Goal: Task Accomplishment & Management: Use online tool/utility

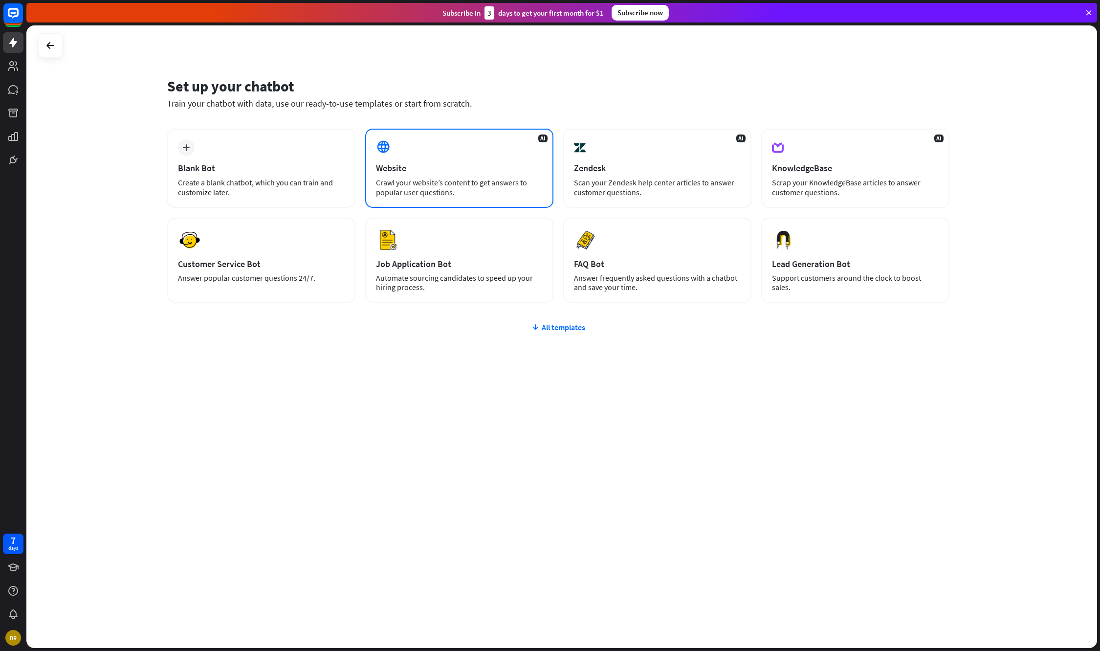
click at [416, 146] on div "AI Website Crawl your website’s content to get answers to popular user question…" at bounding box center [459, 168] width 188 height 79
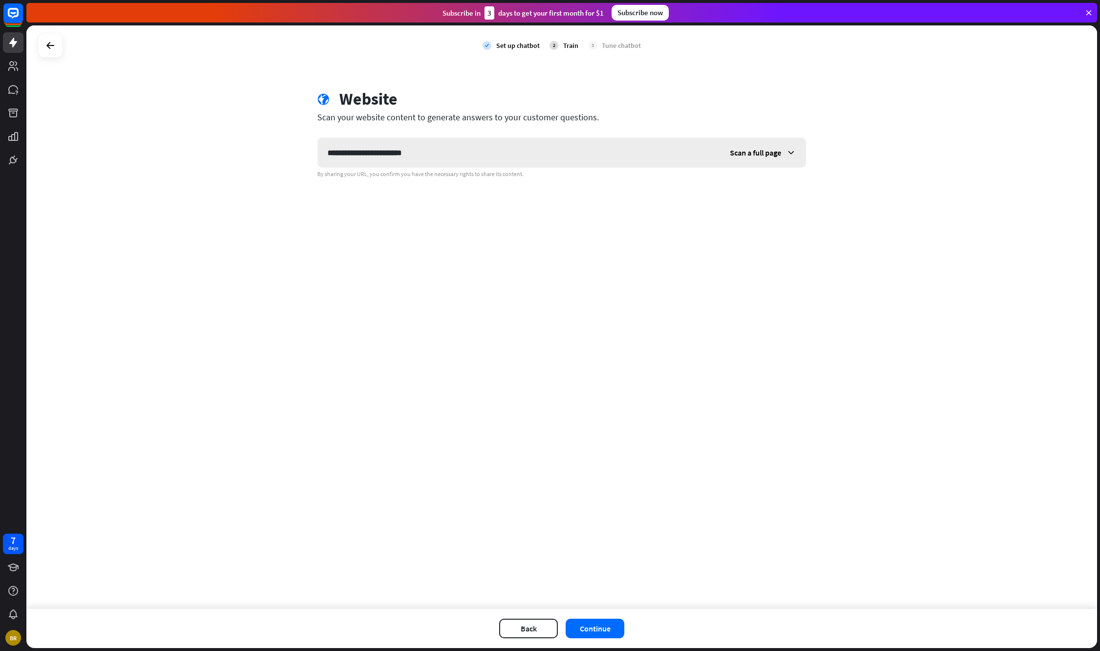
type input "**********"
click at [757, 147] on div "Scan a full page" at bounding box center [763, 152] width 86 height 29
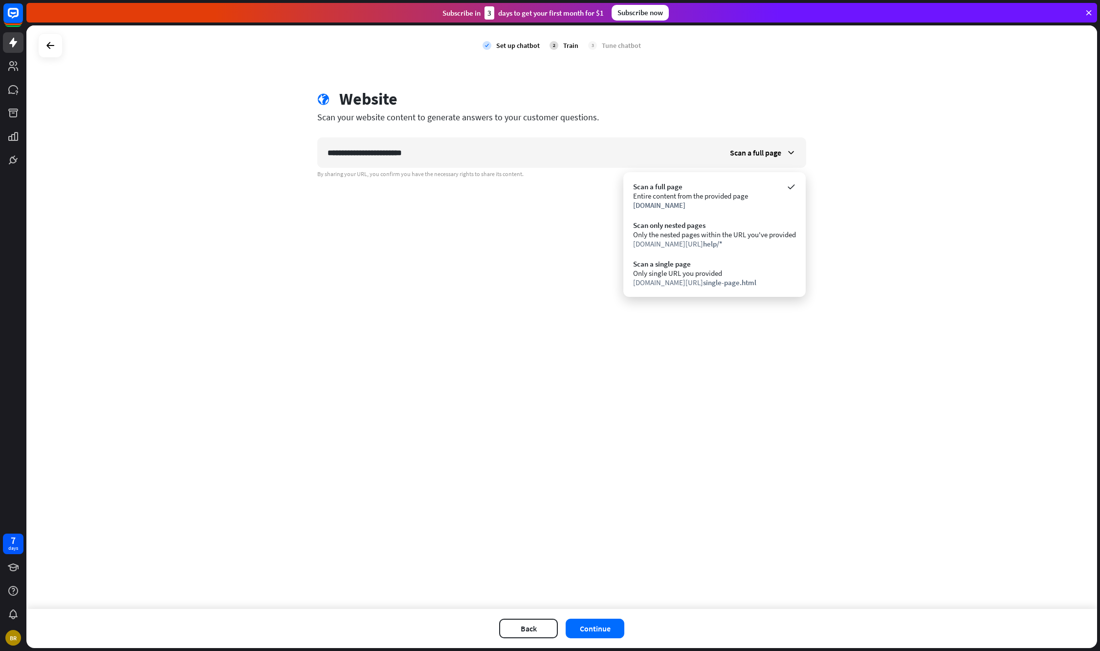
click at [868, 233] on div "**********" at bounding box center [561, 316] width 1071 height 583
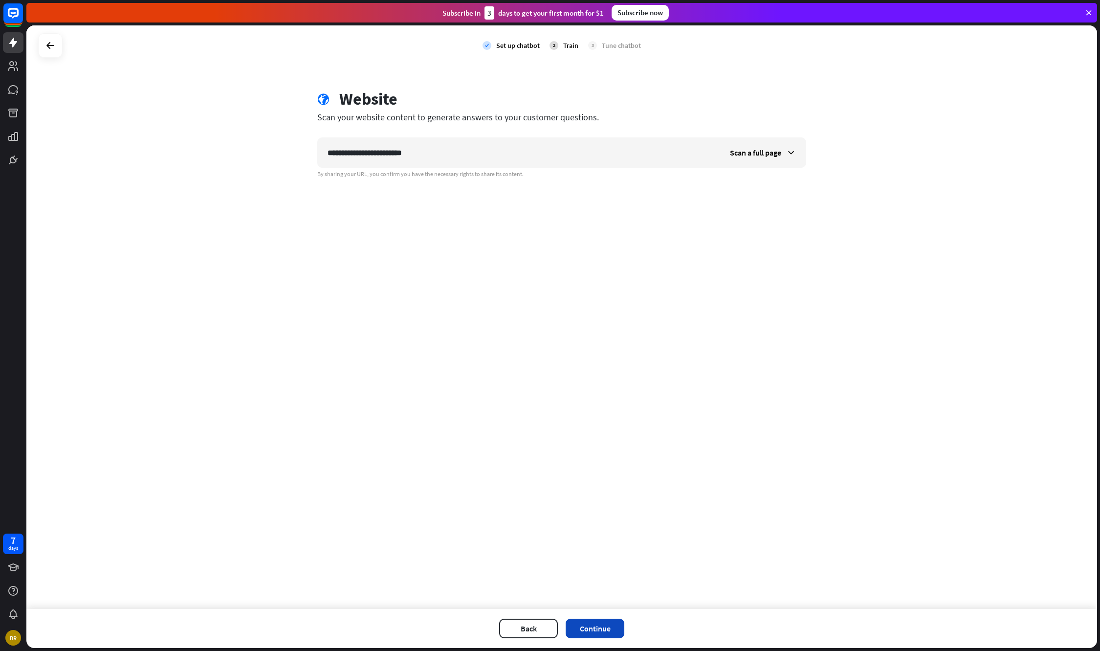
click at [600, 632] on button "Continue" at bounding box center [595, 628] width 59 height 20
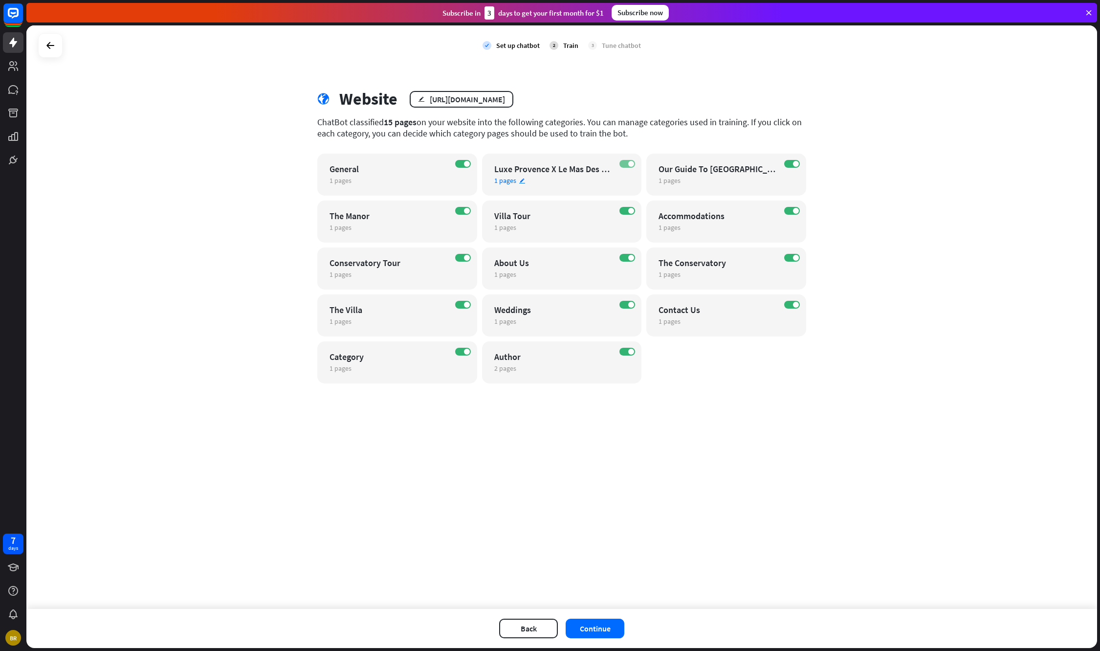
click at [624, 163] on label "ON" at bounding box center [627, 164] width 16 height 8
click at [791, 162] on label "ON" at bounding box center [792, 164] width 16 height 8
click at [598, 623] on button "Continue" at bounding box center [595, 628] width 59 height 20
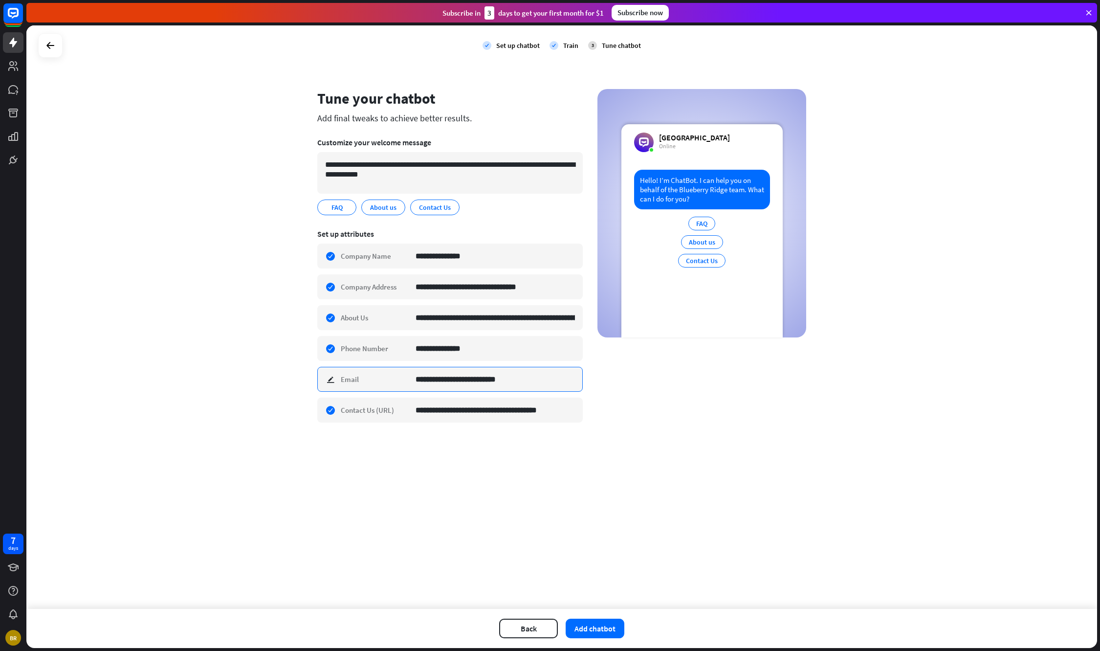
click at [432, 379] on input "**********" at bounding box center [495, 379] width 159 height 24
click at [432, 378] on input "**********" at bounding box center [495, 379] width 159 height 24
type input "**********"
click at [449, 255] on input "**********" at bounding box center [495, 256] width 159 height 24
type input "**********"
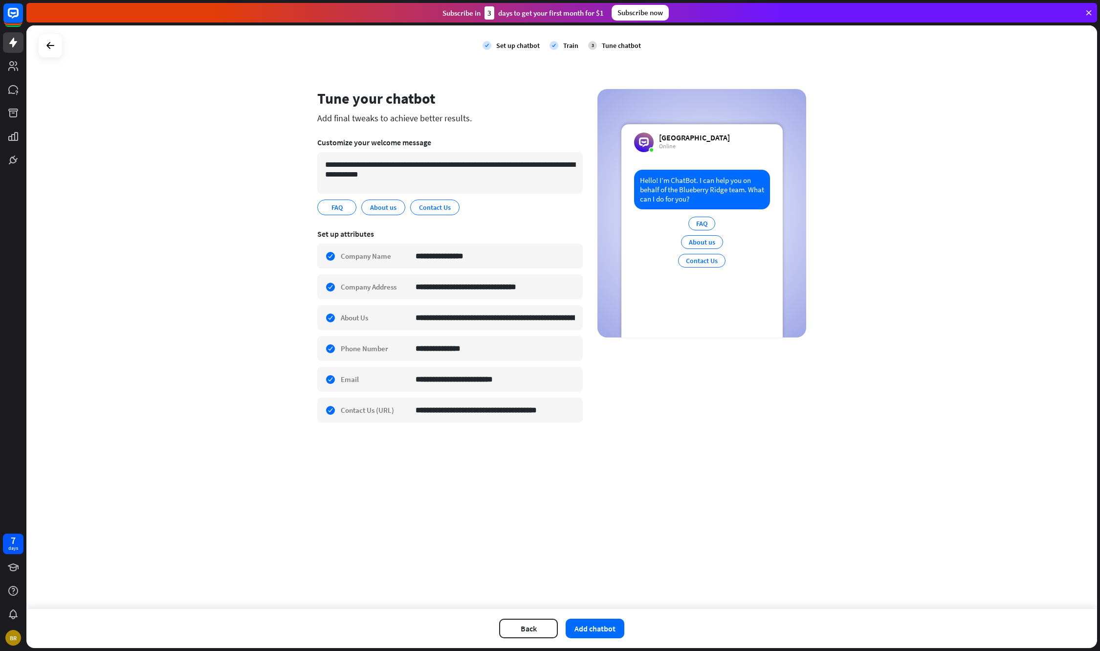
click at [485, 457] on div "**********" at bounding box center [561, 316] width 1071 height 583
click at [508, 160] on textarea "**********" at bounding box center [449, 173] width 265 height 42
type textarea "**********"
click at [585, 622] on button "Add chatbot" at bounding box center [595, 628] width 59 height 20
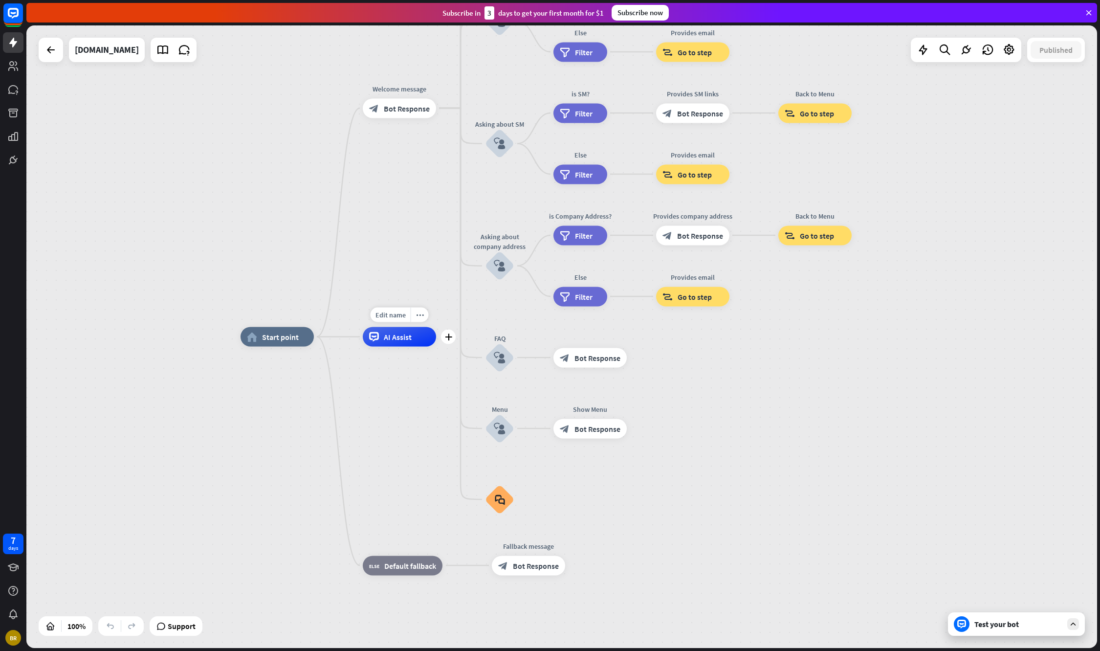
click at [394, 336] on span "AI Assist" at bounding box center [398, 337] width 28 height 10
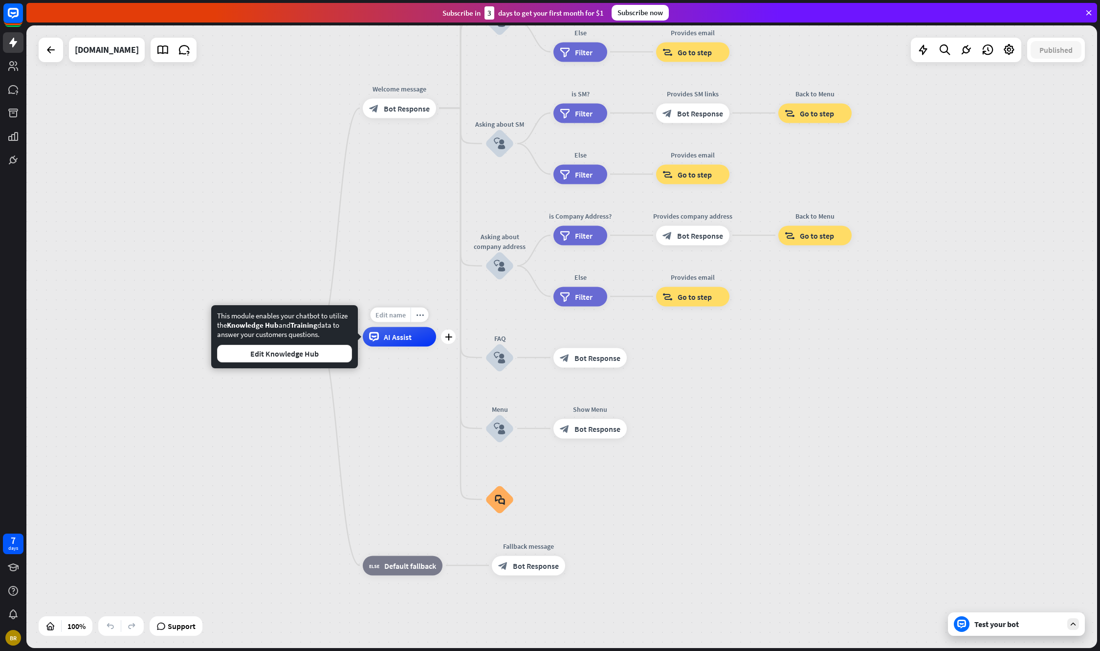
click at [390, 312] on span "Edit name" at bounding box center [390, 314] width 30 height 9
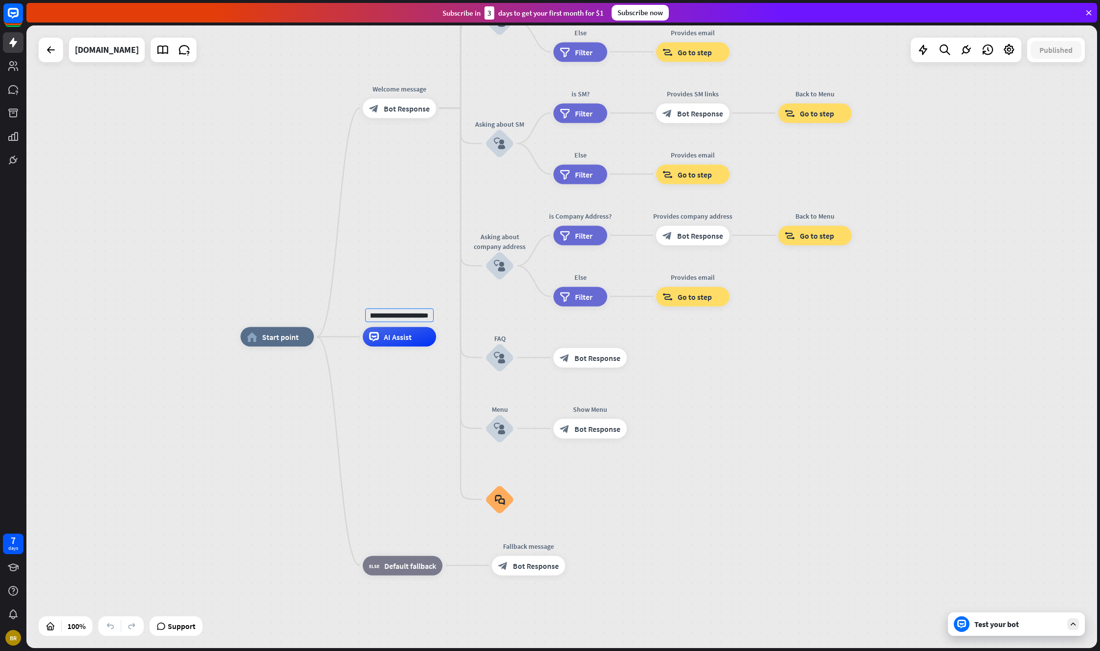
scroll to position [0, 20]
type input "**********"
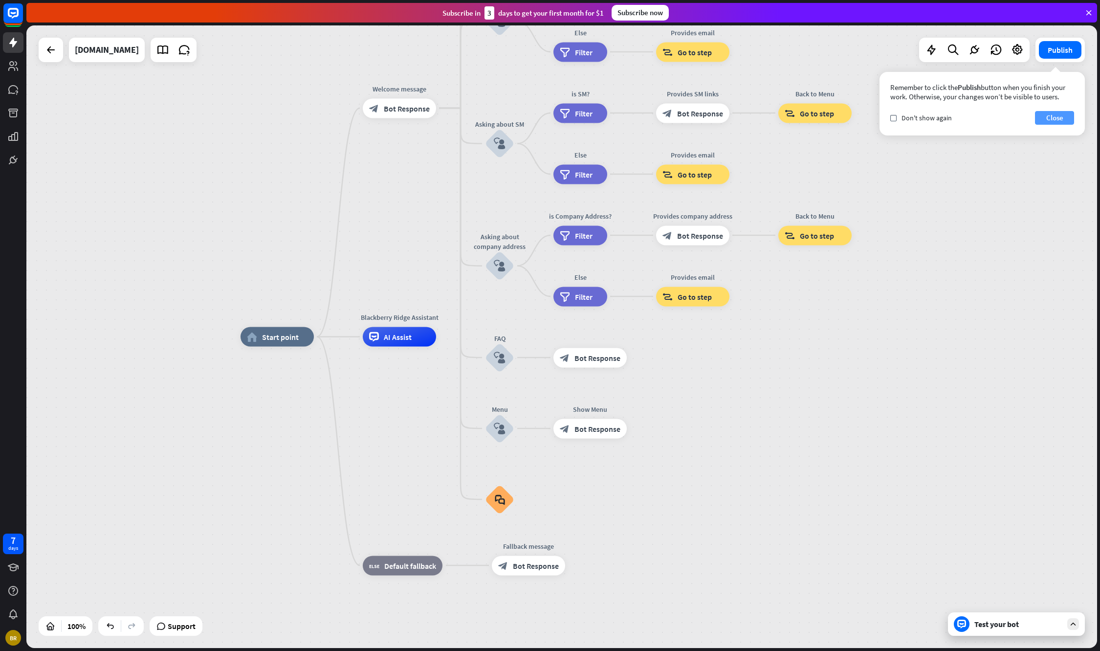
click at [1050, 113] on button "Close" at bounding box center [1054, 118] width 39 height 14
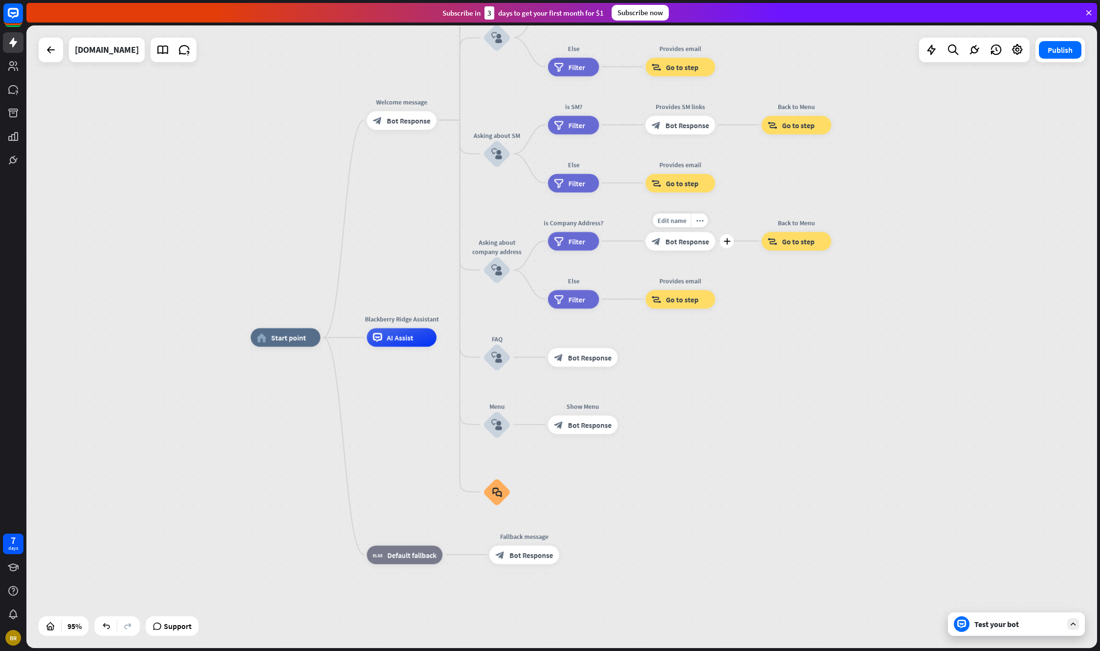
click at [693, 245] on span "Bot Response" at bounding box center [687, 240] width 44 height 9
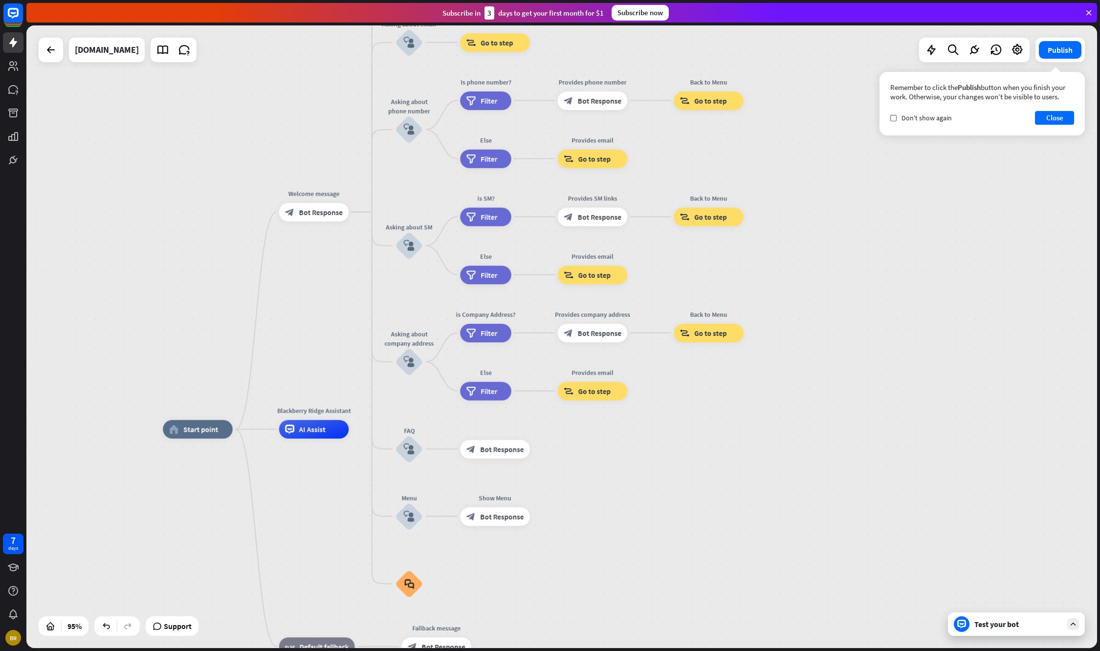
drag, startPoint x: 106, startPoint y: 321, endPoint x: 302, endPoint y: 313, distance: 196.2
click at [302, 313] on div "home_2 Start point Welcome message block_bot_response Bot Response About us blo…" at bounding box center [561, 336] width 1071 height 622
click at [47, 55] on icon at bounding box center [51, 50] width 12 height 12
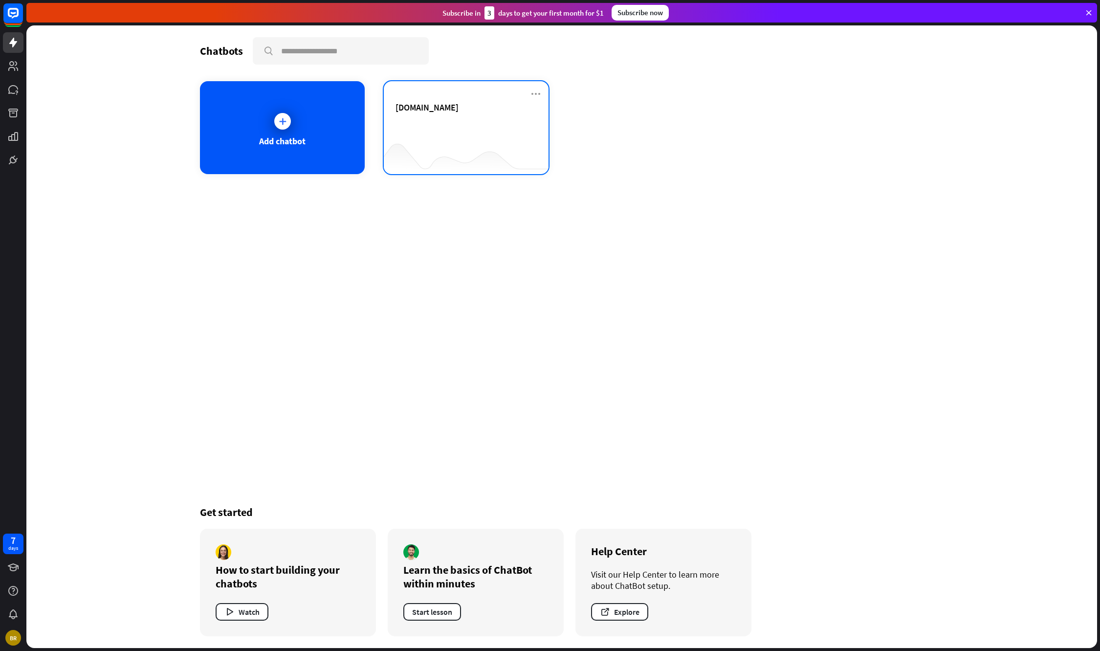
click at [451, 117] on div "[DOMAIN_NAME]" at bounding box center [466, 119] width 141 height 34
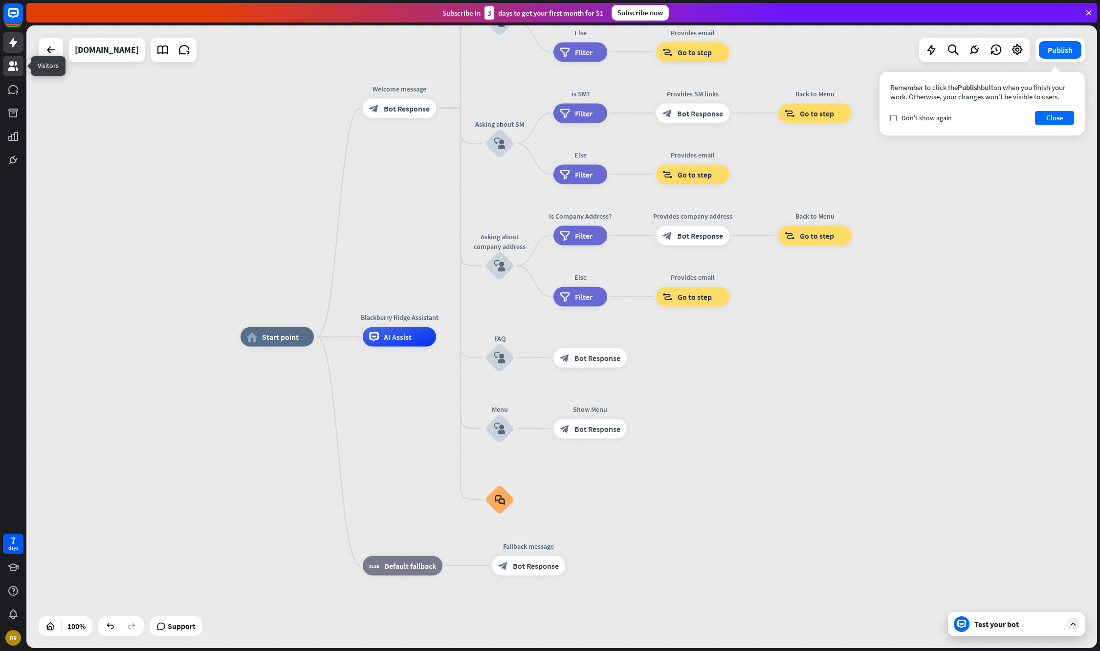
click at [6, 64] on link at bounding box center [13, 66] width 21 height 21
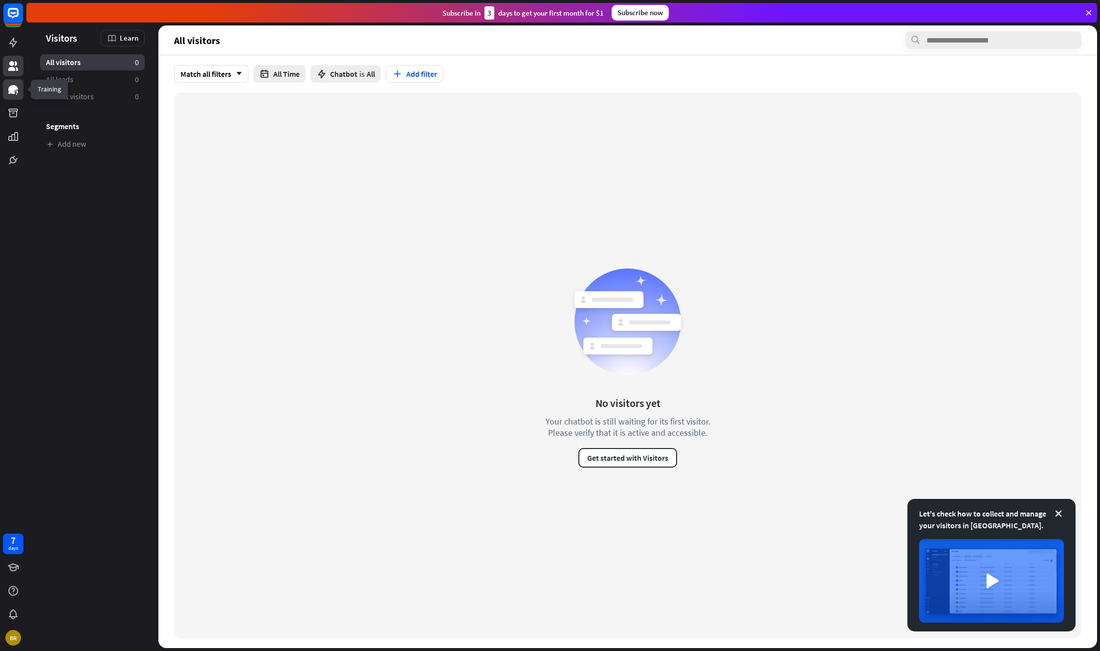
click at [16, 84] on icon at bounding box center [13, 90] width 12 height 12
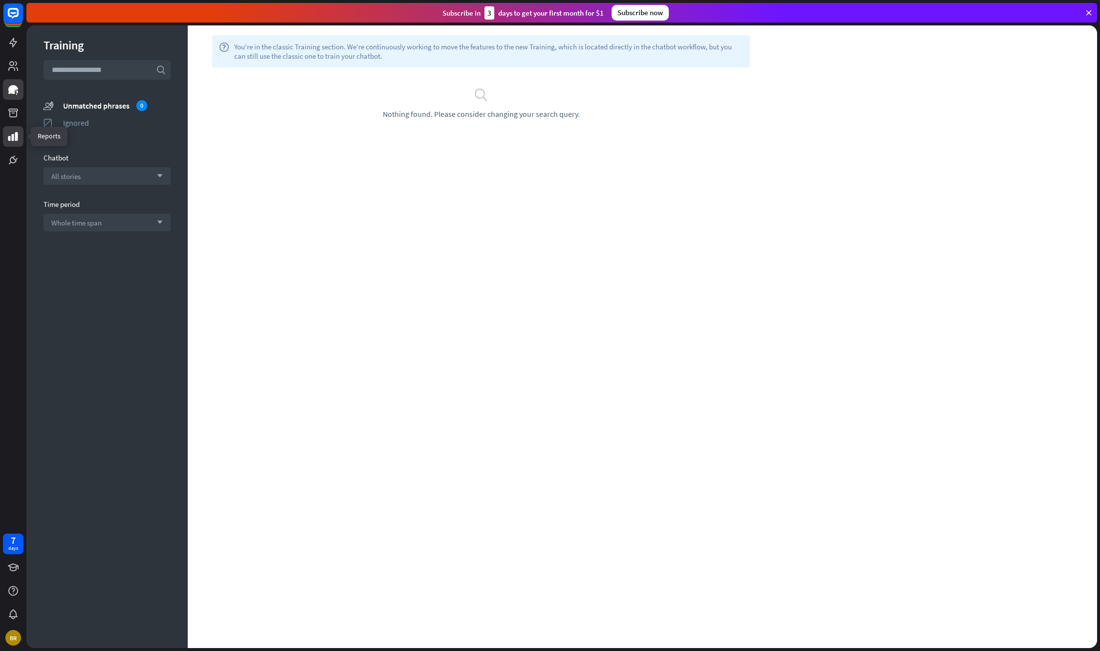
click at [16, 131] on icon at bounding box center [13, 137] width 12 height 12
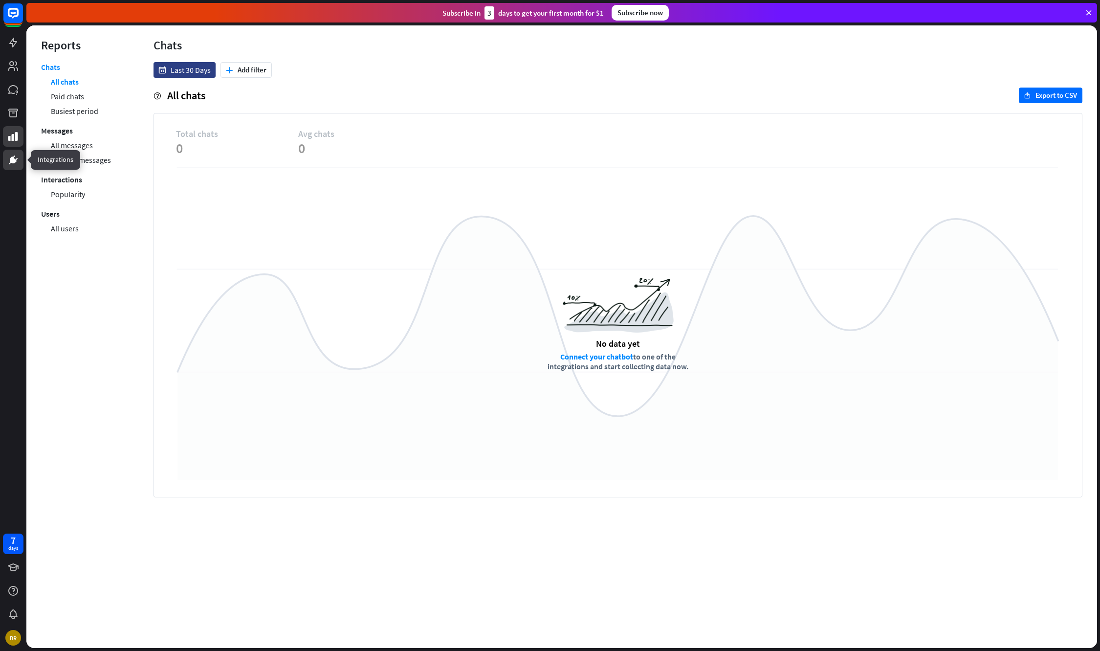
click at [12, 160] on icon at bounding box center [13, 160] width 6 height 6
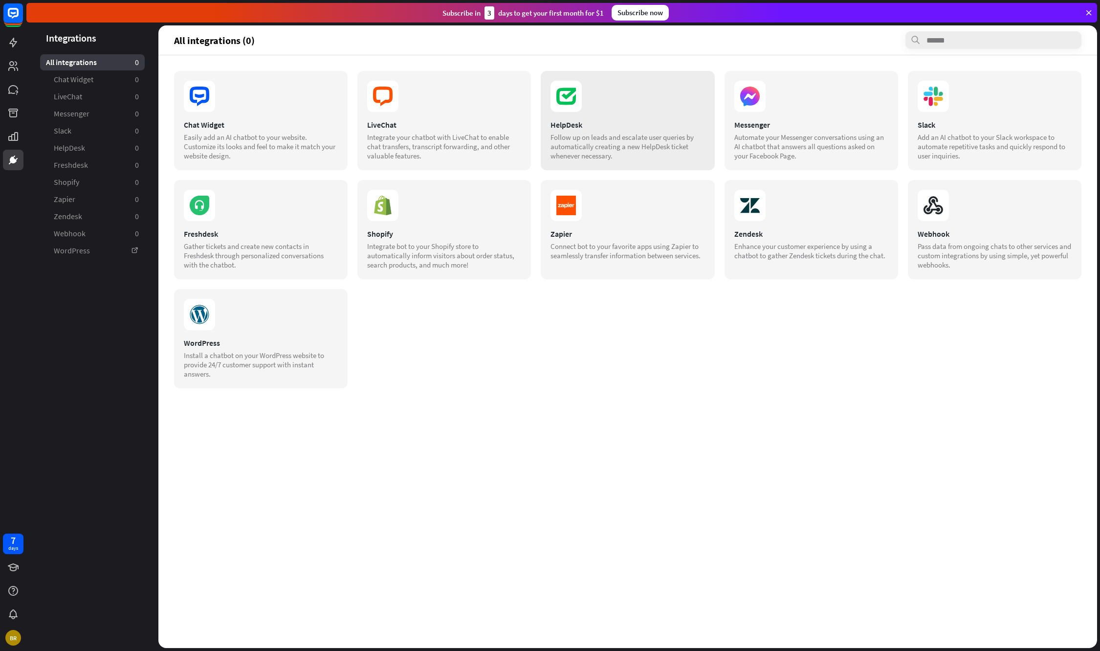
click at [585, 102] on section at bounding box center [628, 96] width 154 height 31
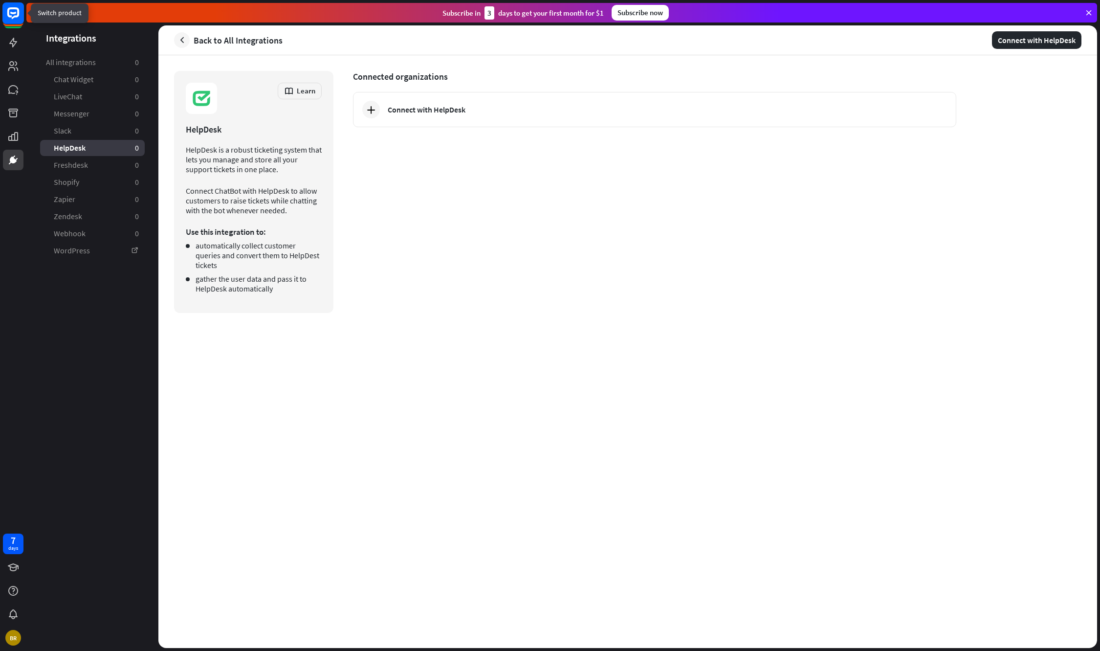
click at [12, 14] on icon at bounding box center [13, 13] width 22 height 22
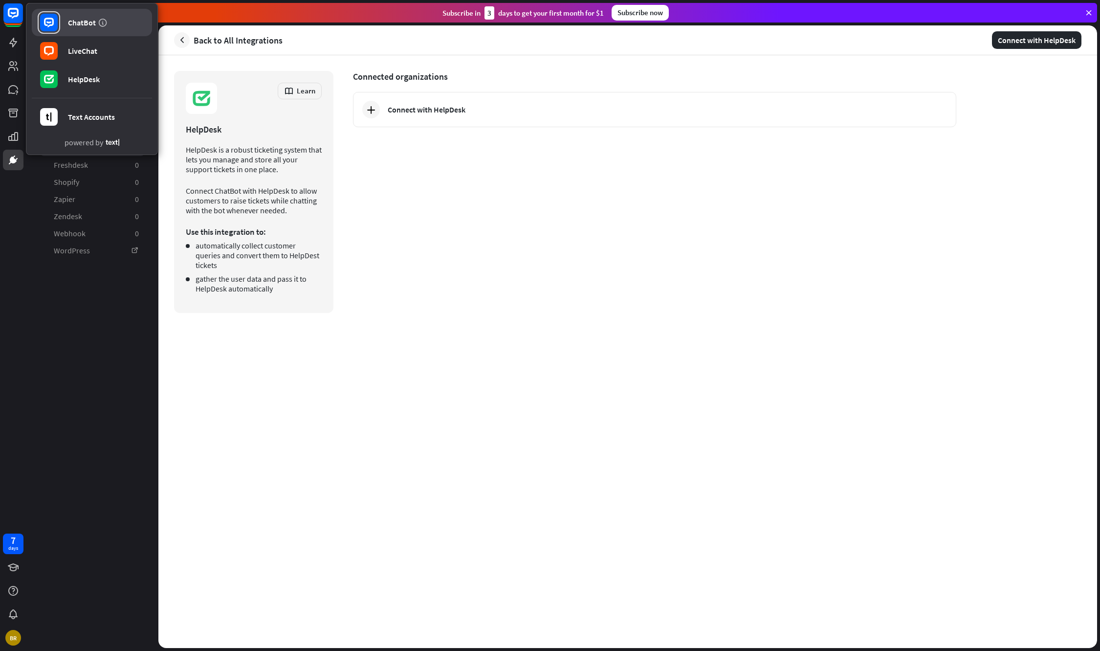
click at [68, 26] on div "ChatBot" at bounding box center [82, 23] width 28 height 10
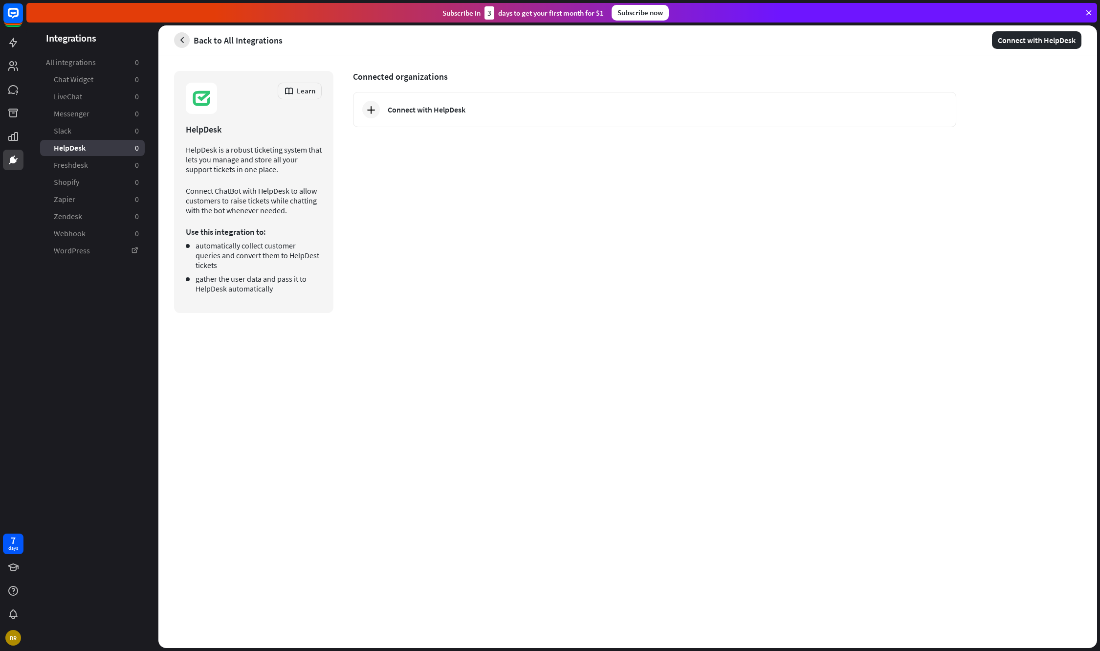
click at [179, 42] on icon "button" at bounding box center [182, 40] width 10 height 10
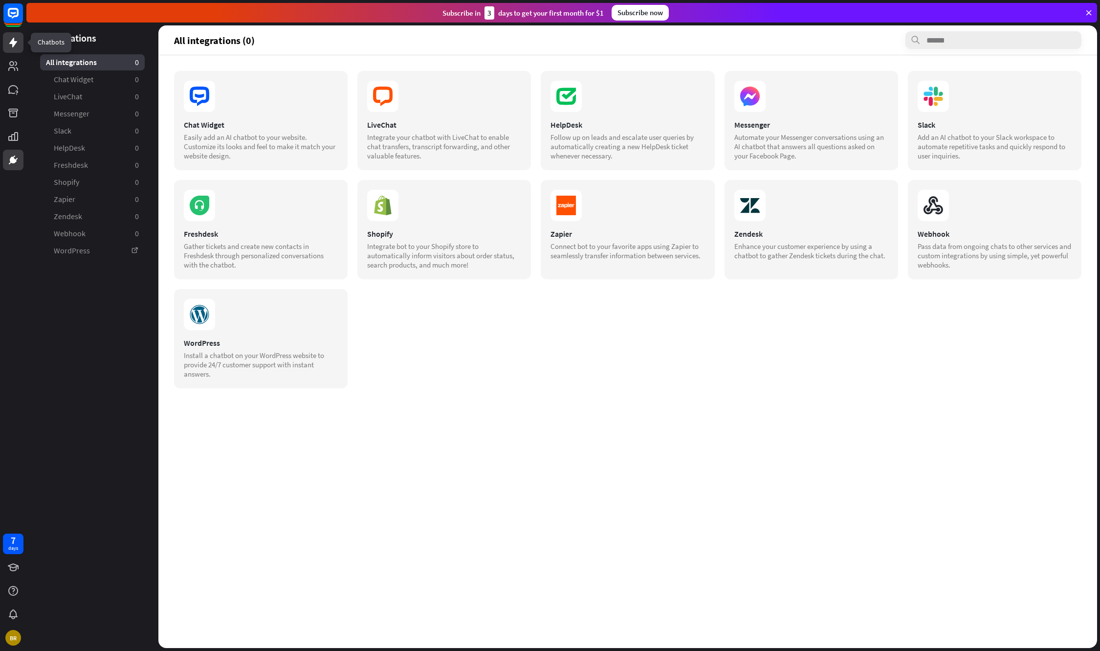
click at [17, 38] on icon at bounding box center [13, 43] width 12 height 12
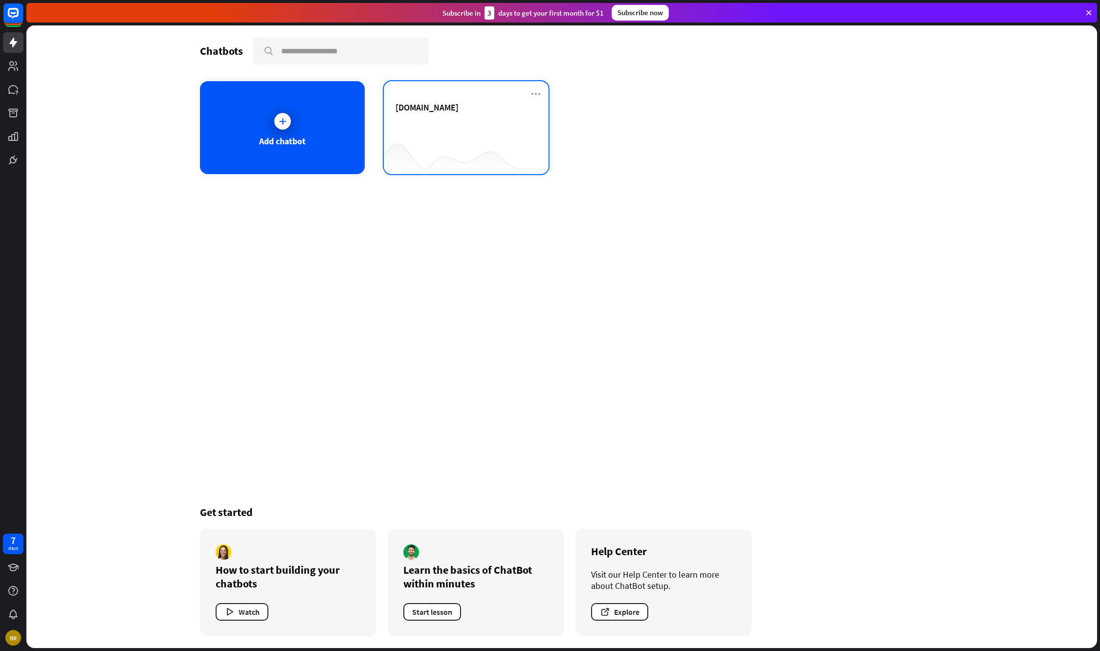
click at [389, 129] on div "[DOMAIN_NAME]" at bounding box center [466, 127] width 165 height 93
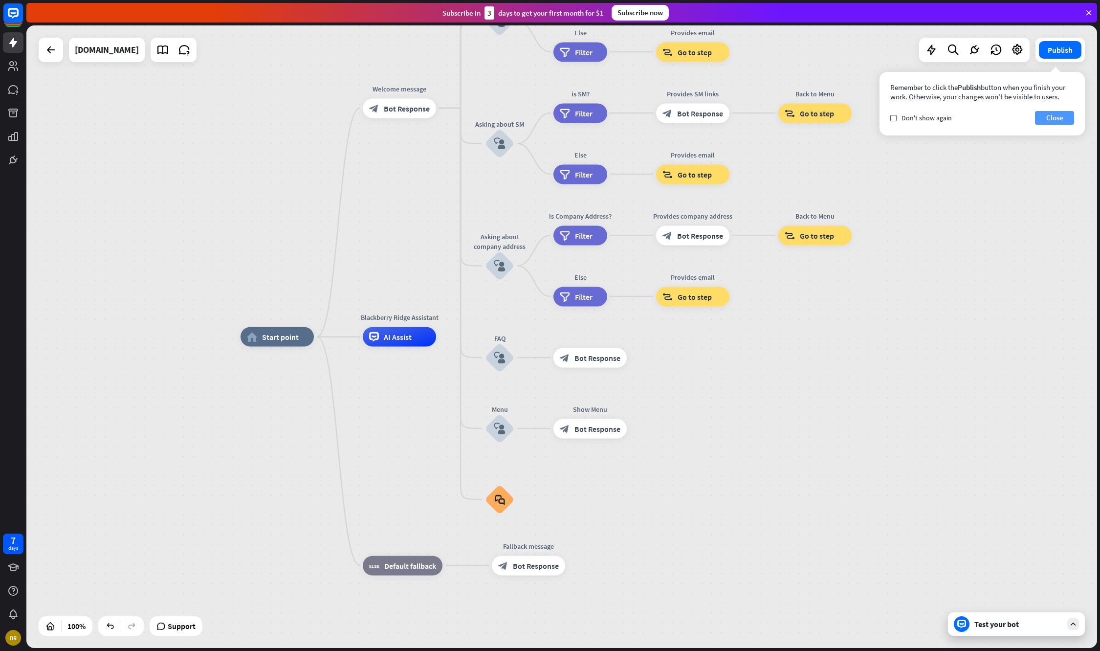
click at [1046, 123] on button "Close" at bounding box center [1054, 118] width 39 height 14
click at [1007, 629] on div "Test your bot" at bounding box center [1016, 623] width 137 height 23
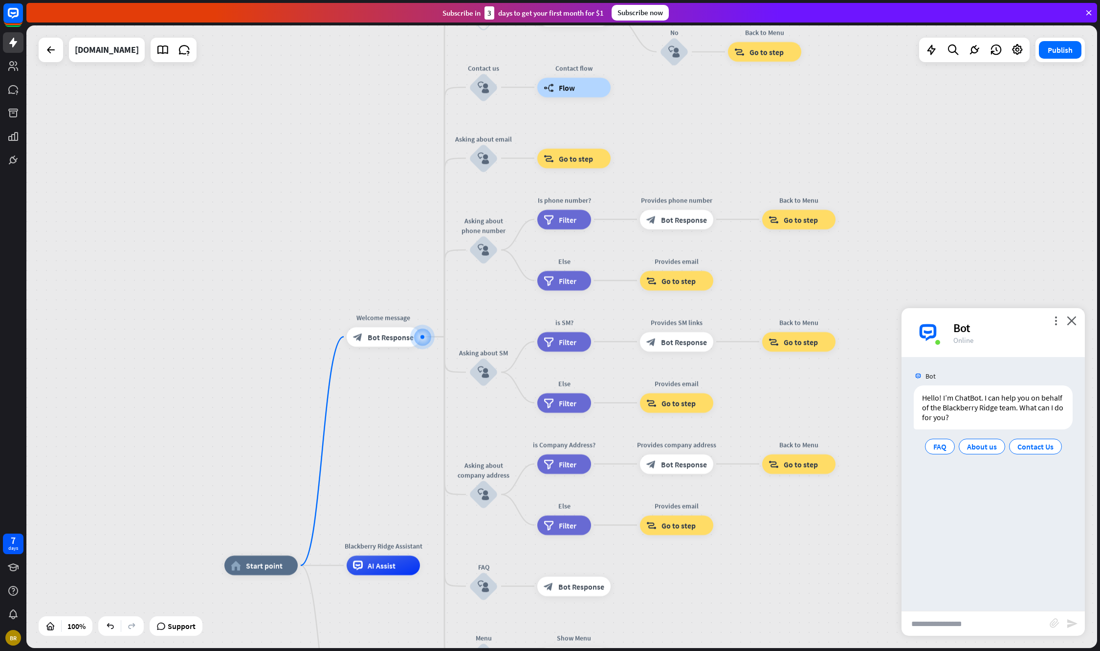
click at [933, 625] on input "text" at bounding box center [976, 623] width 148 height 24
type input "**********"
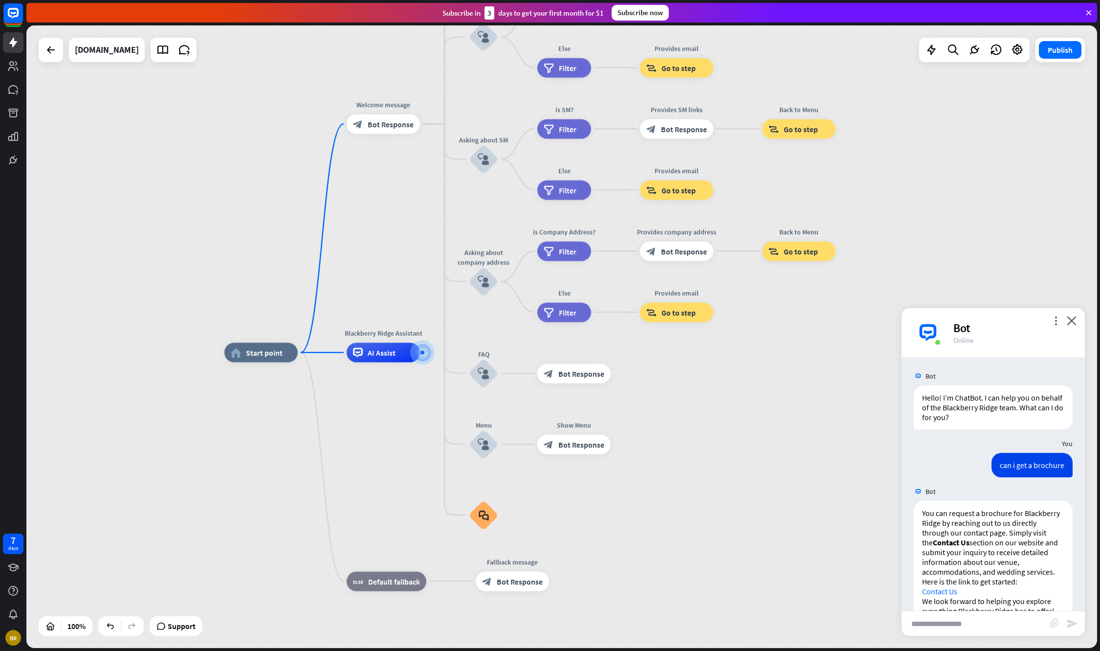
scroll to position [37, 0]
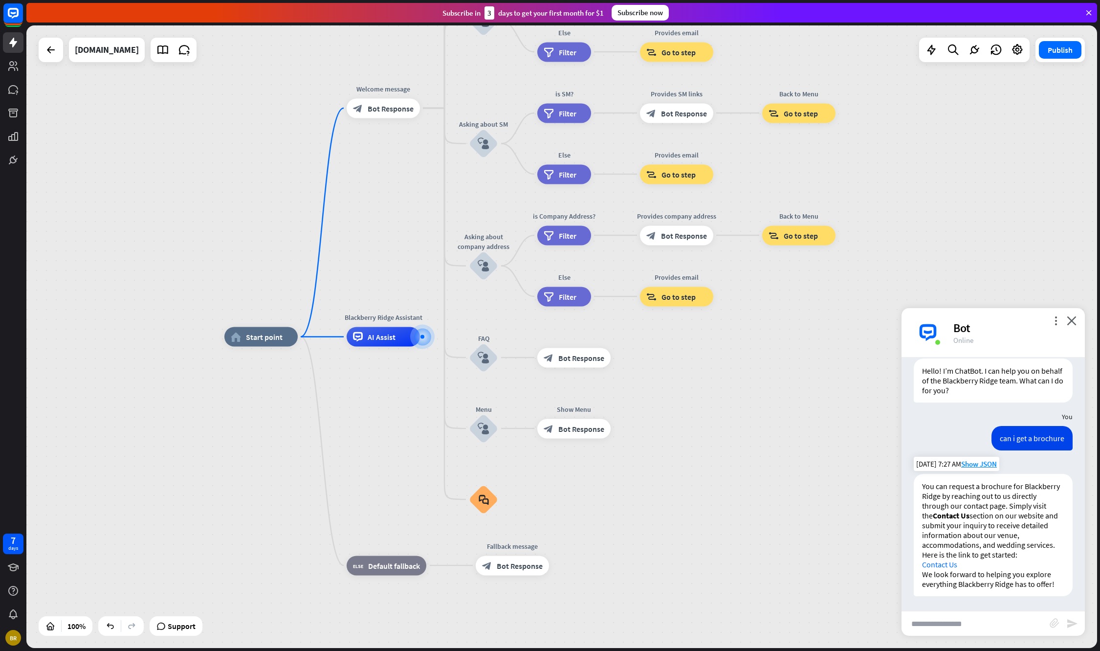
click at [935, 564] on link "Contact Us" at bounding box center [939, 564] width 35 height 10
drag, startPoint x: 971, startPoint y: 622, endPoint x: 931, endPoint y: 603, distance: 44.0
click at [971, 622] on input "text" at bounding box center [976, 623] width 148 height 24
type input "**********"
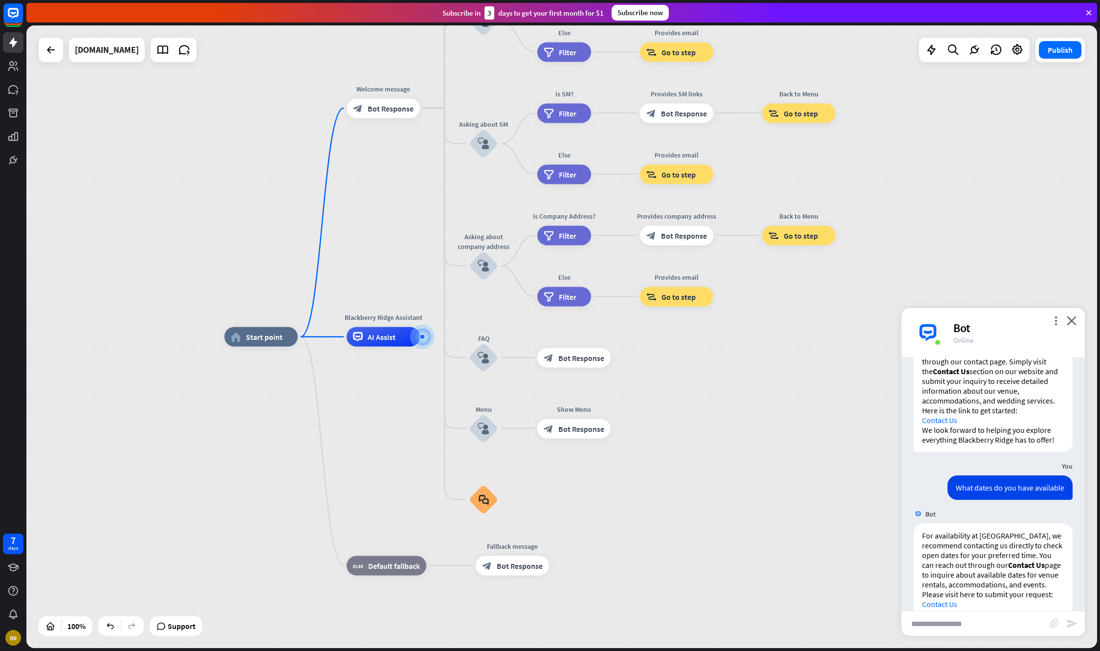
scroll to position [240, 0]
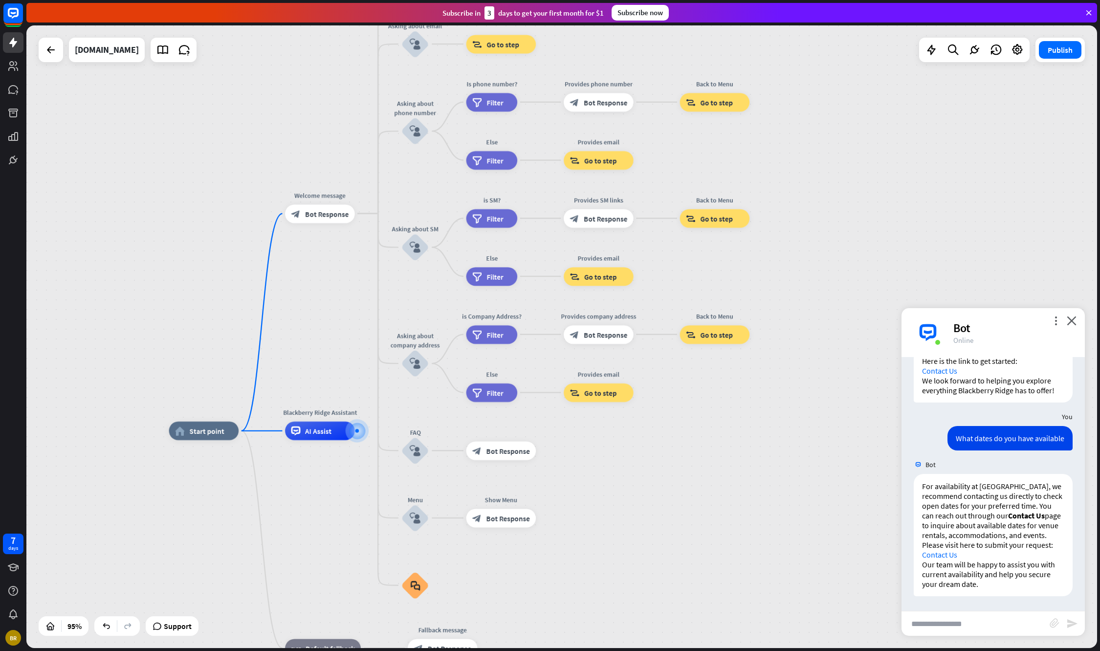
drag, startPoint x: 778, startPoint y: 398, endPoint x: 695, endPoint y: 489, distance: 123.2
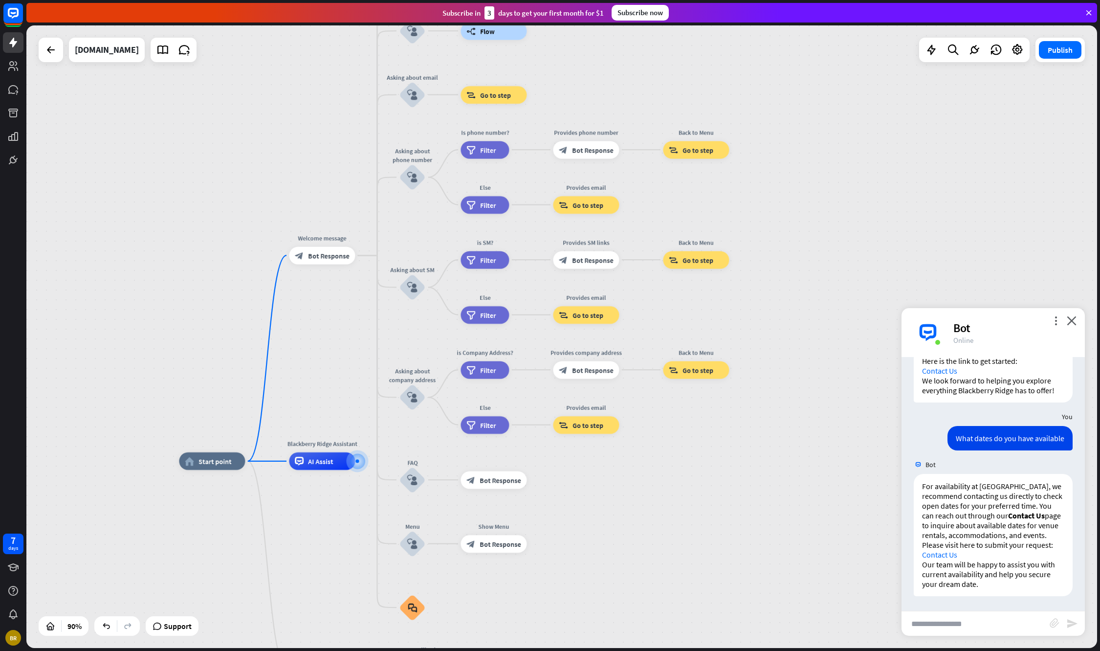
drag, startPoint x: 409, startPoint y: 189, endPoint x: 405, endPoint y: 237, distance: 47.5
click at [405, 237] on div "home_2 Start point Welcome message block_bot_response Bot Response About us blo…" at bounding box center [561, 336] width 1071 height 622
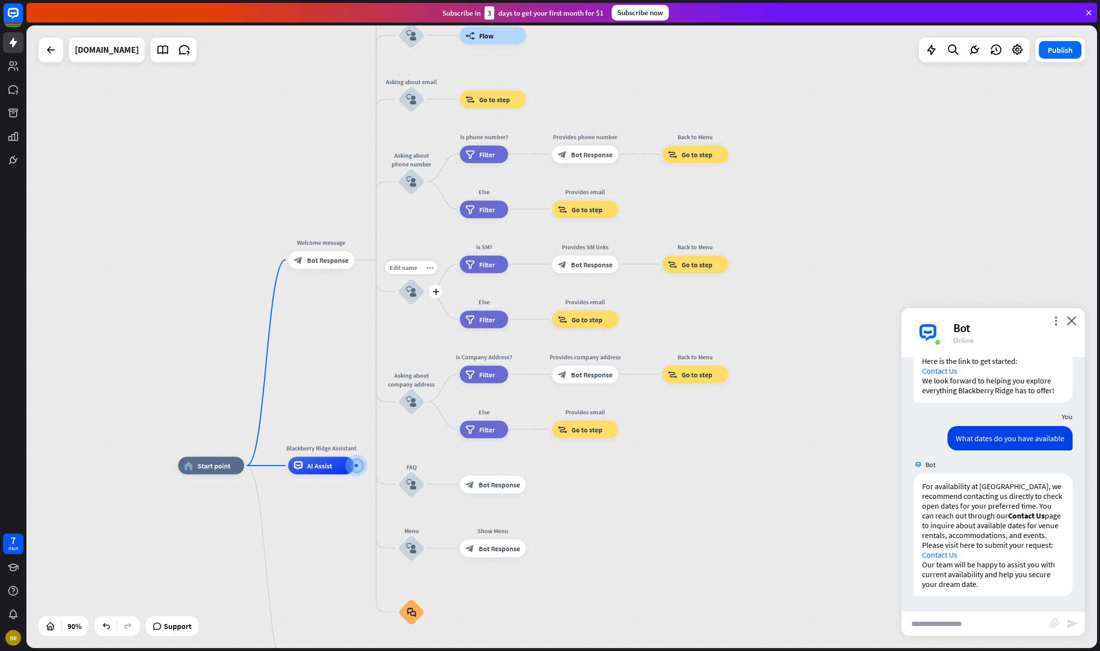
click at [406, 288] on icon "block_user_input" at bounding box center [411, 292] width 11 height 11
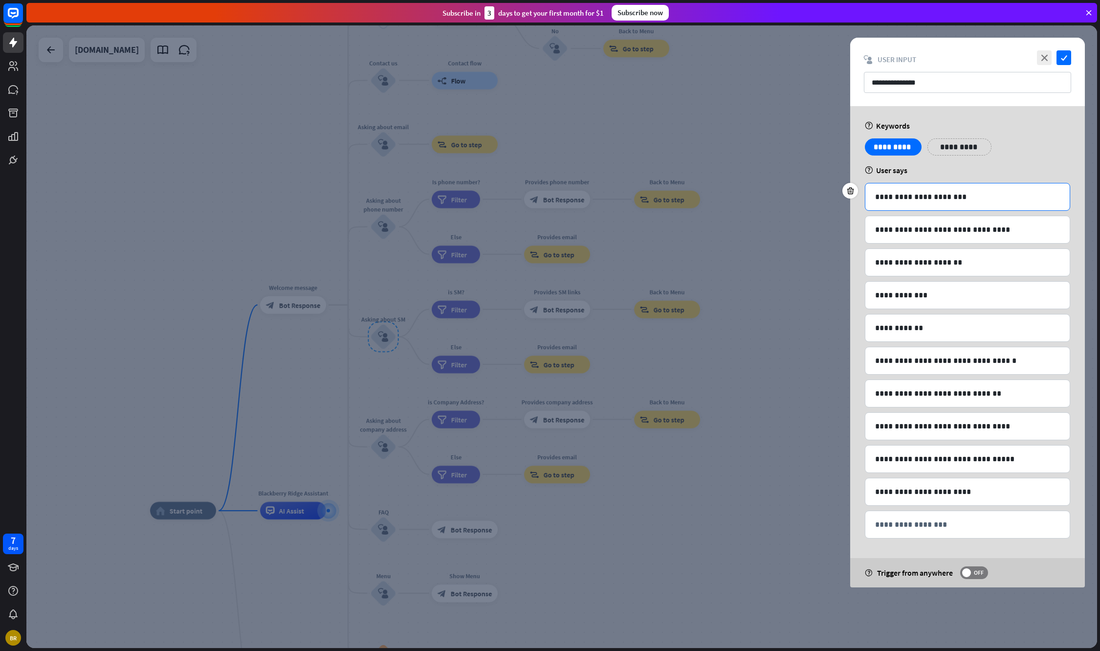
click at [950, 196] on p "**********" at bounding box center [967, 197] width 185 height 12
click at [957, 158] on div "**********" at bounding box center [967, 150] width 211 height 24
click at [1044, 59] on icon "close" at bounding box center [1044, 57] width 15 height 15
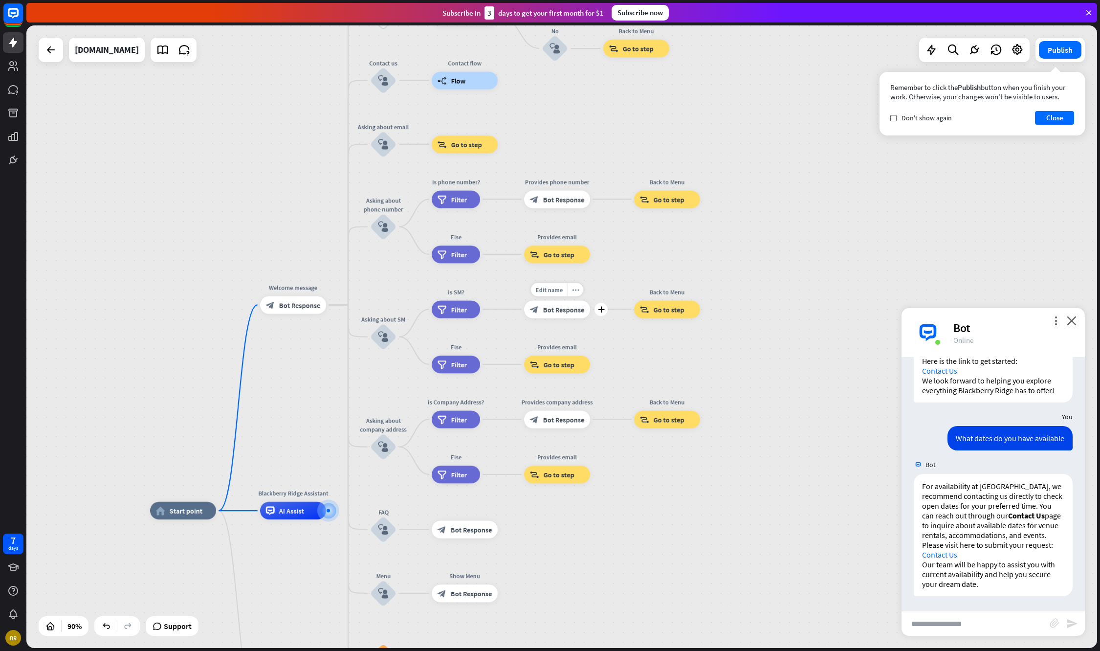
click at [568, 309] on span "Bot Response" at bounding box center [564, 309] width 42 height 9
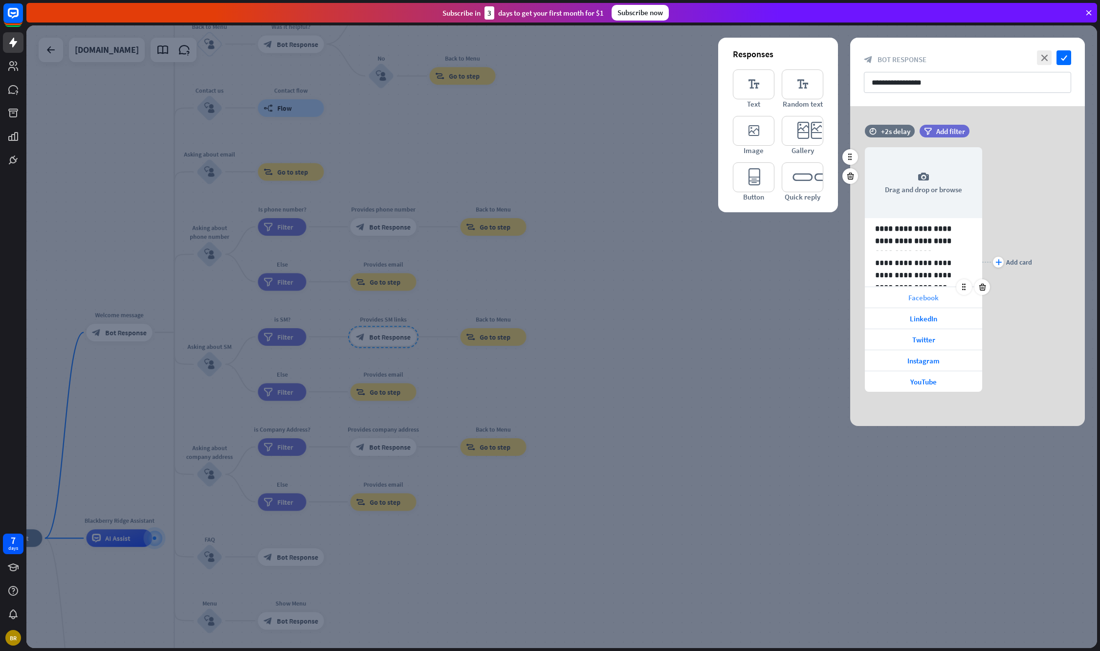
click at [924, 298] on span "Facebook" at bounding box center [923, 297] width 30 height 9
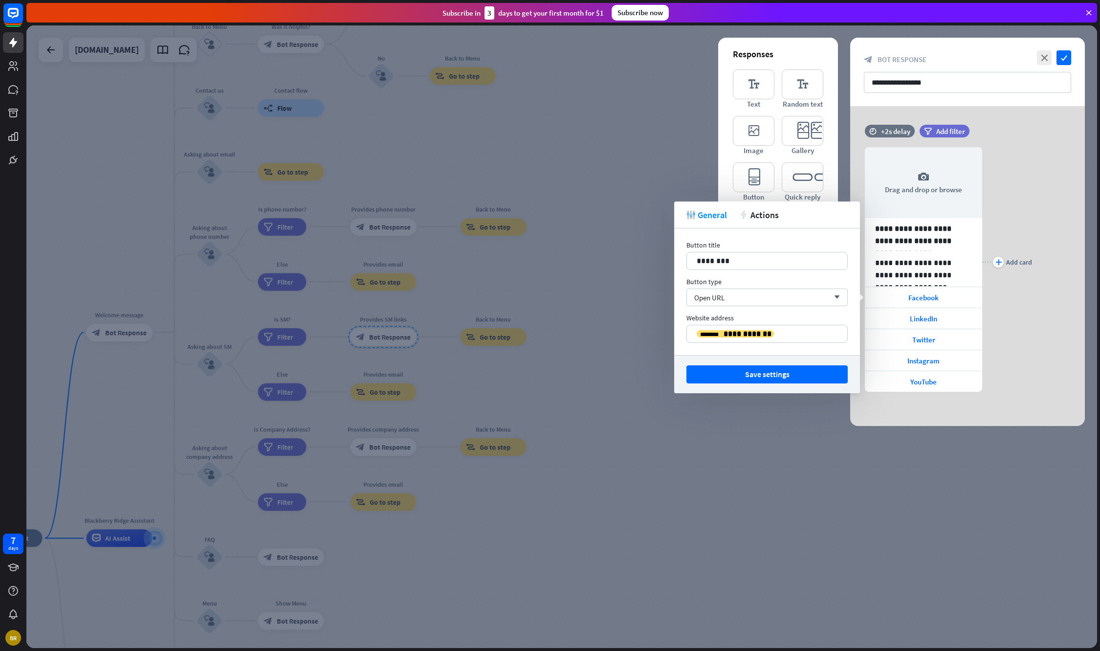
click at [647, 206] on div at bounding box center [561, 336] width 1071 height 622
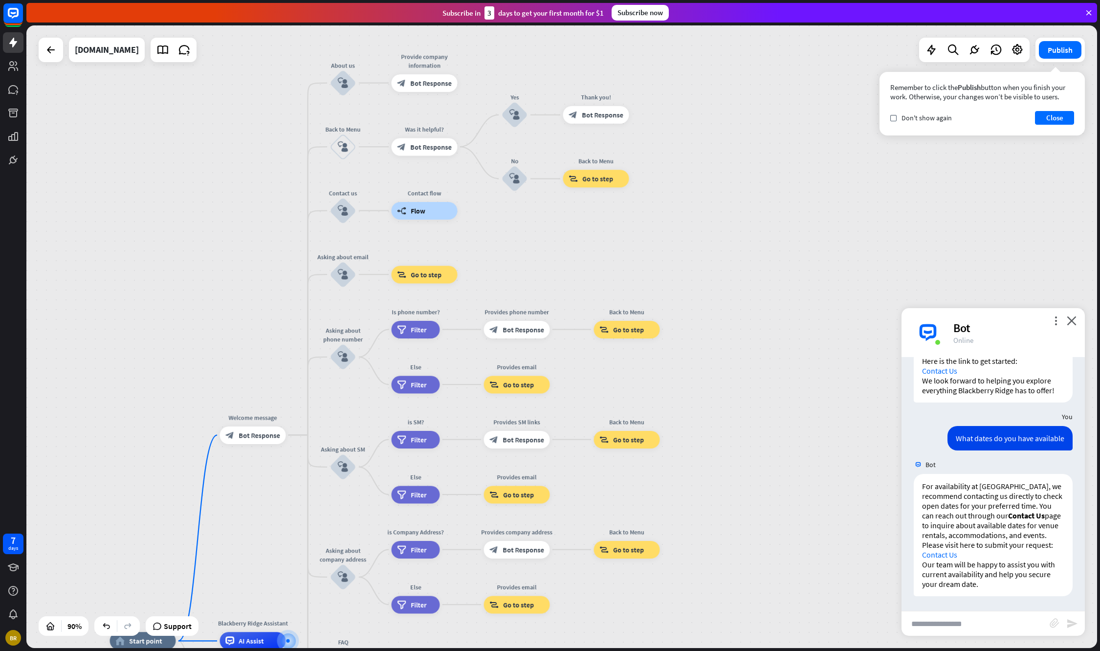
drag, startPoint x: 529, startPoint y: 281, endPoint x: 662, endPoint y: 384, distance: 168.4
click at [662, 384] on div "home_2 Start point Welcome message block_bot_response Bot Response About us blo…" at bounding box center [561, 336] width 1071 height 622
click at [436, 151] on span "Bot Response" at bounding box center [431, 146] width 42 height 9
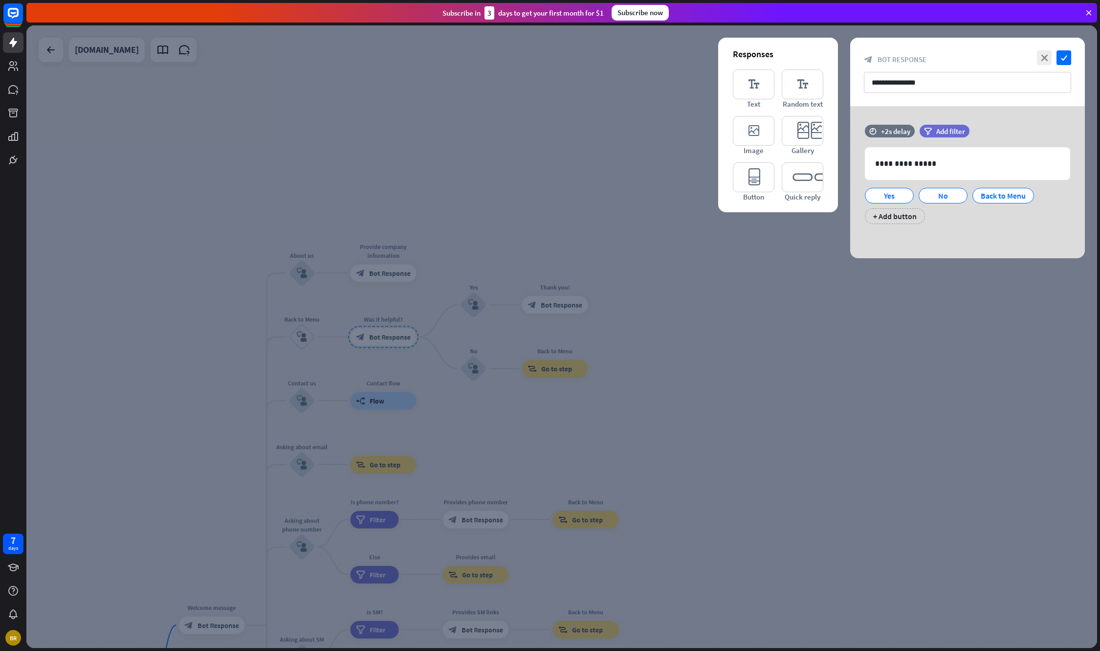
click at [597, 149] on div at bounding box center [561, 336] width 1071 height 622
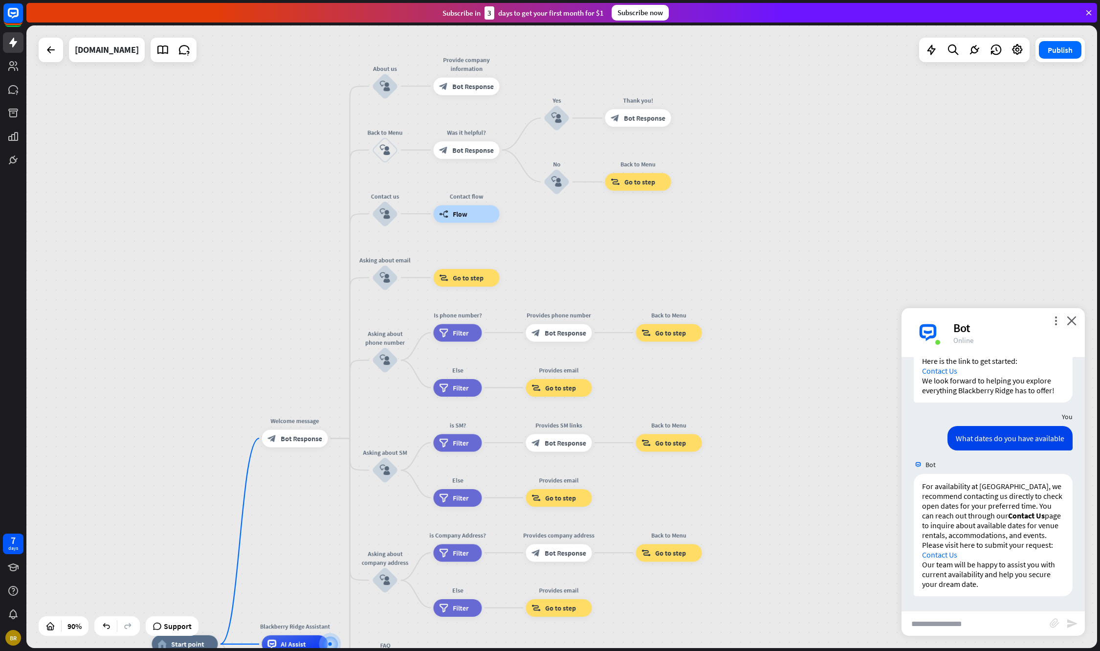
drag, startPoint x: 536, startPoint y: 218, endPoint x: 617, endPoint y: 21, distance: 213.1
click at [617, 21] on div "close Product Help First steps Get started with ChatBot Help Center Follow step…" at bounding box center [563, 325] width 1074 height 651
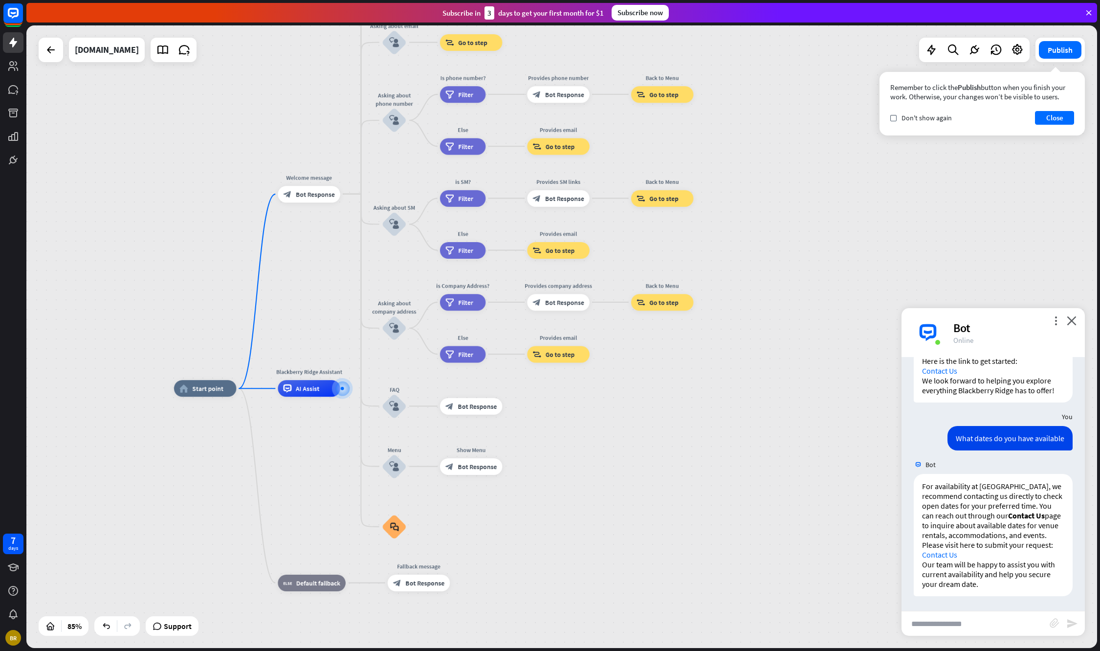
drag, startPoint x: 703, startPoint y: 392, endPoint x: 695, endPoint y: 166, distance: 226.5
click at [695, 166] on div "home_2 Start point Welcome message block_bot_response Bot Response About us blo…" at bounding box center [561, 336] width 1071 height 622
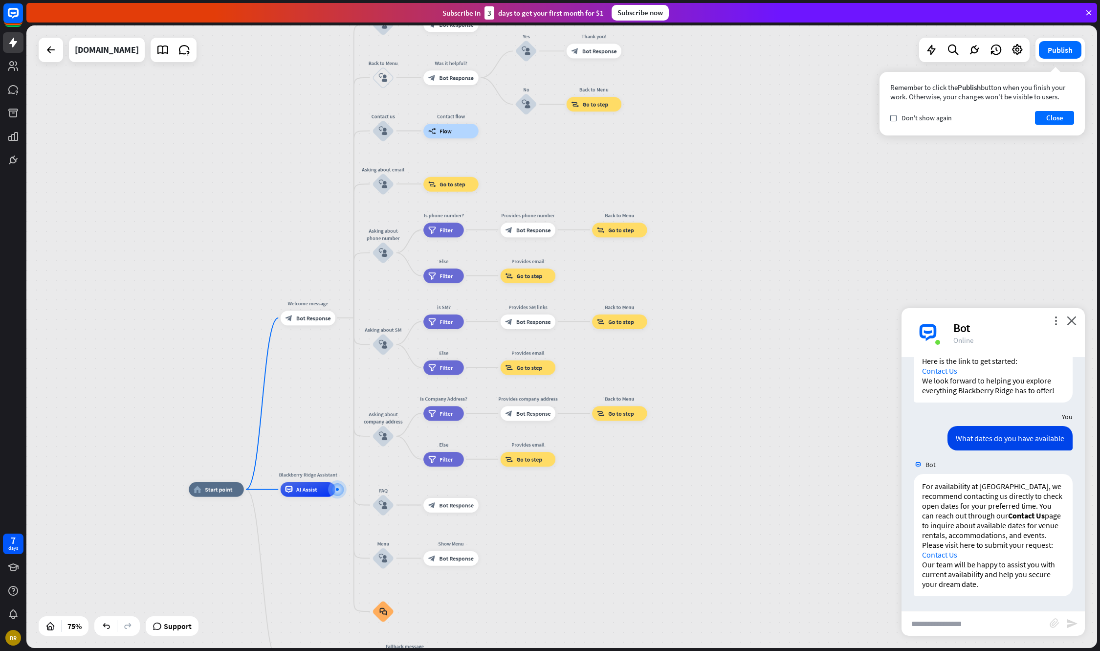
drag, startPoint x: 746, startPoint y: 144, endPoint x: 700, endPoint y: 271, distance: 135.3
click at [700, 271] on div "home_2 Start point Welcome message block_bot_response Bot Response About us blo…" at bounding box center [561, 336] width 1071 height 622
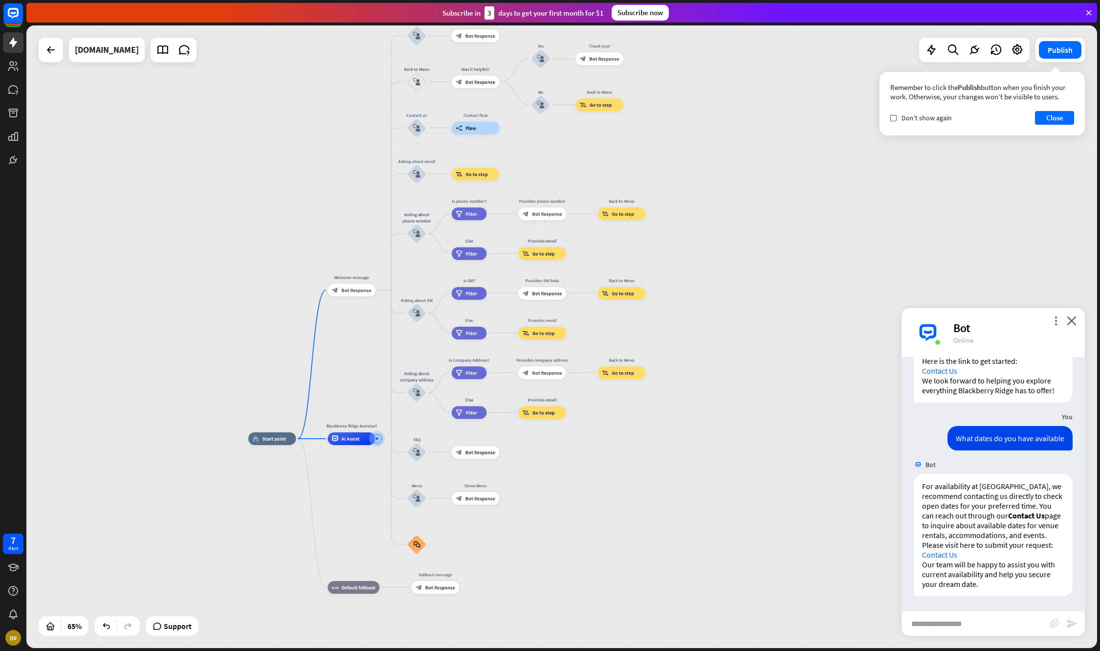
drag, startPoint x: 721, startPoint y: 196, endPoint x: 712, endPoint y: 176, distance: 21.7
click at [712, 176] on div "home_2 Start point Welcome message block_bot_response Bot Response About us blo…" at bounding box center [561, 336] width 1071 height 622
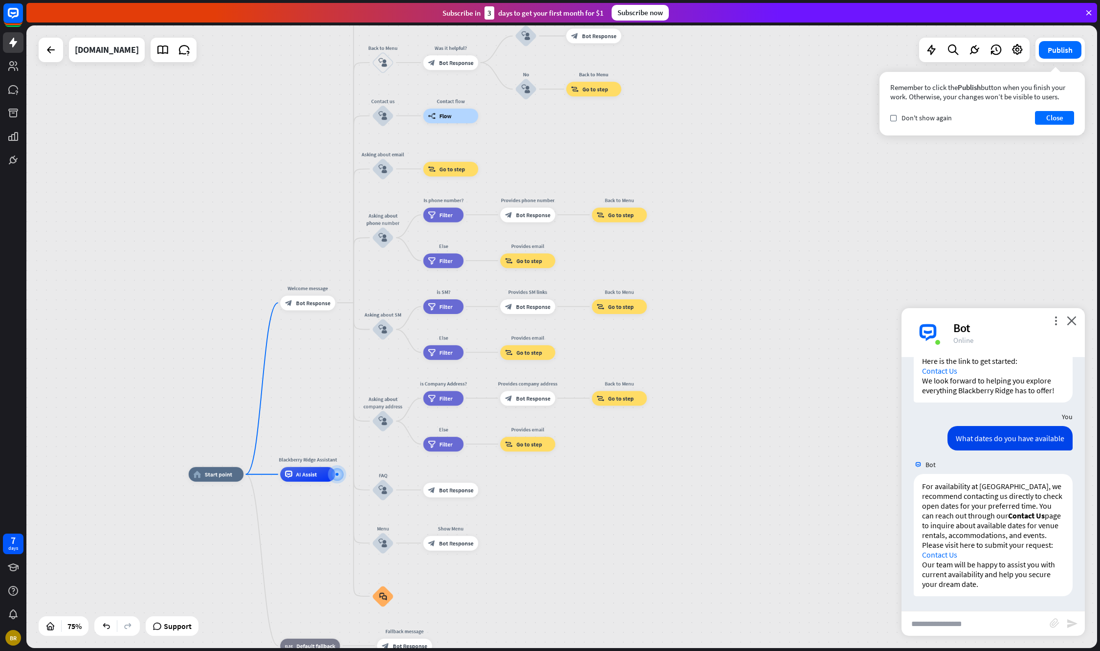
click at [931, 621] on input "text" at bounding box center [976, 623] width 148 height 24
type input "**********"
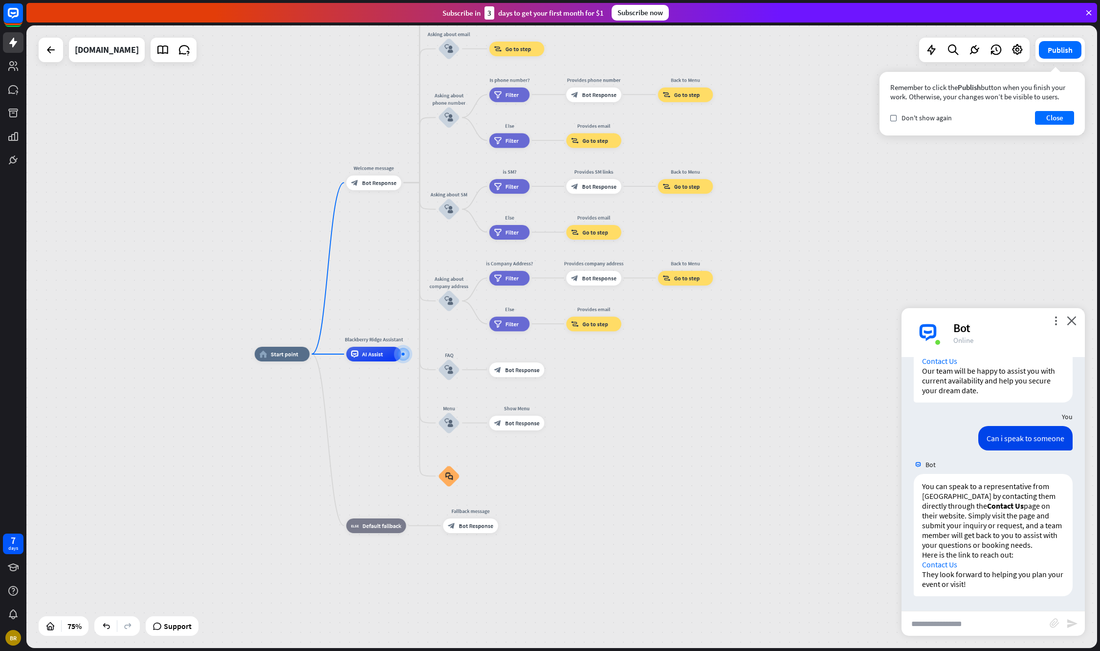
scroll to position [443, 0]
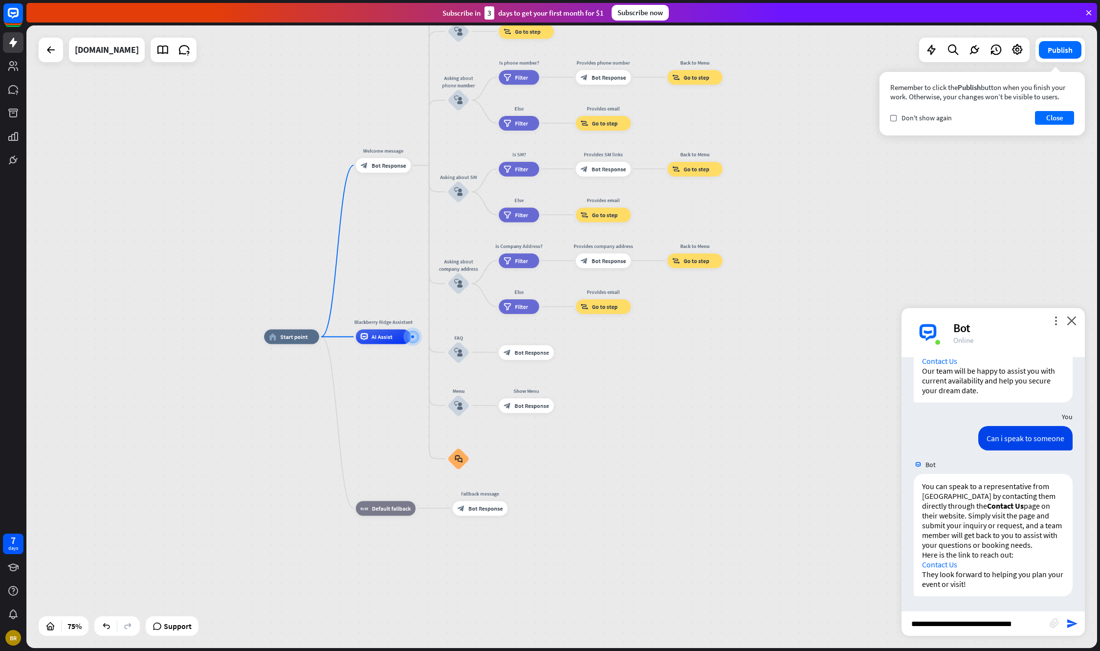
type input "**********"
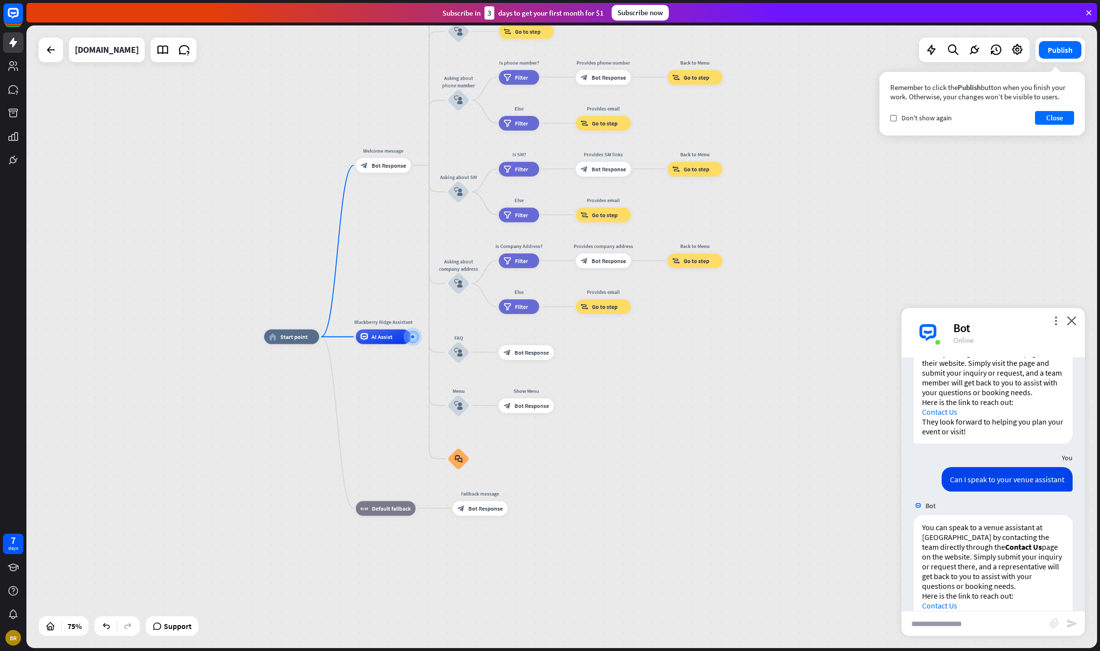
scroll to position [637, 0]
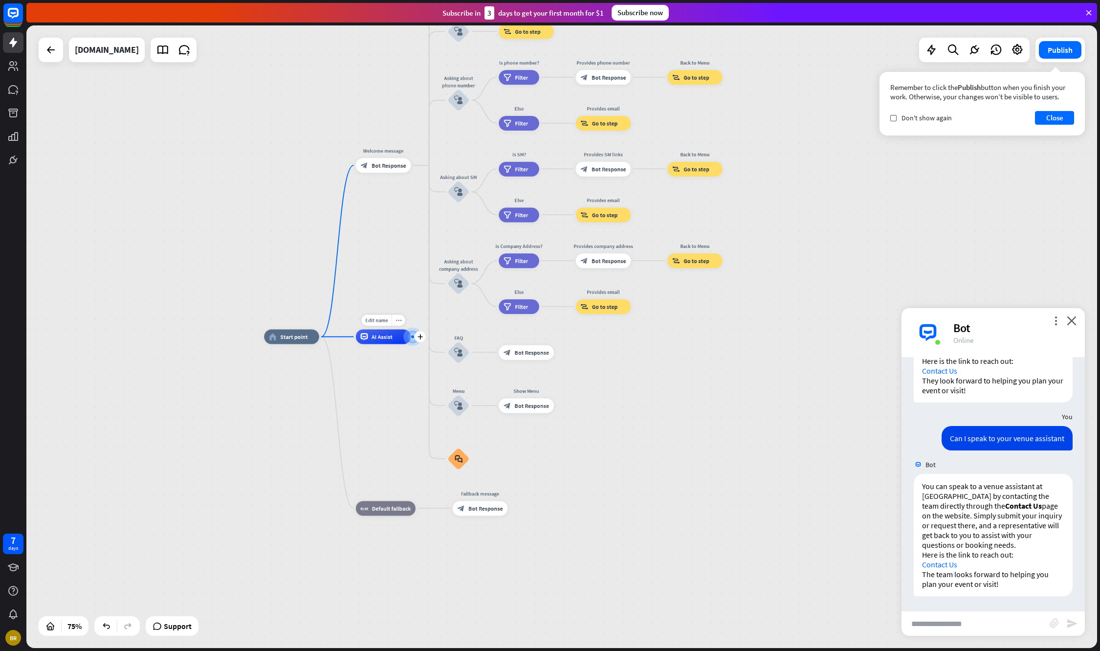
click at [389, 338] on span "AI Assist" at bounding box center [382, 336] width 21 height 7
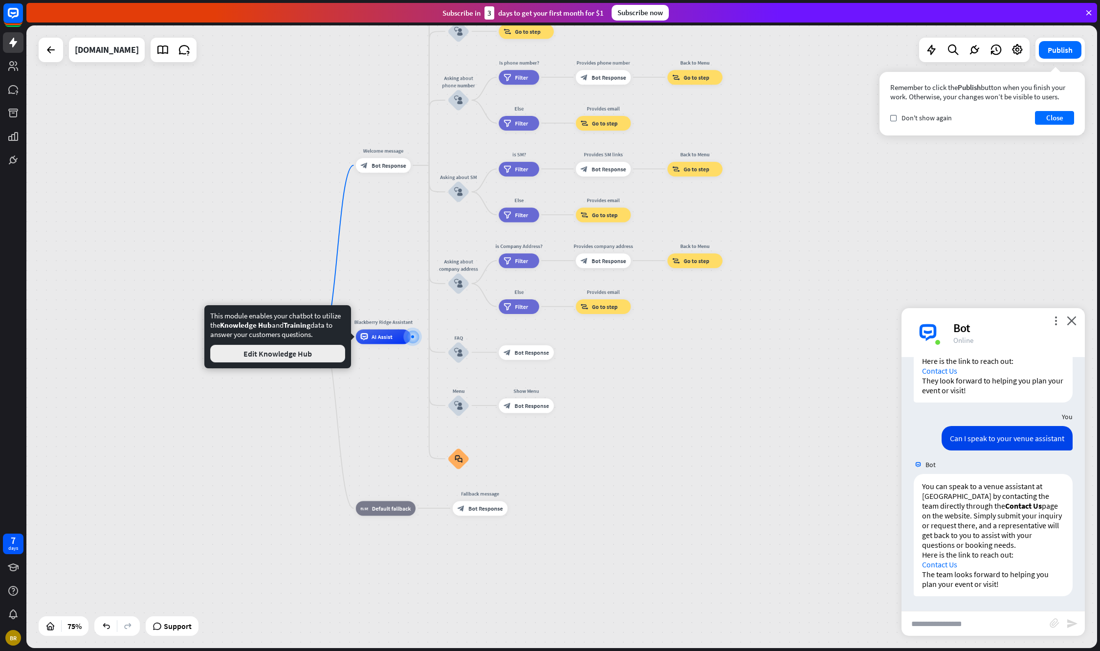
click at [314, 353] on button "Edit Knowledge Hub" at bounding box center [277, 354] width 135 height 18
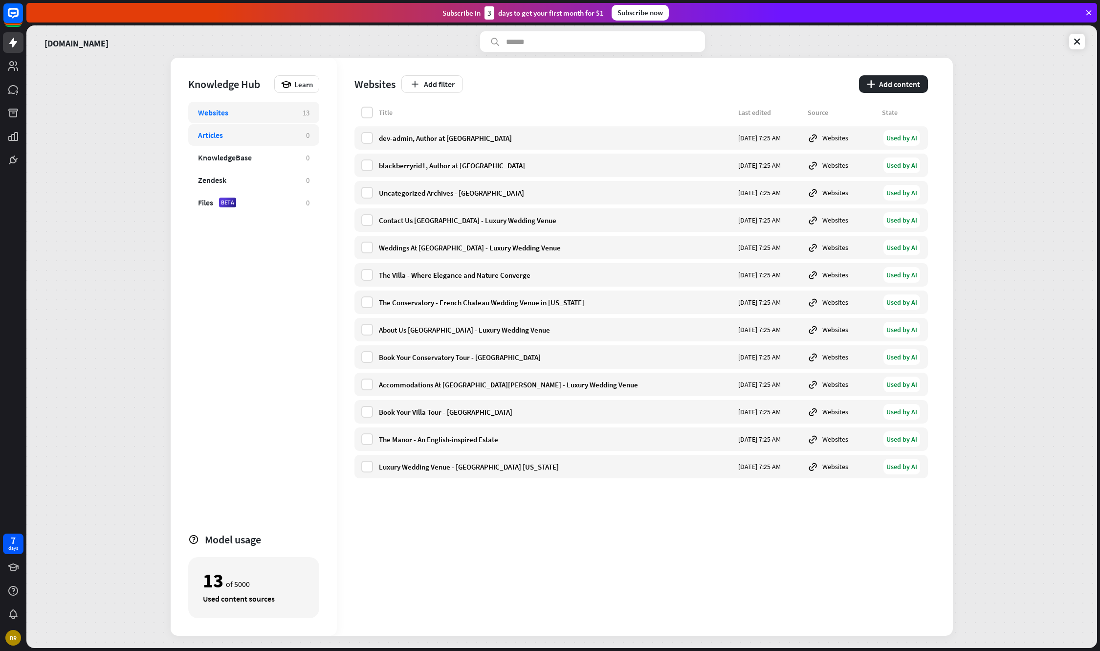
click at [251, 135] on div "Articles" at bounding box center [247, 135] width 98 height 10
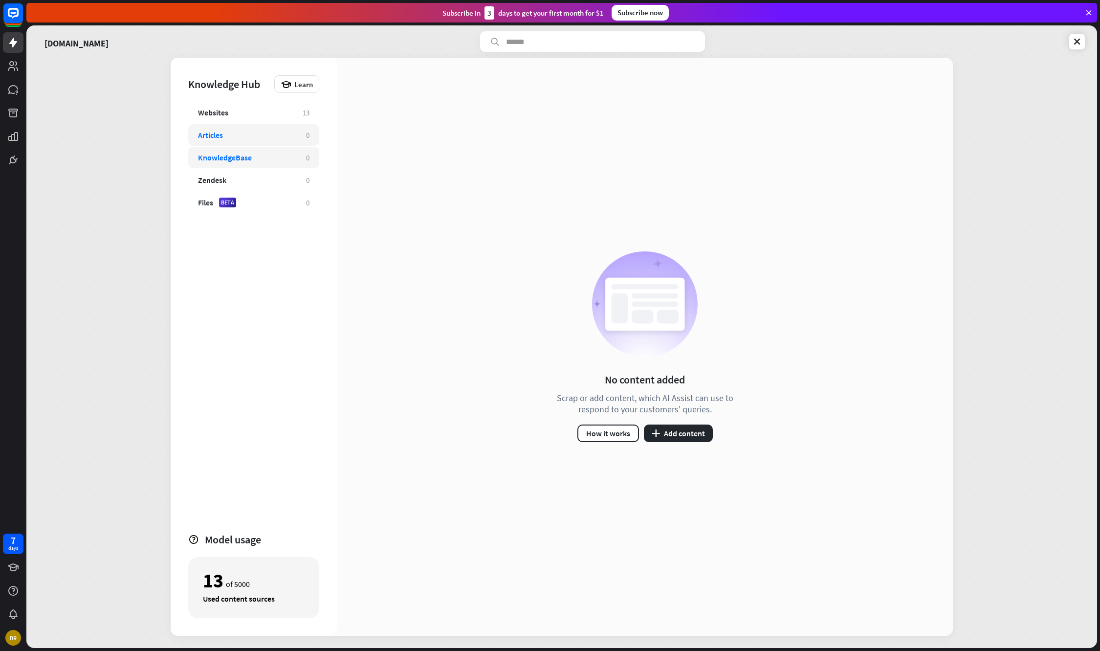
click at [244, 155] on div "KnowledgeBase" at bounding box center [225, 158] width 54 height 10
click at [238, 160] on div "KnowledgeBase" at bounding box center [225, 158] width 54 height 10
click at [695, 427] on button "plus Add content" at bounding box center [678, 433] width 69 height 18
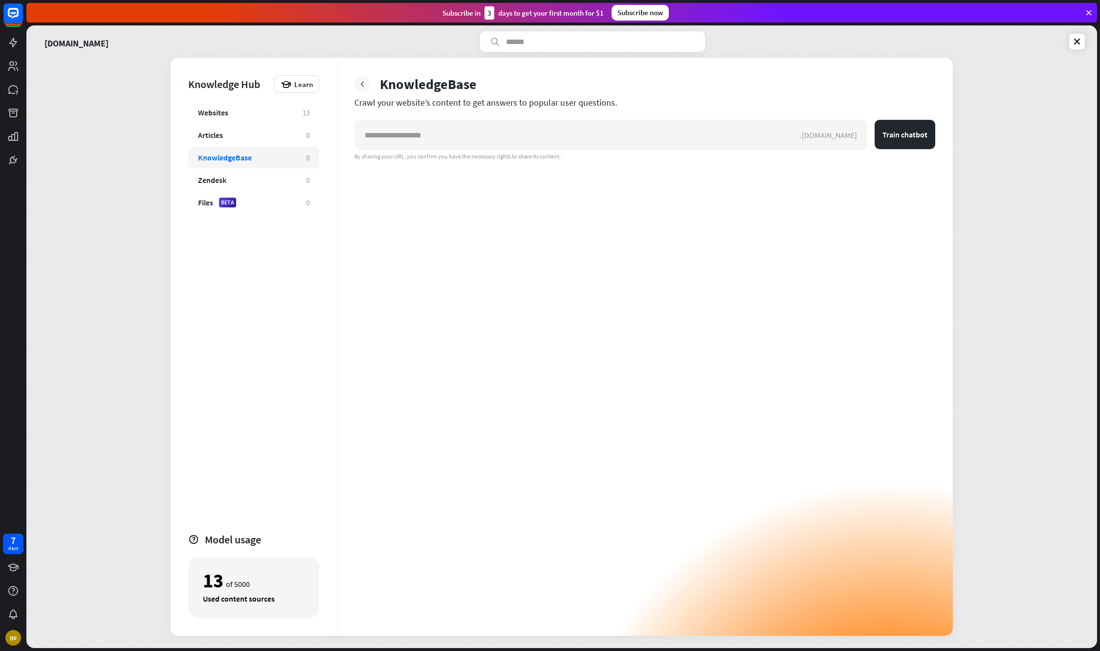
click at [359, 82] on icon at bounding box center [362, 84] width 10 height 10
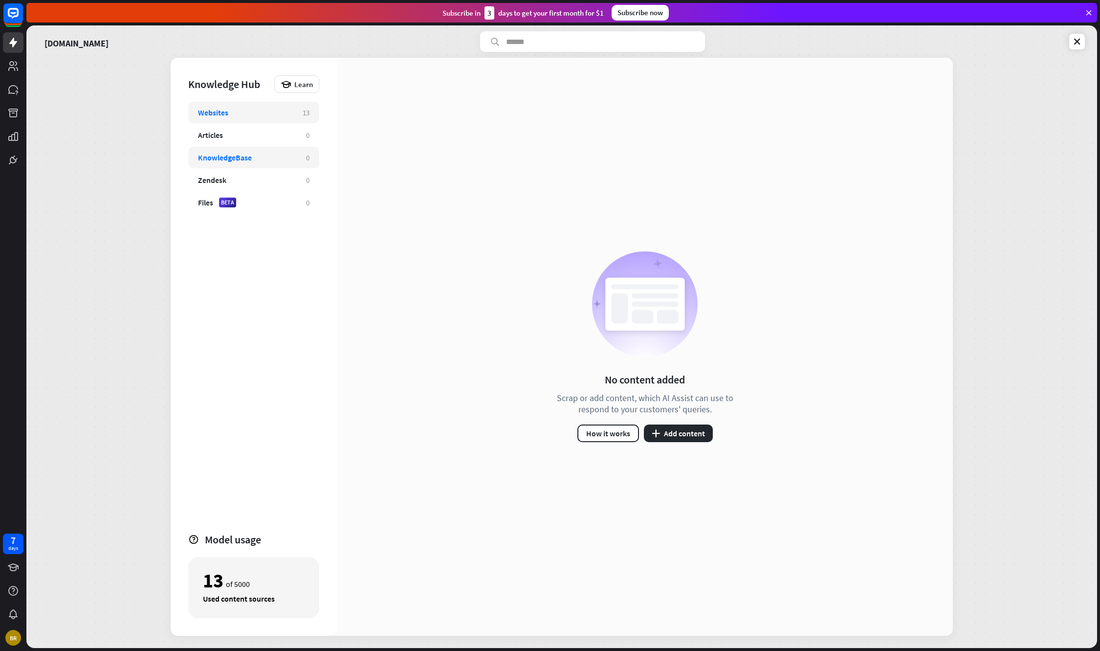
click at [267, 106] on div "Websites 13" at bounding box center [253, 113] width 131 height 22
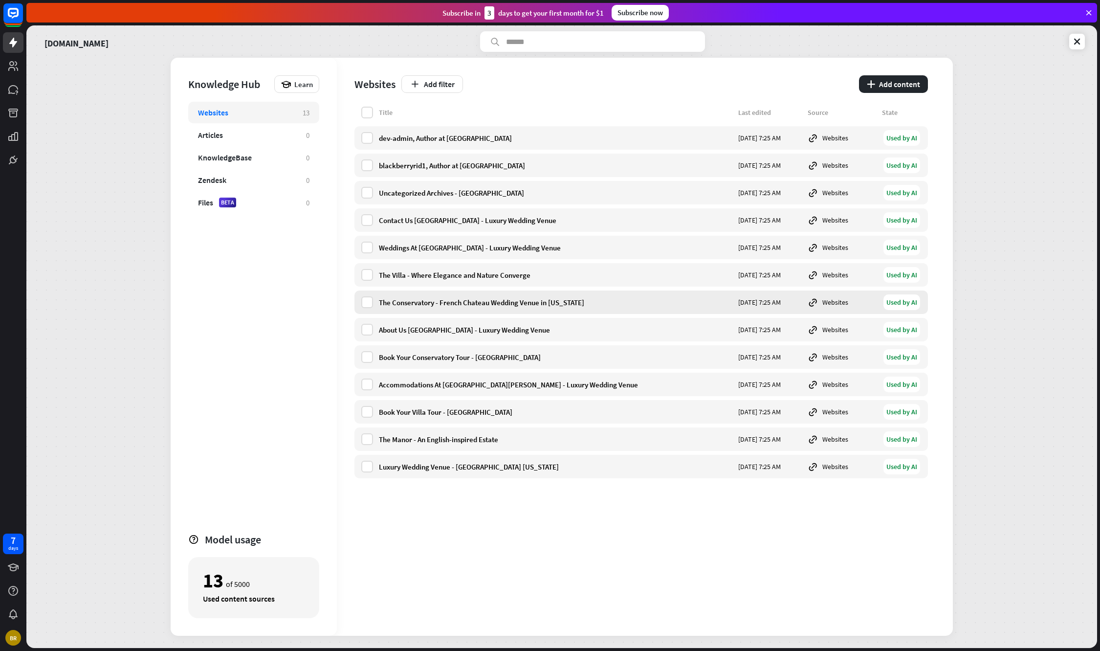
click at [451, 303] on div "The Conservatory - French Chateau Wedding Venue in [US_STATE]" at bounding box center [555, 302] width 353 height 9
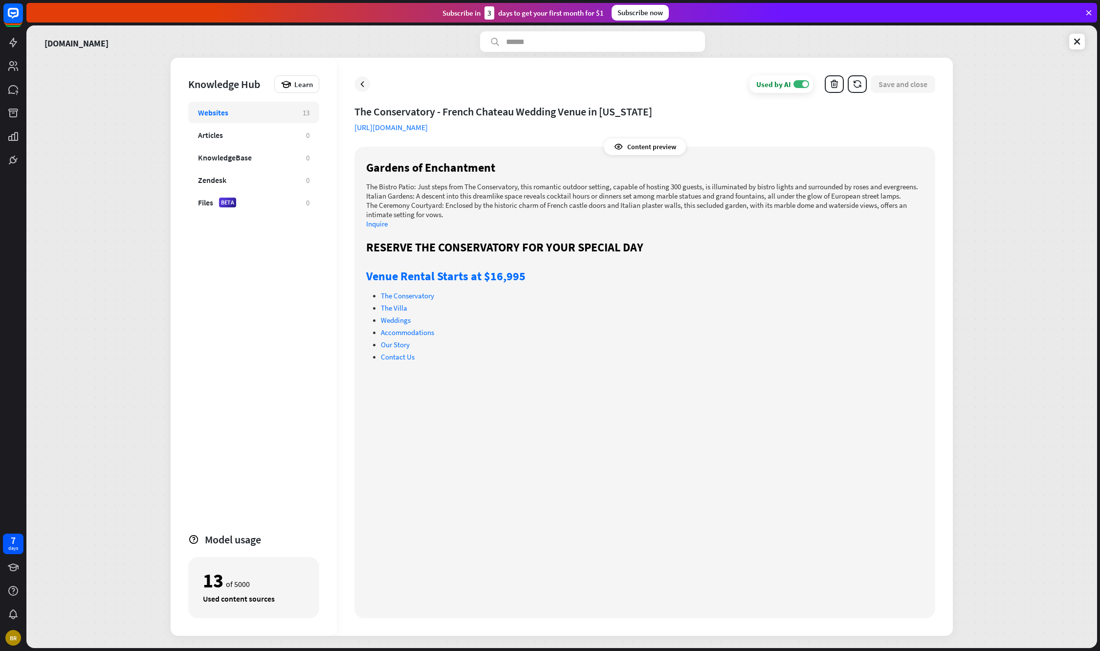
click at [665, 147] on div "Content preview" at bounding box center [645, 146] width 82 height 17
click at [618, 150] on icon at bounding box center [619, 147] width 10 height 10
click at [7, 65] on link at bounding box center [13, 66] width 21 height 21
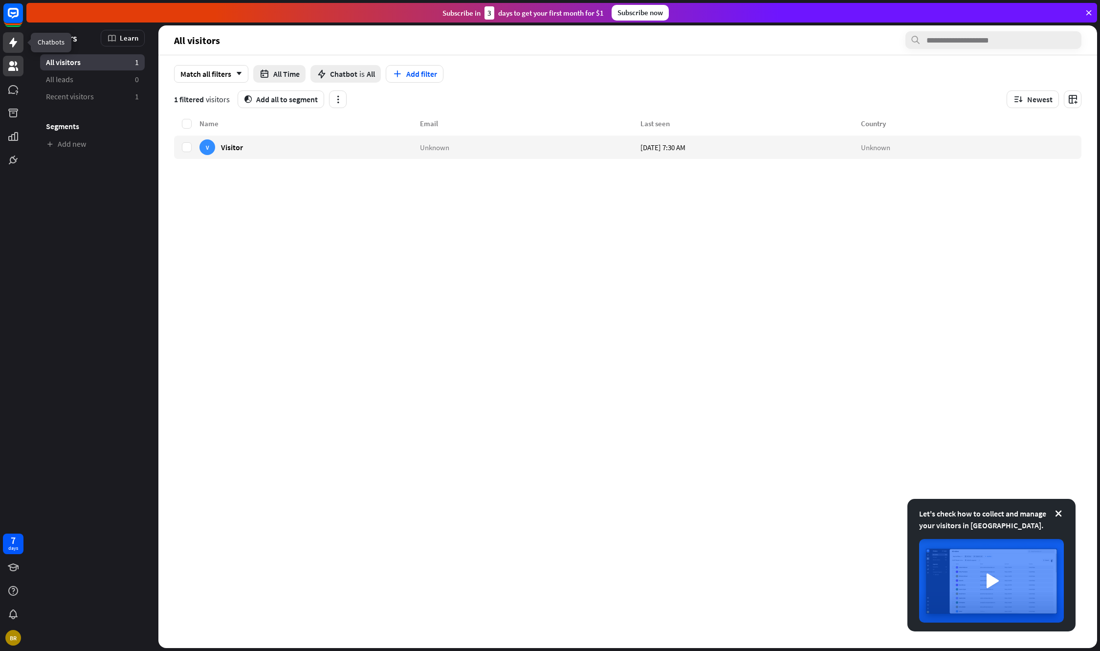
click at [15, 40] on icon at bounding box center [13, 43] width 12 height 12
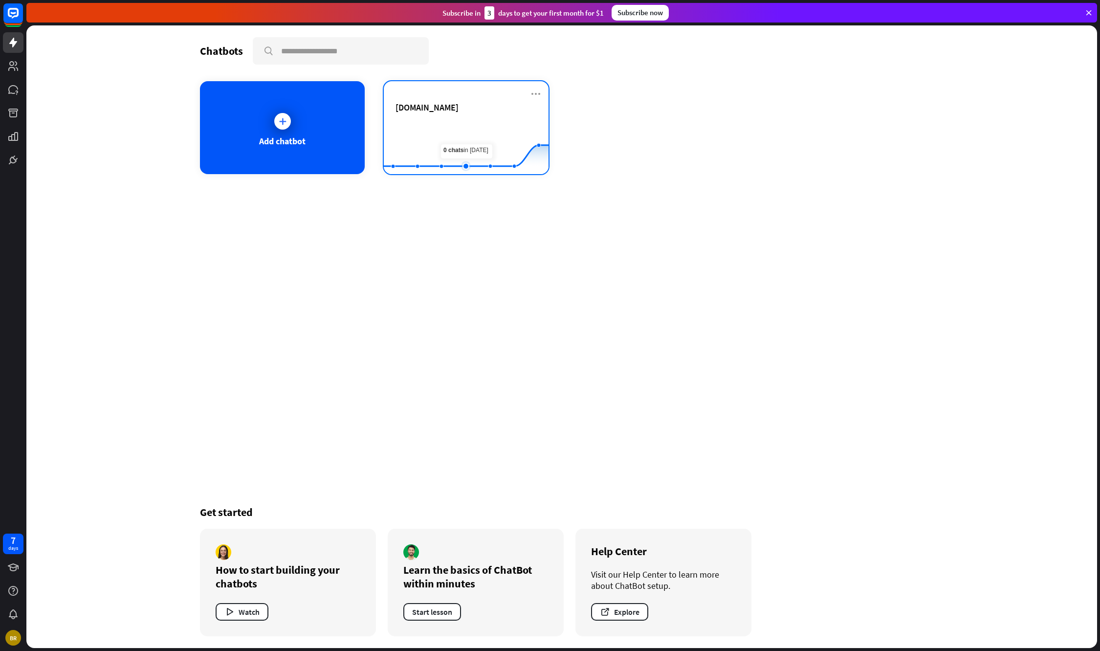
click at [468, 125] on rect at bounding box center [466, 149] width 165 height 61
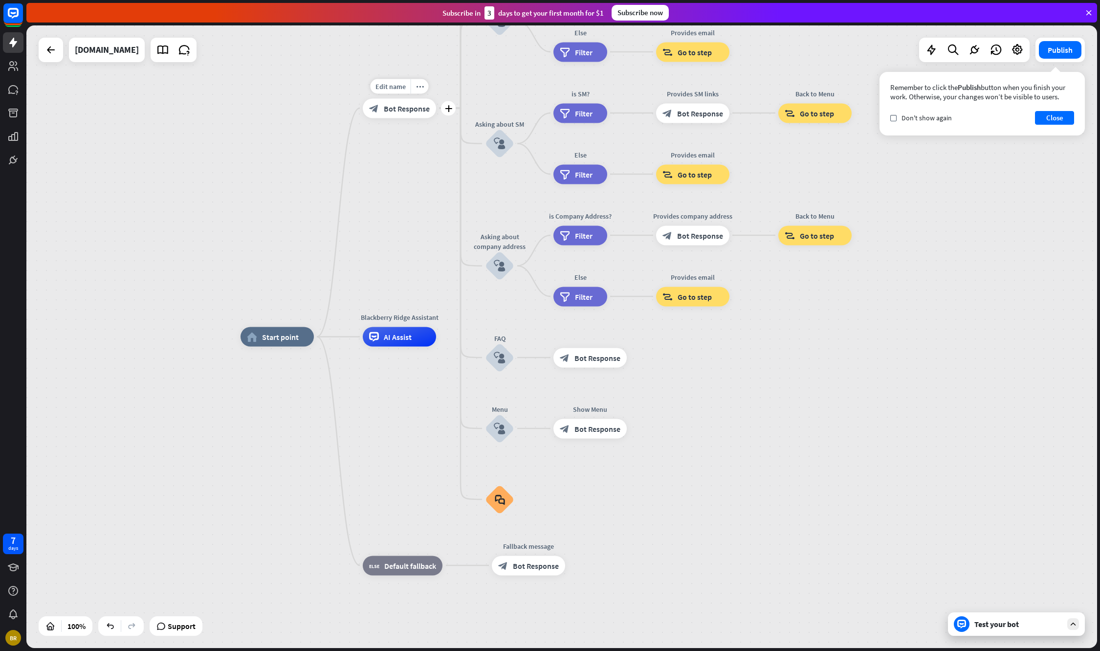
click at [415, 104] on span "Bot Response" at bounding box center [407, 108] width 46 height 10
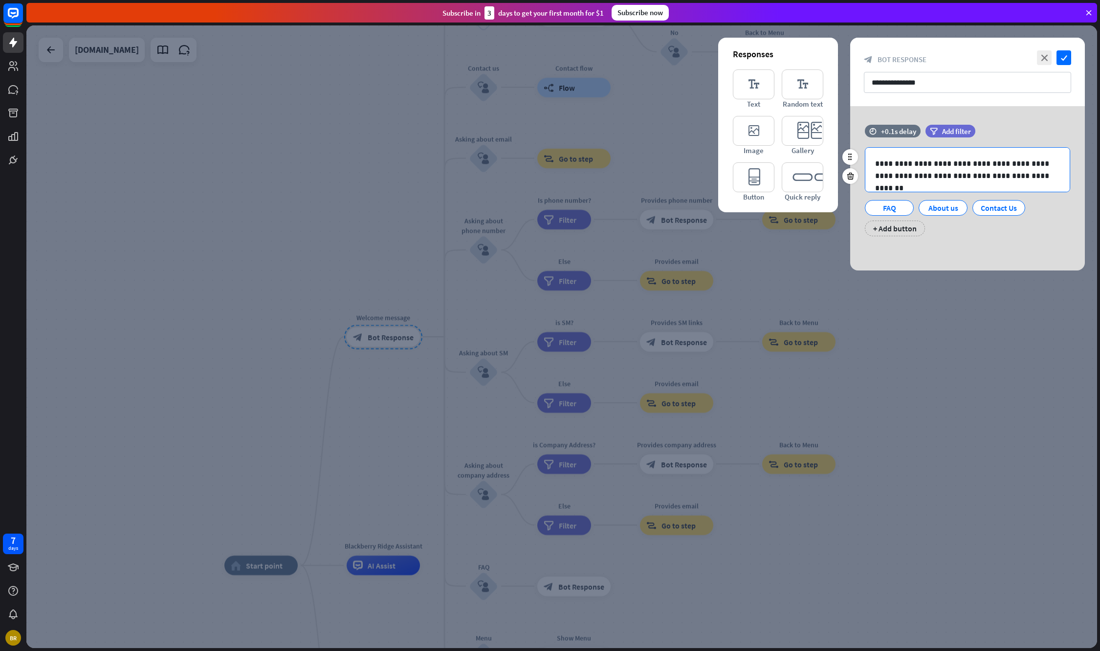
click at [928, 161] on p "**********" at bounding box center [967, 169] width 185 height 24
click at [931, 160] on p "**********" at bounding box center [967, 169] width 185 height 24
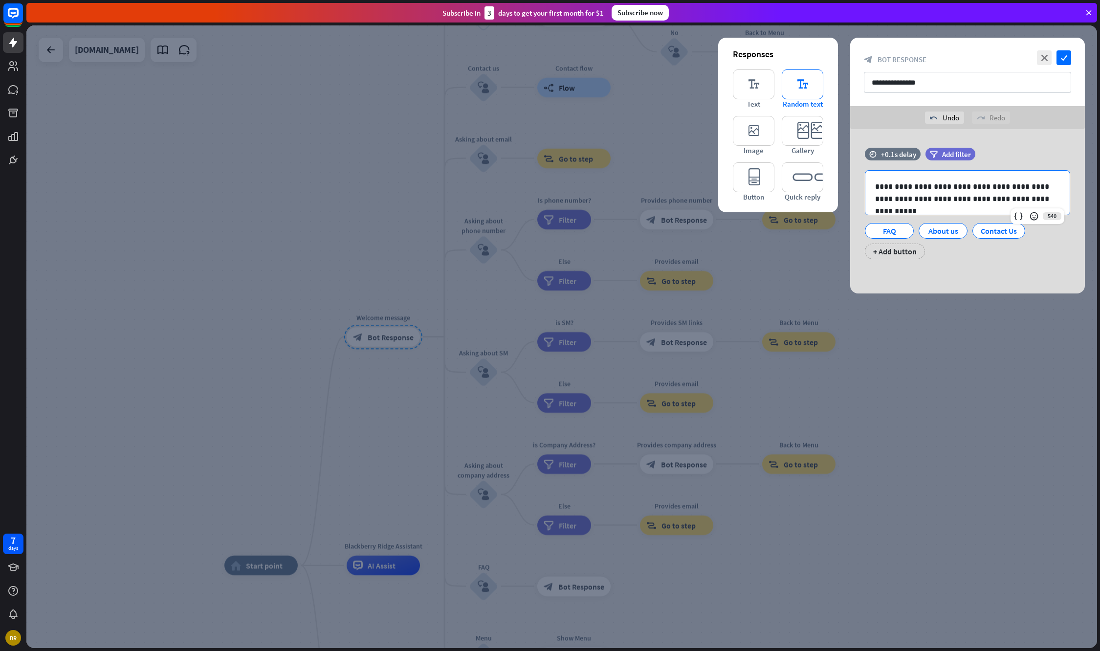
click at [809, 85] on icon "editor_text" at bounding box center [803, 84] width 42 height 30
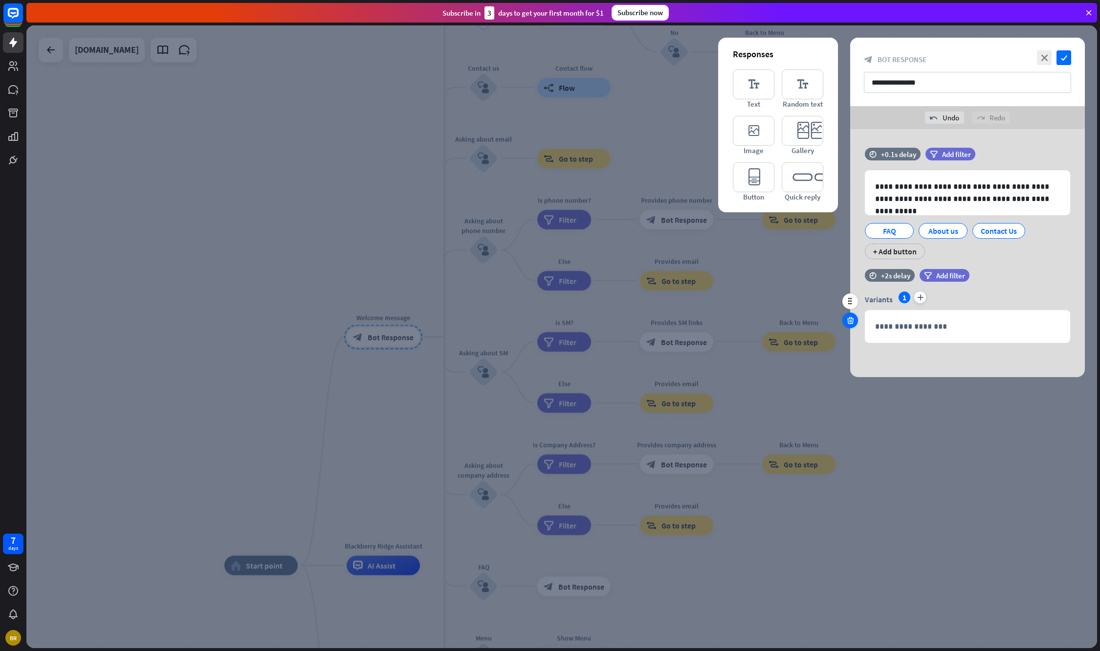
click at [851, 322] on icon at bounding box center [850, 320] width 9 height 9
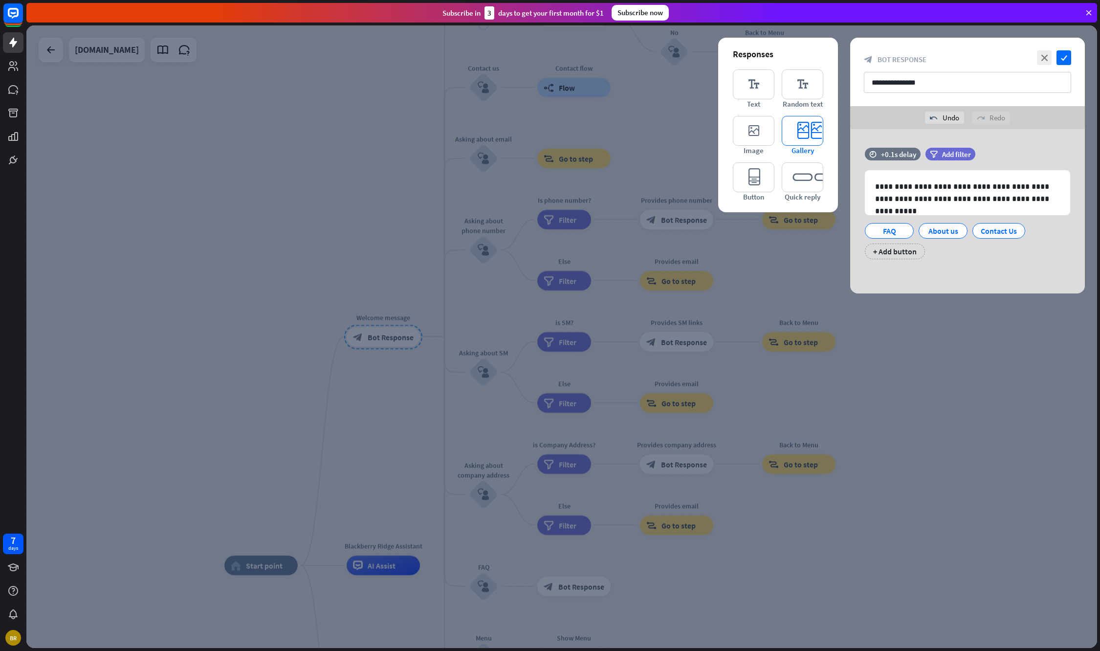
click at [794, 125] on icon "editor_card" at bounding box center [803, 131] width 42 height 30
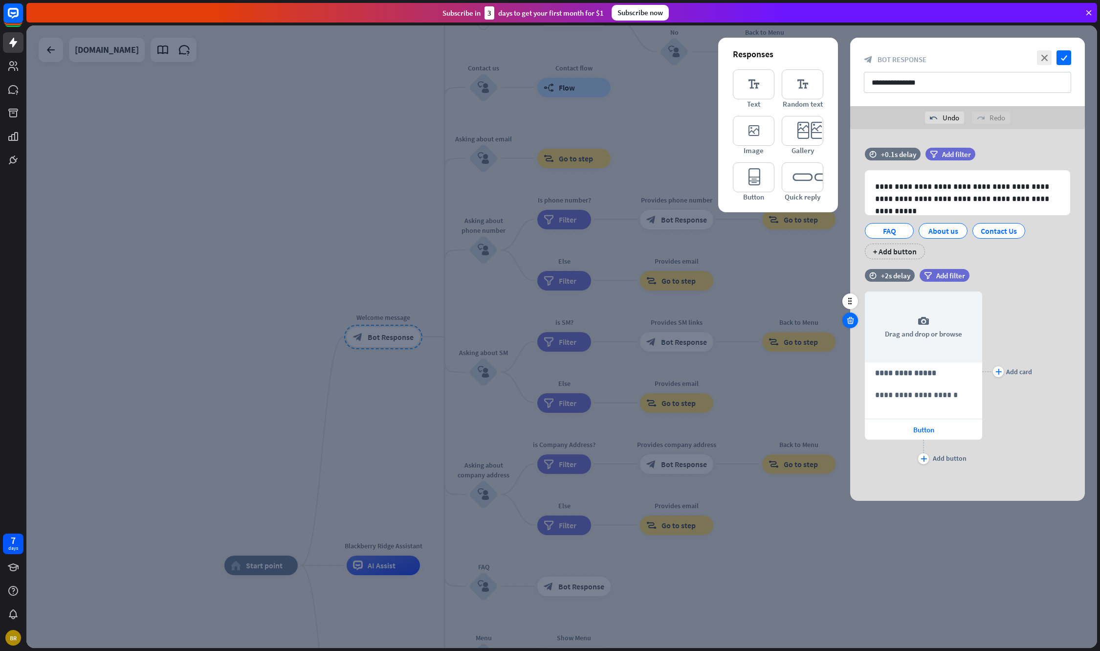
click at [849, 321] on icon at bounding box center [850, 320] width 9 height 9
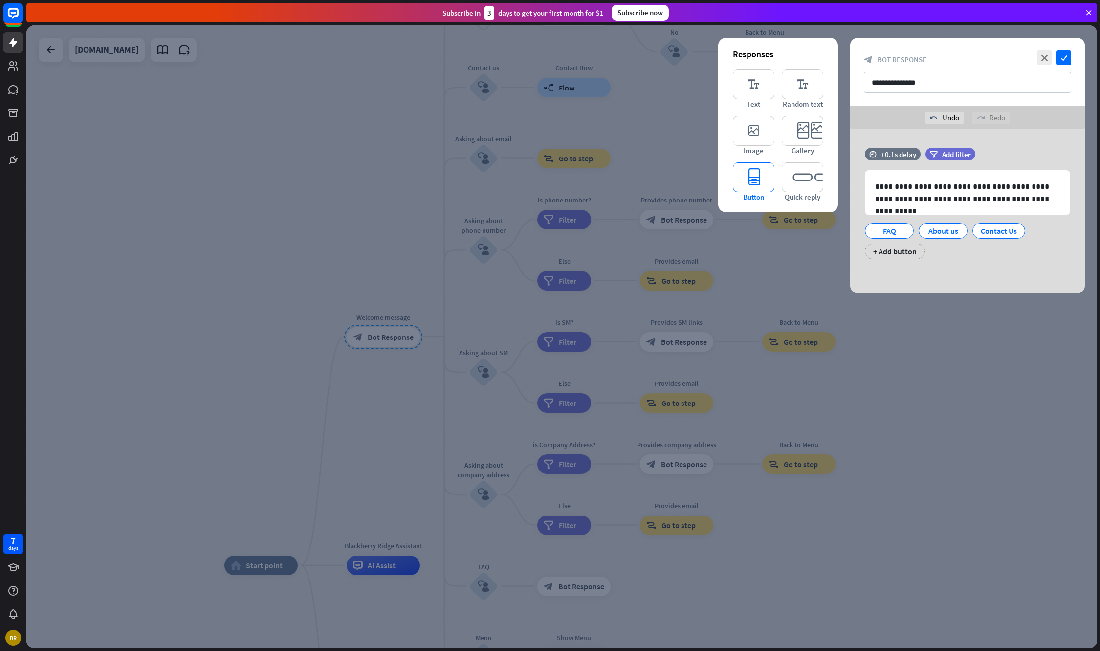
click at [760, 176] on icon "editor_button" at bounding box center [754, 177] width 42 height 30
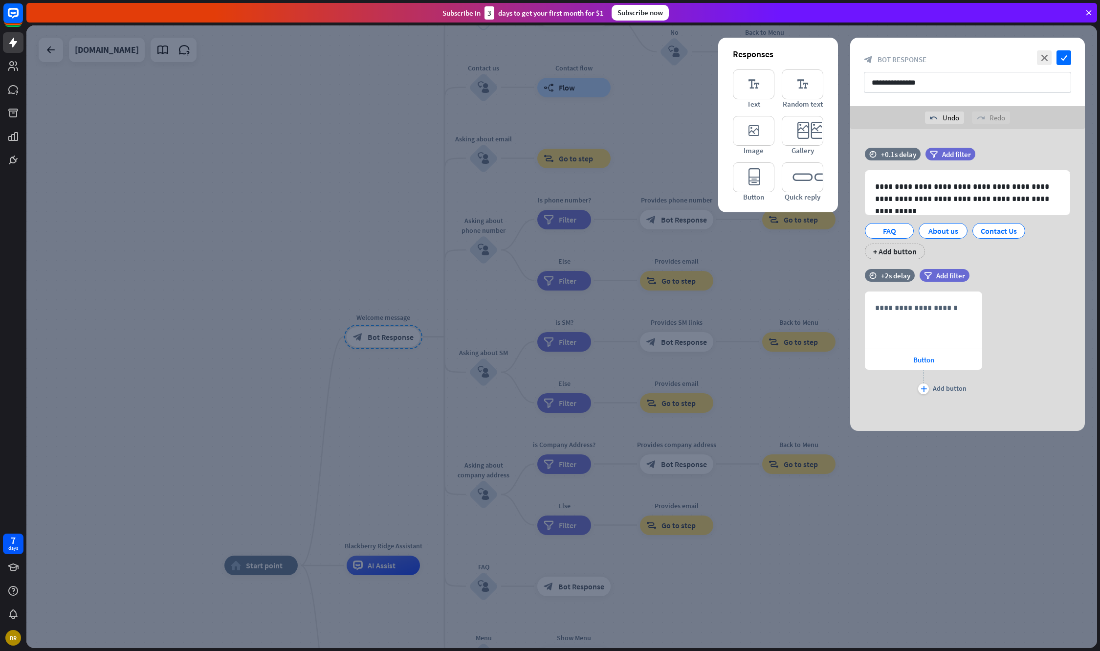
click at [848, 319] on icon at bounding box center [850, 320] width 9 height 9
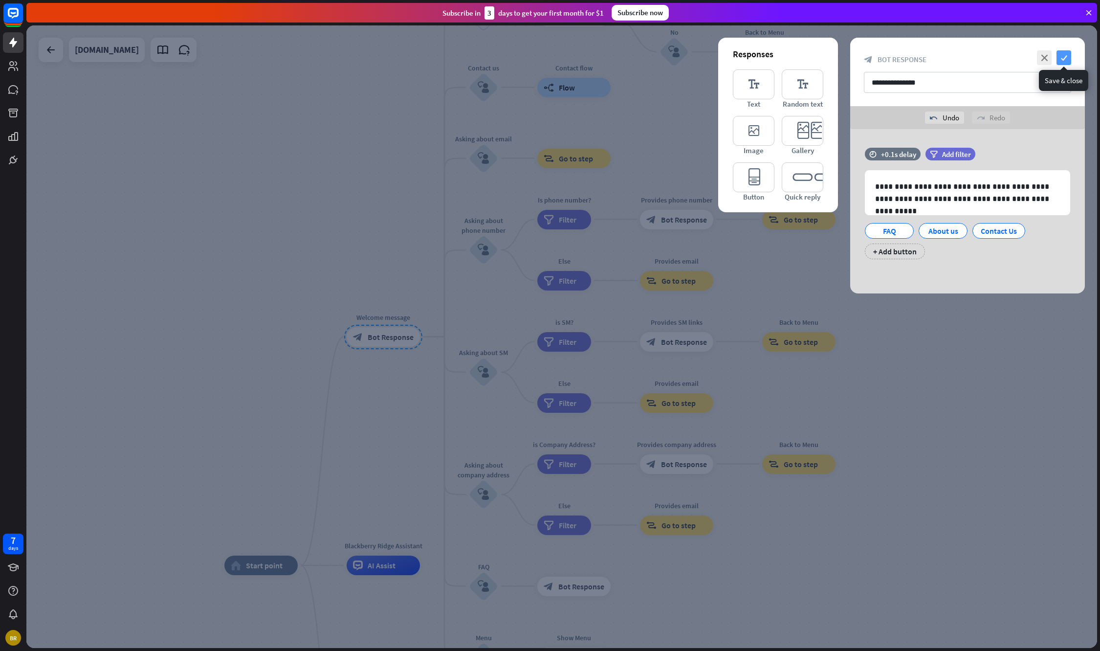
click at [1066, 53] on icon "check" at bounding box center [1064, 57] width 15 height 15
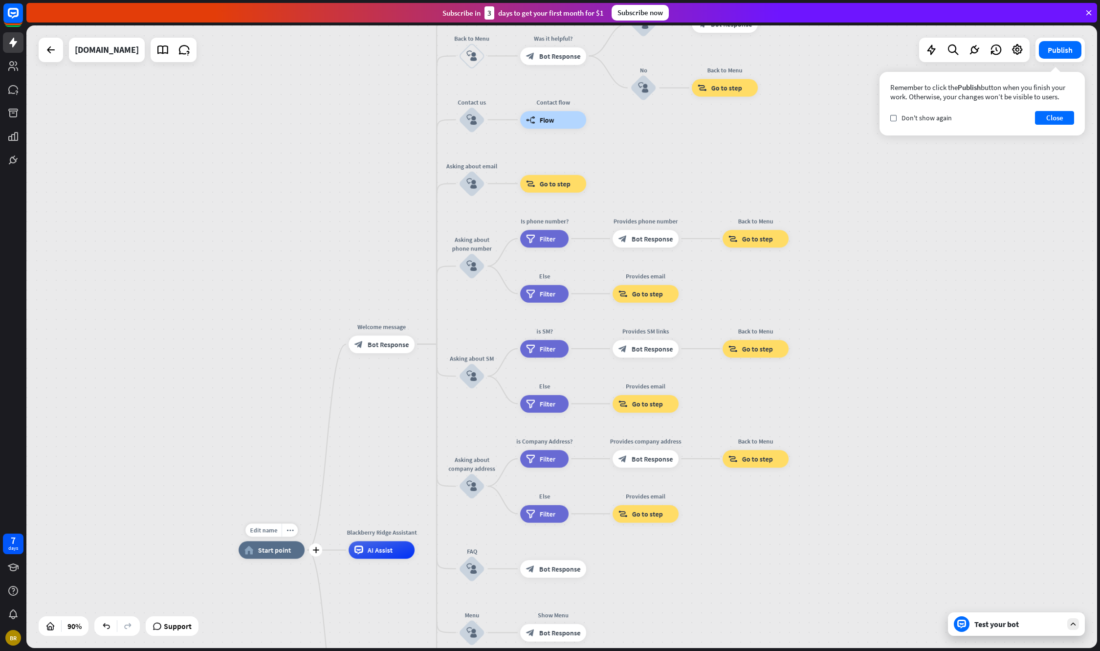
click at [280, 552] on span "Start point" at bounding box center [274, 550] width 33 height 9
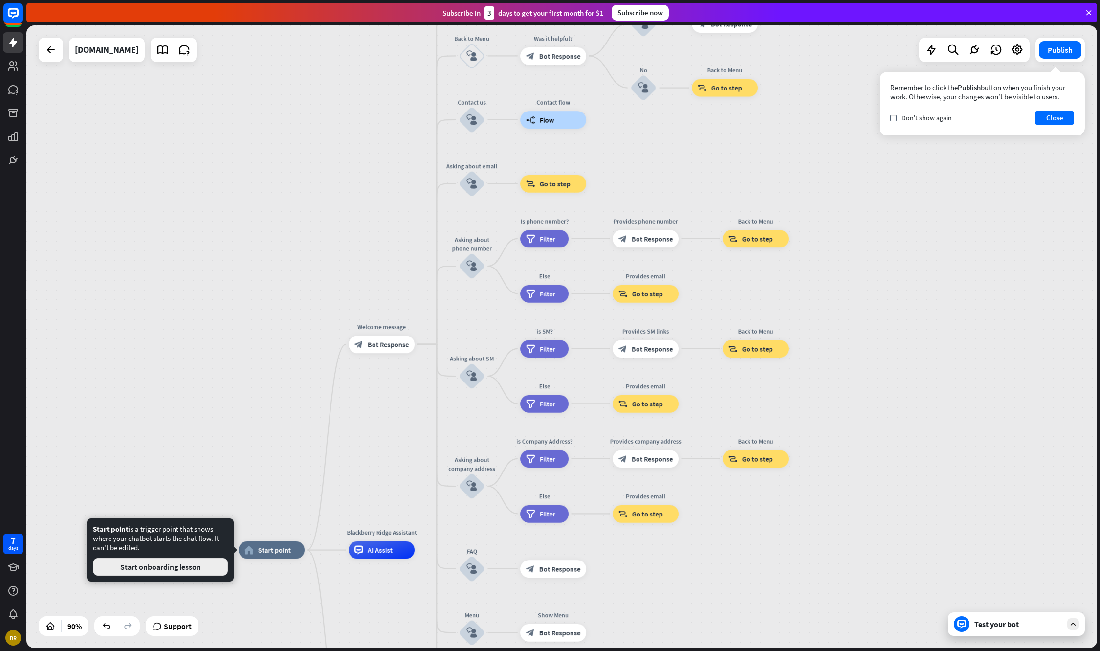
click at [185, 564] on button "Start onboarding lesson" at bounding box center [160, 567] width 135 height 18
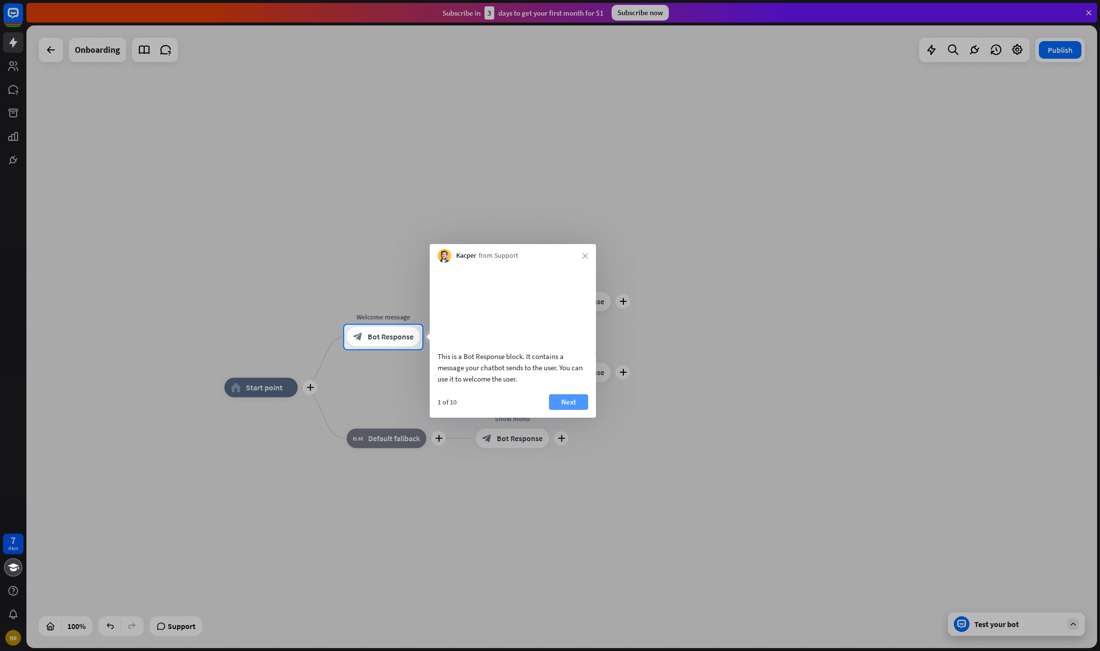
click at [569, 410] on button "Next" at bounding box center [568, 402] width 39 height 16
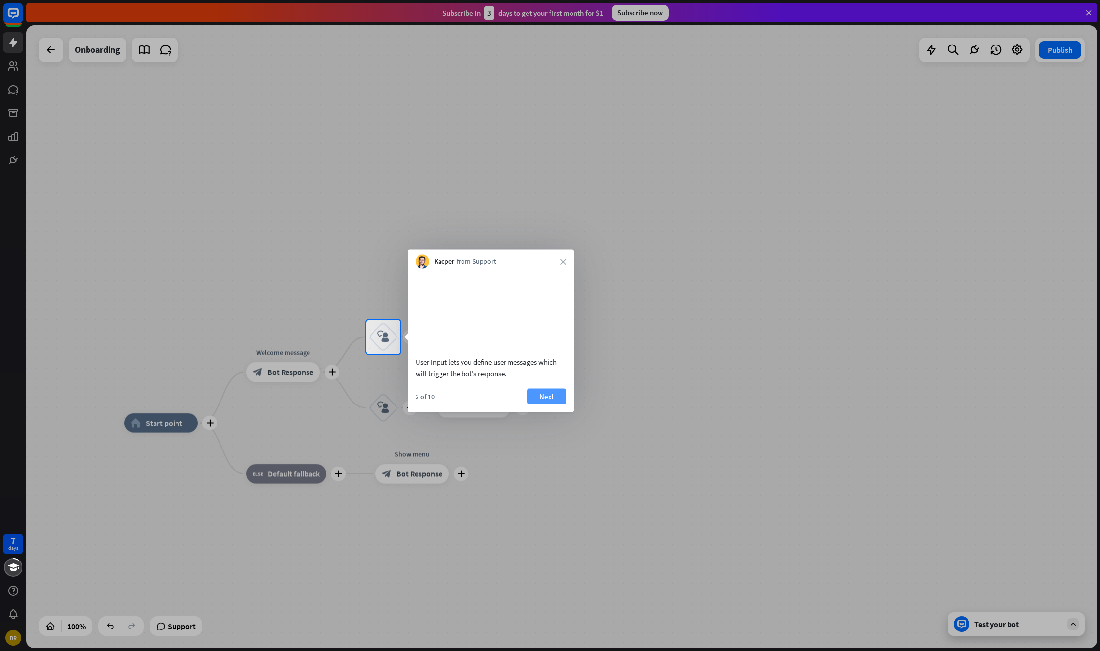
click at [531, 404] on button "Next" at bounding box center [546, 396] width 39 height 16
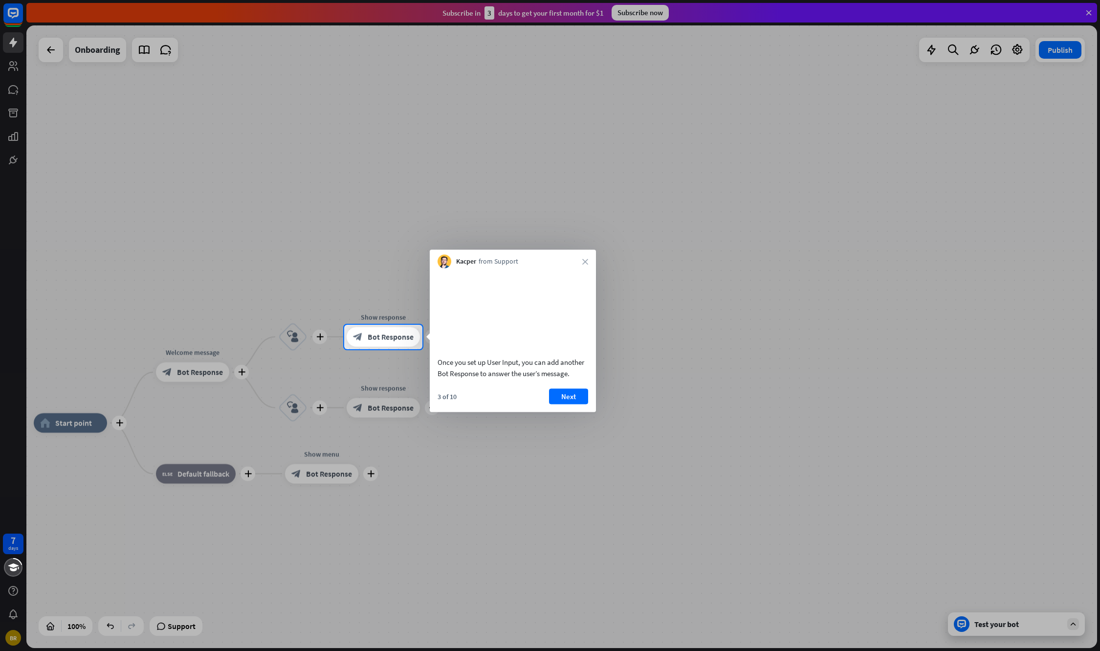
click at [558, 404] on button "Next" at bounding box center [568, 396] width 39 height 16
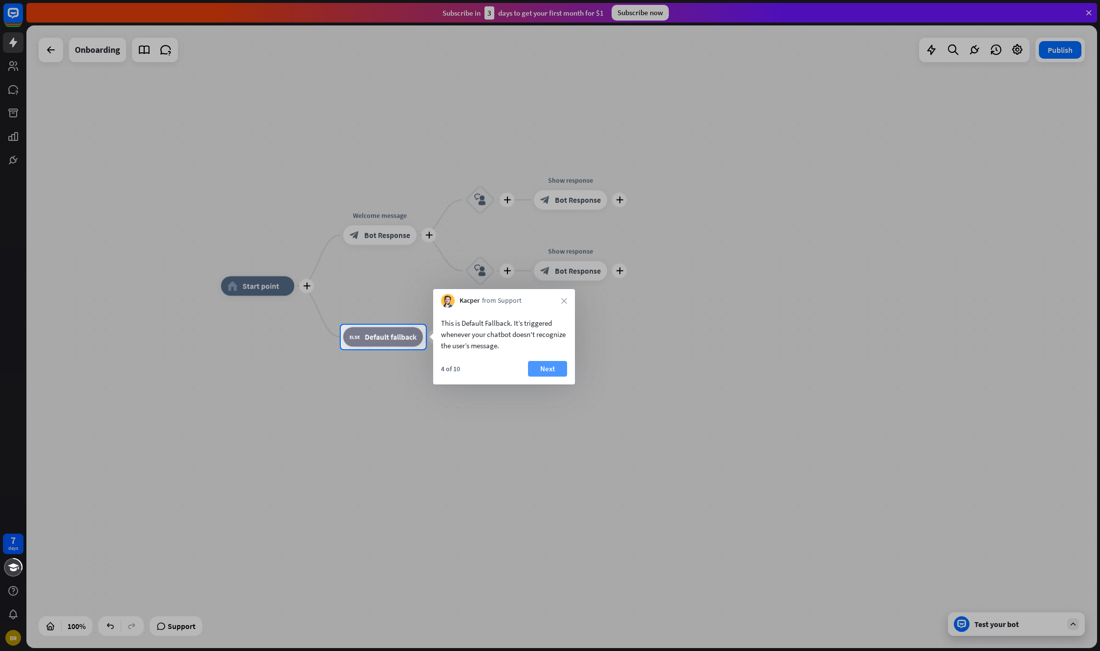
click at [556, 367] on button "Next" at bounding box center [547, 369] width 39 height 16
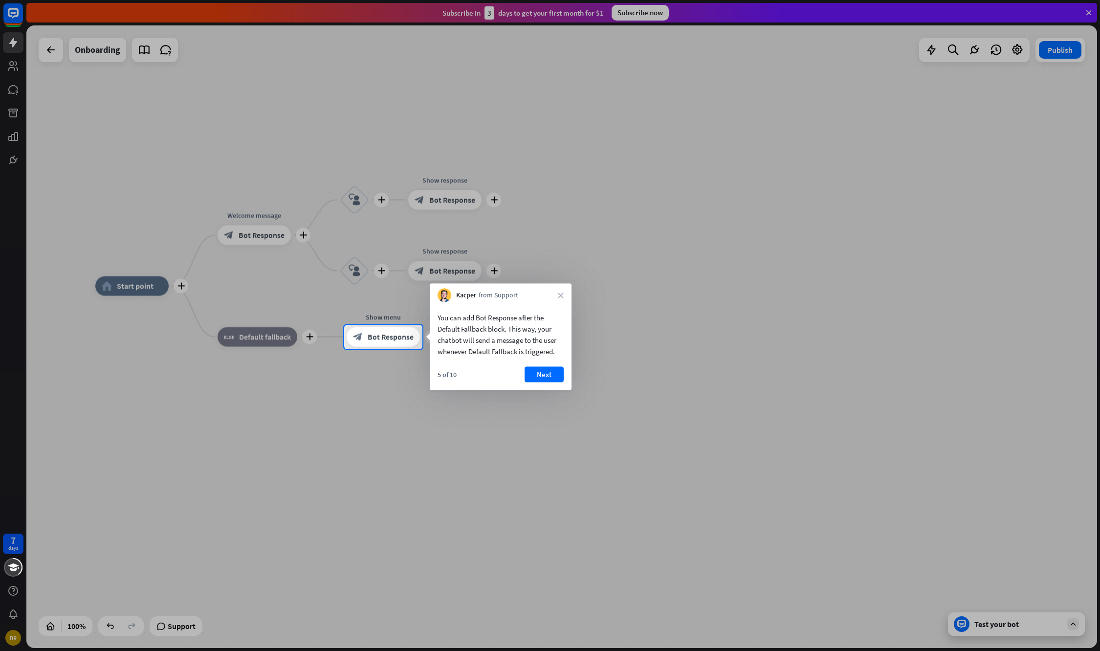
click at [552, 371] on button "Next" at bounding box center [544, 375] width 39 height 16
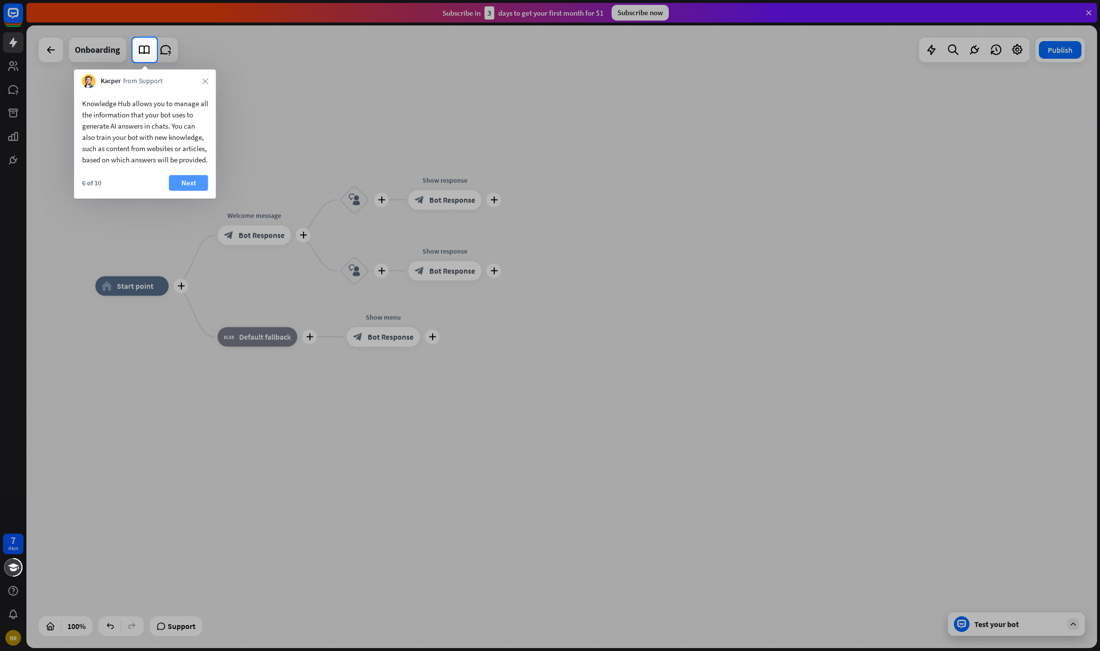
click at [178, 190] on button "Next" at bounding box center [188, 183] width 39 height 16
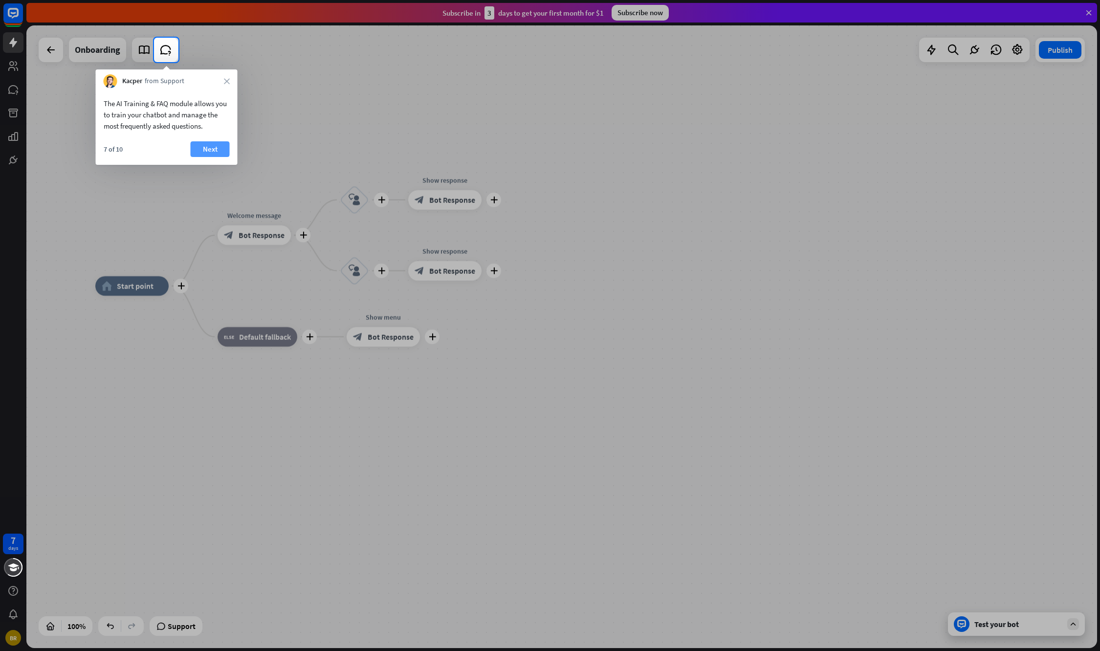
click at [210, 146] on button "Next" at bounding box center [210, 149] width 39 height 16
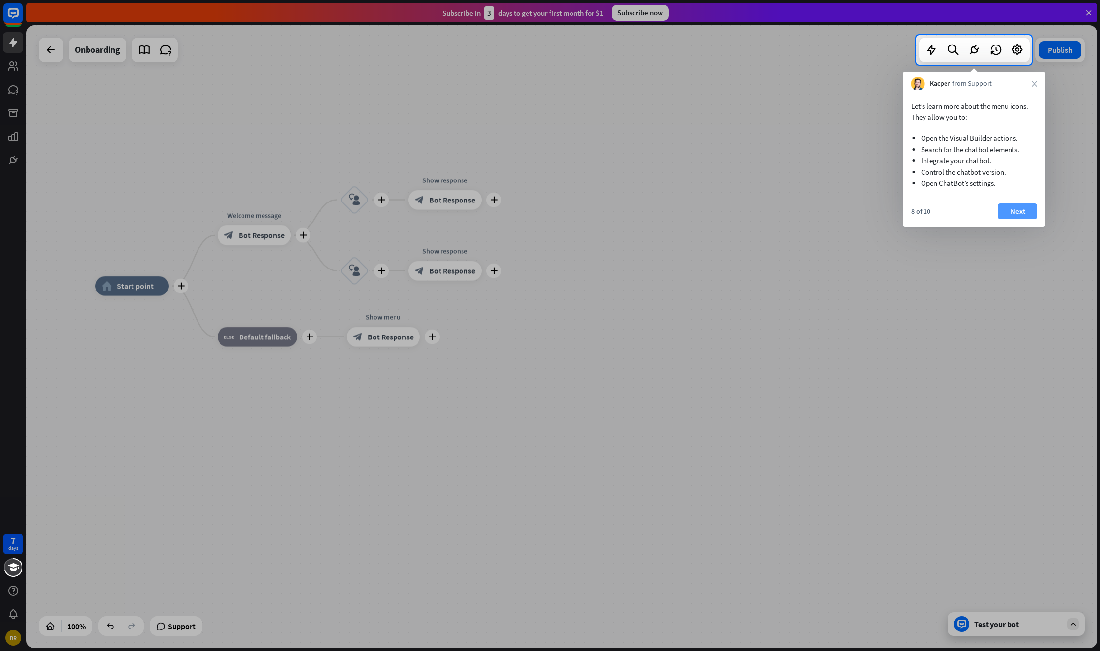
click at [1019, 210] on button "Next" at bounding box center [1017, 211] width 39 height 16
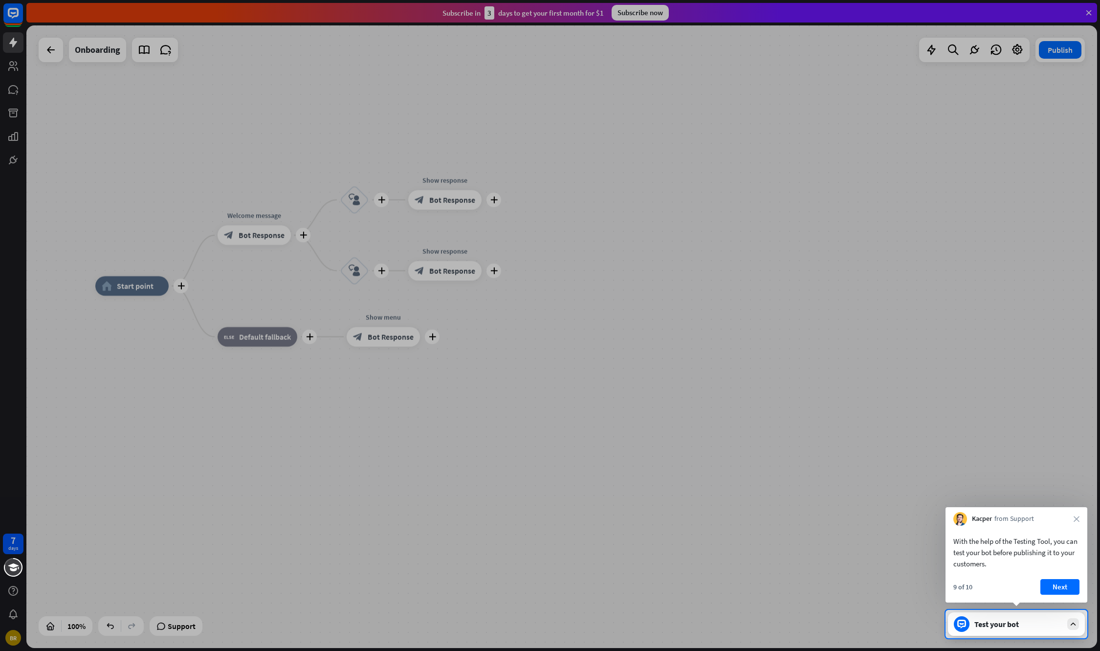
click at [1076, 513] on div "Kacper from Support close" at bounding box center [1017, 516] width 142 height 19
click at [1078, 518] on icon "close" at bounding box center [1077, 519] width 6 height 6
click at [1047, 586] on button "Yes, leave" at bounding box center [1049, 585] width 61 height 16
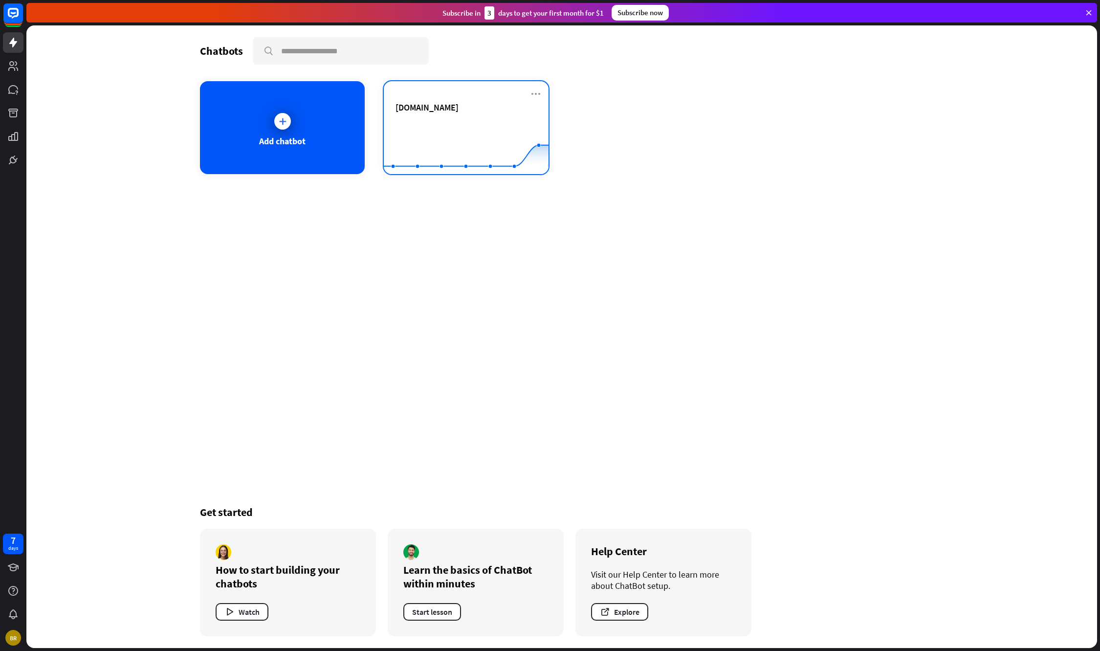
click at [398, 95] on div "[DOMAIN_NAME] Created with Highcharts 10.1.0 0 1 2" at bounding box center [466, 127] width 165 height 93
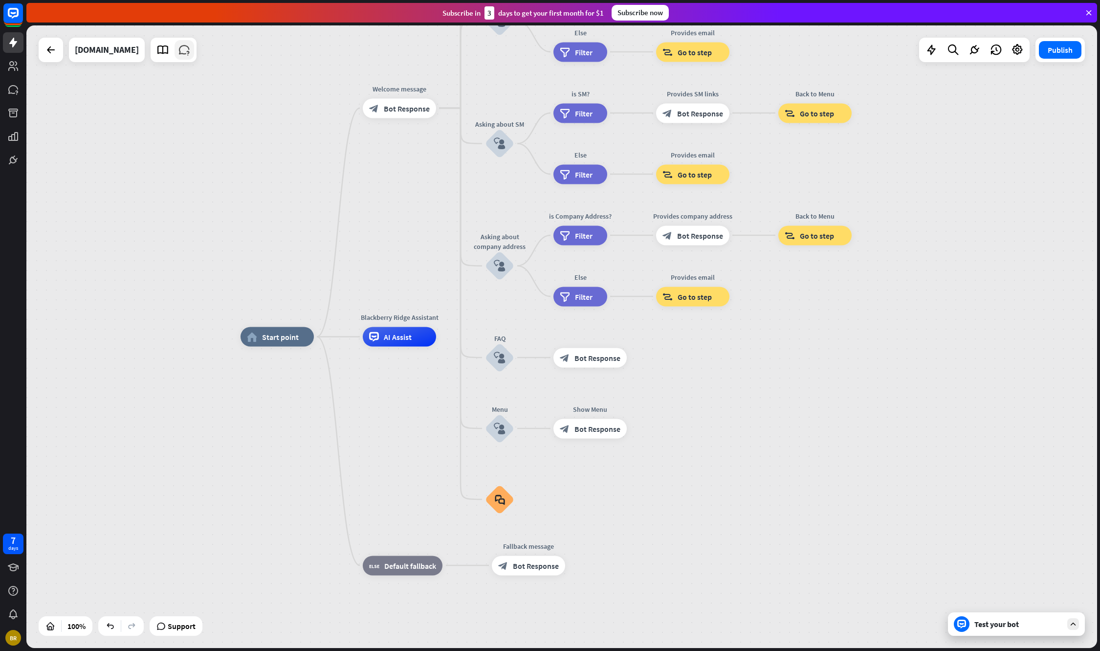
click at [191, 49] on icon at bounding box center [184, 50] width 13 height 13
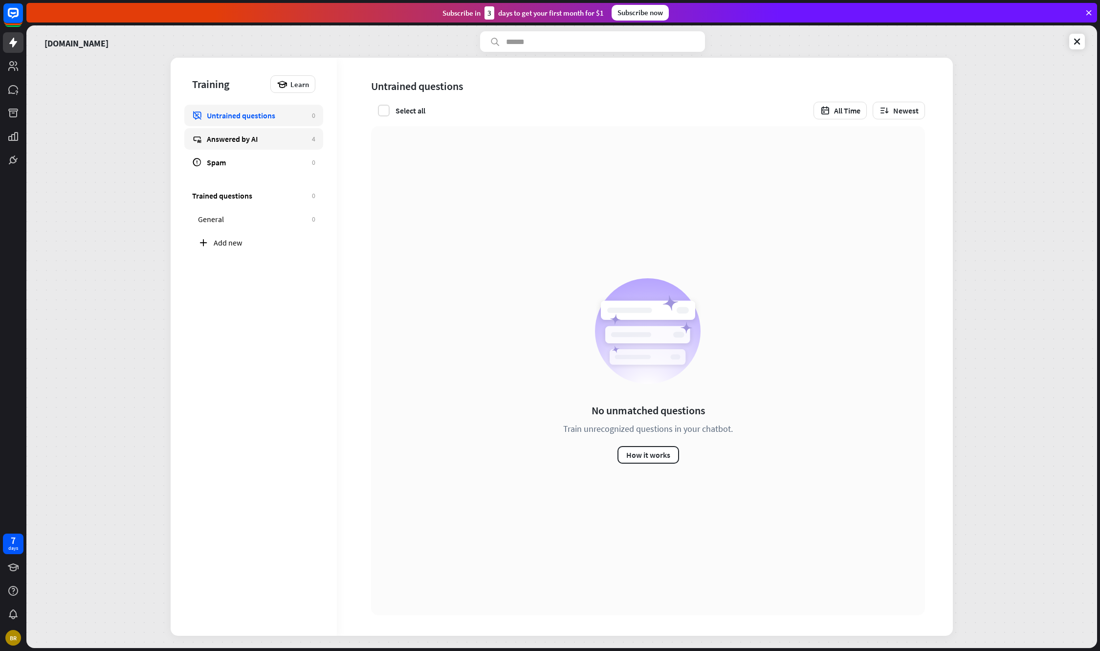
click at [226, 135] on div "Answered by AI" at bounding box center [257, 139] width 100 height 10
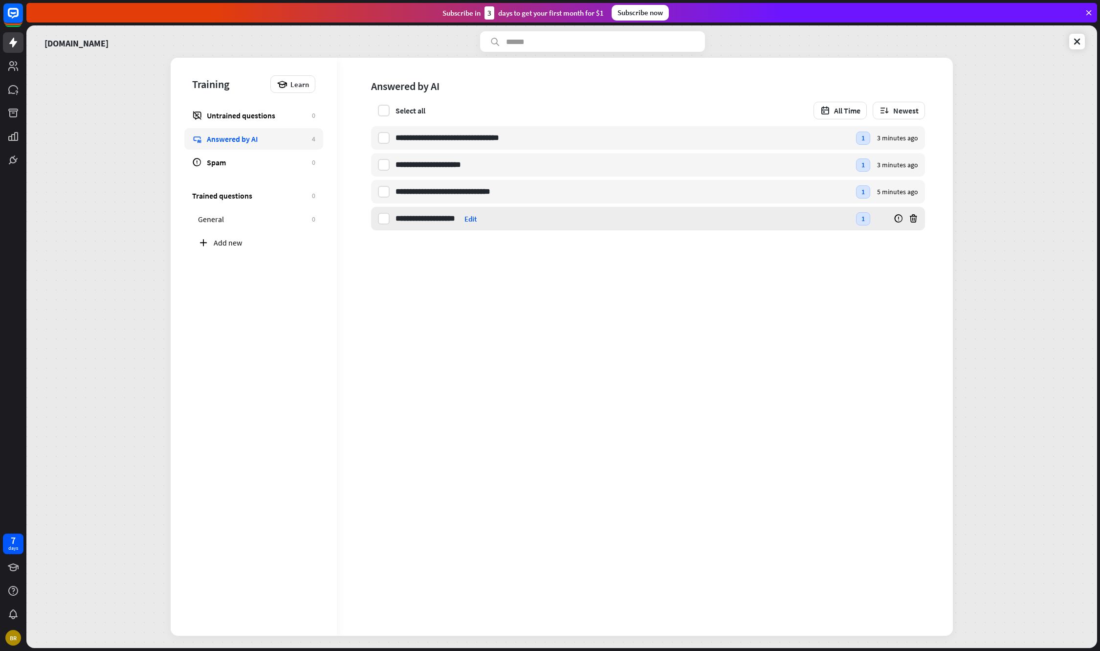
click at [864, 217] on div "1" at bounding box center [863, 218] width 14 height 13
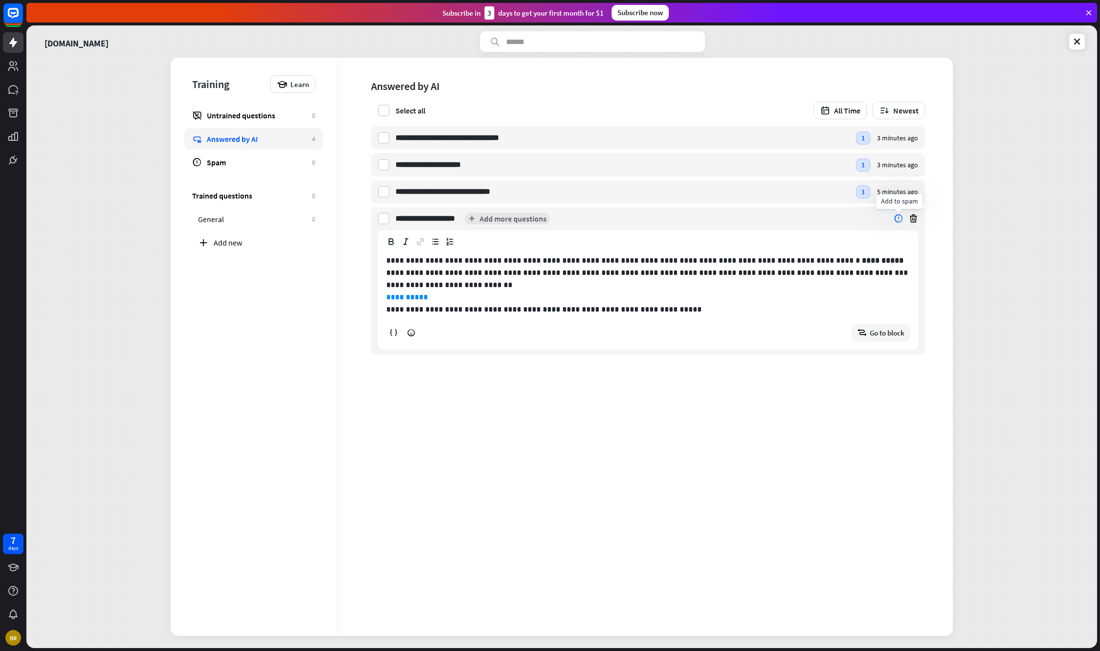
click at [900, 221] on icon at bounding box center [899, 219] width 10 height 10
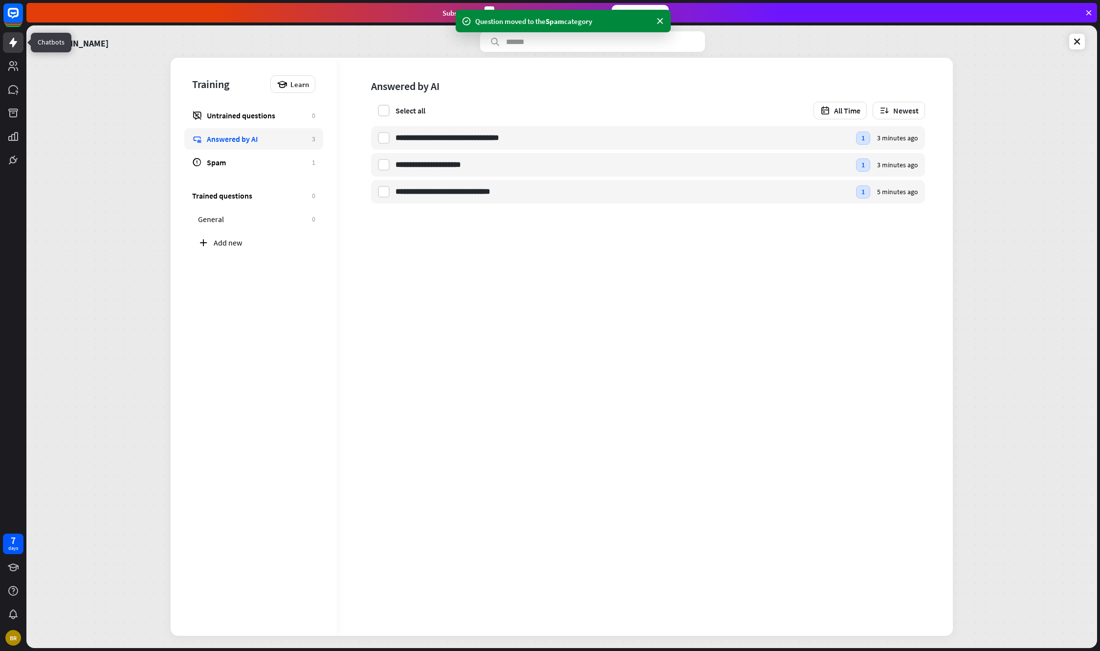
click at [12, 39] on icon at bounding box center [13, 43] width 12 height 12
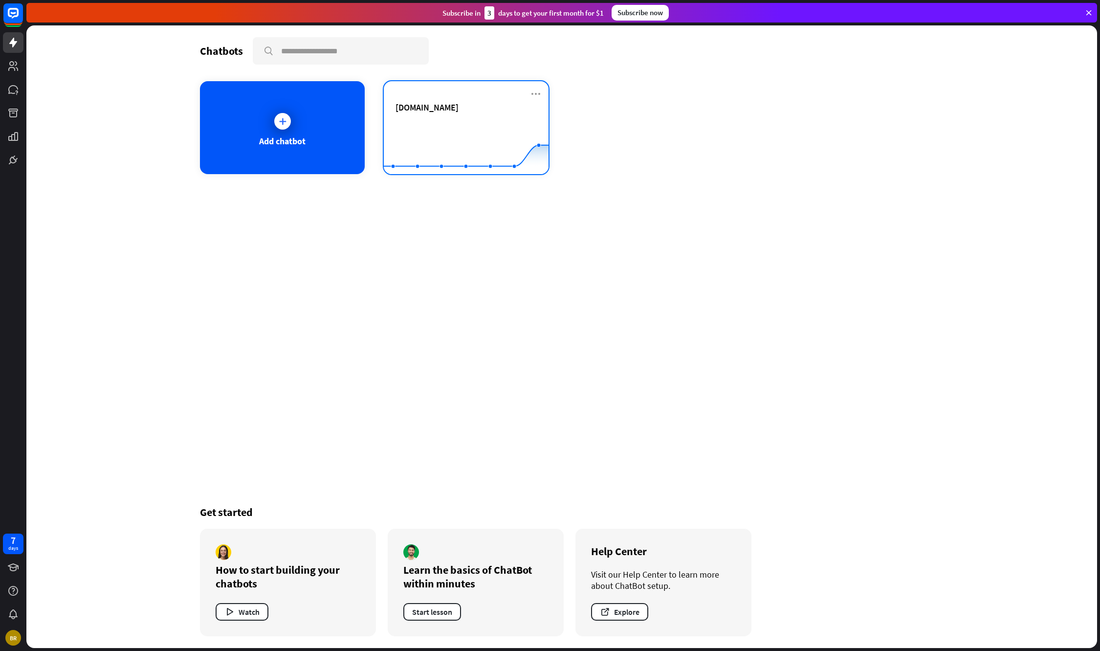
click at [459, 108] on span "[DOMAIN_NAME]" at bounding box center [427, 107] width 63 height 11
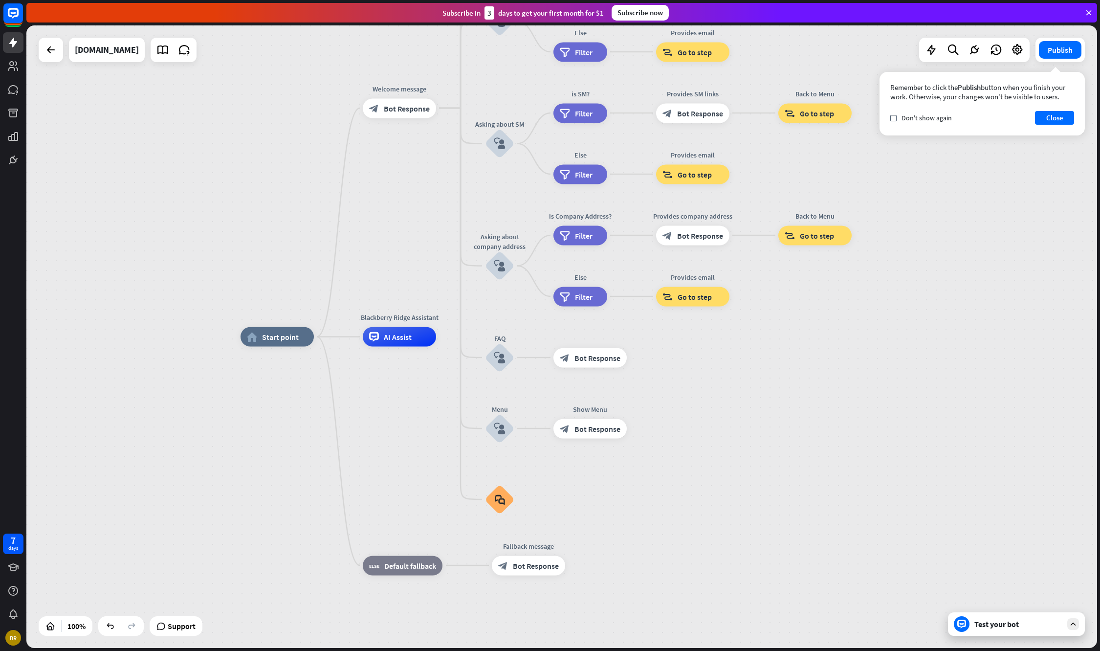
click at [1020, 628] on div "Test your bot" at bounding box center [1018, 624] width 88 height 10
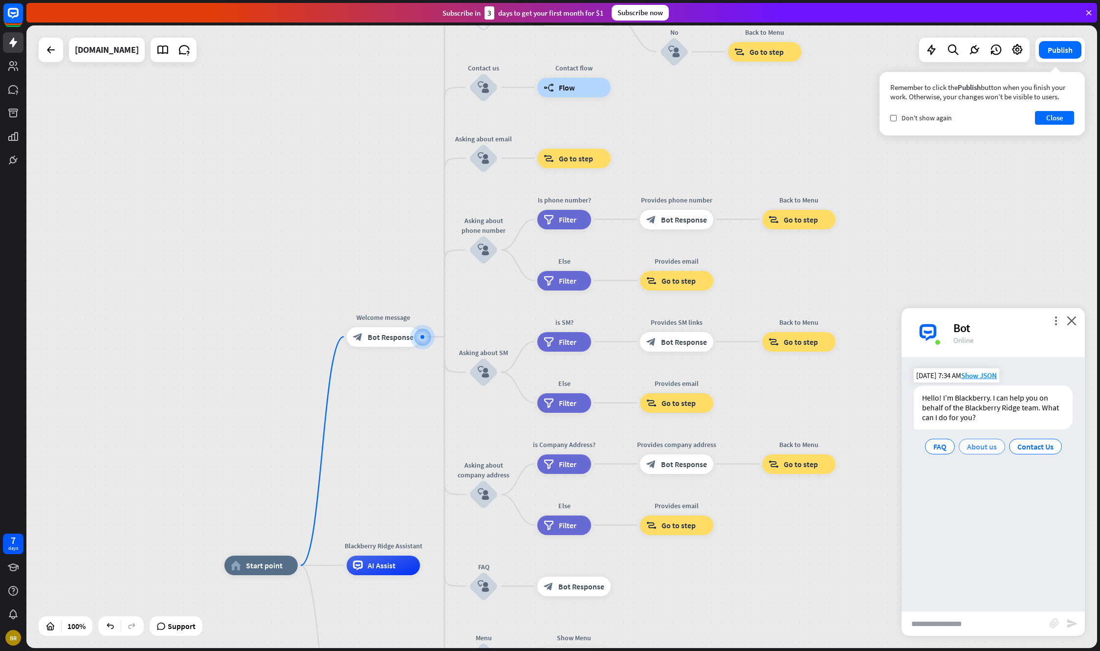
click at [988, 444] on span "About us" at bounding box center [982, 447] width 30 height 10
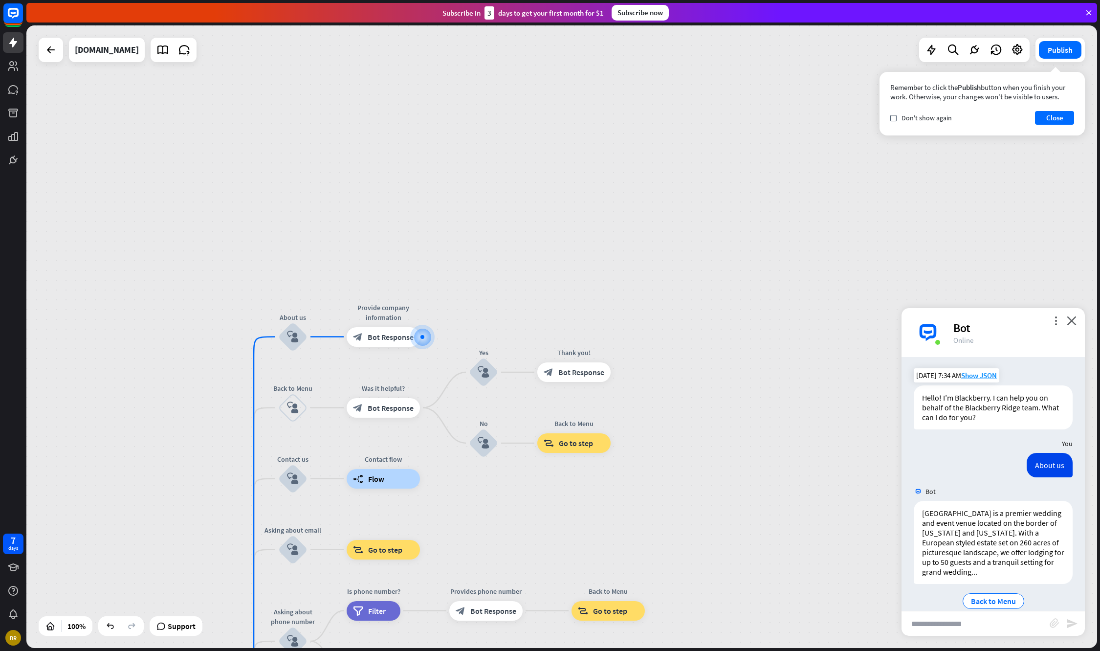
scroll to position [15, 0]
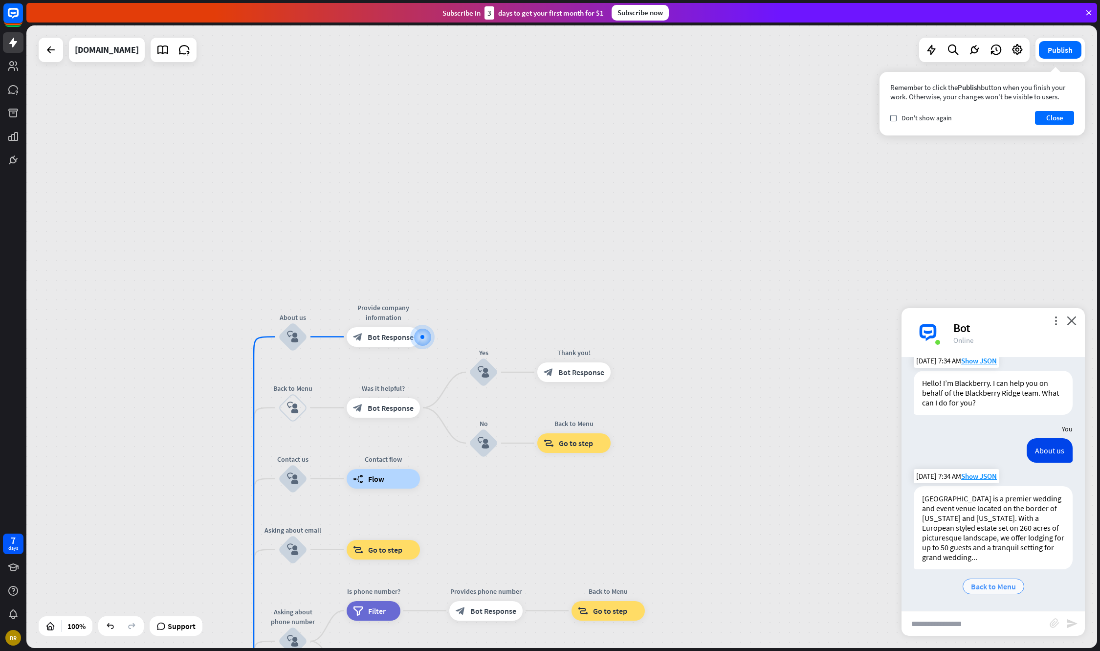
click at [978, 582] on span "Back to Menu" at bounding box center [993, 586] width 45 height 10
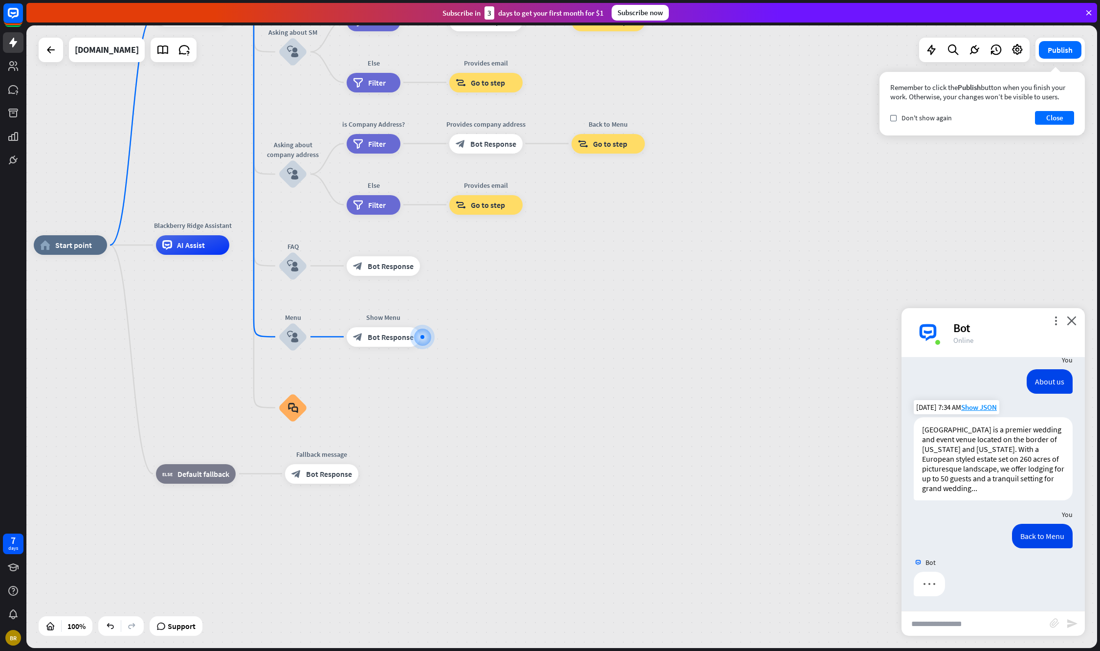
scroll to position [84, 0]
click at [959, 329] on div "Bot" at bounding box center [1013, 327] width 120 height 15
click at [1074, 319] on icon "close" at bounding box center [1072, 320] width 10 height 9
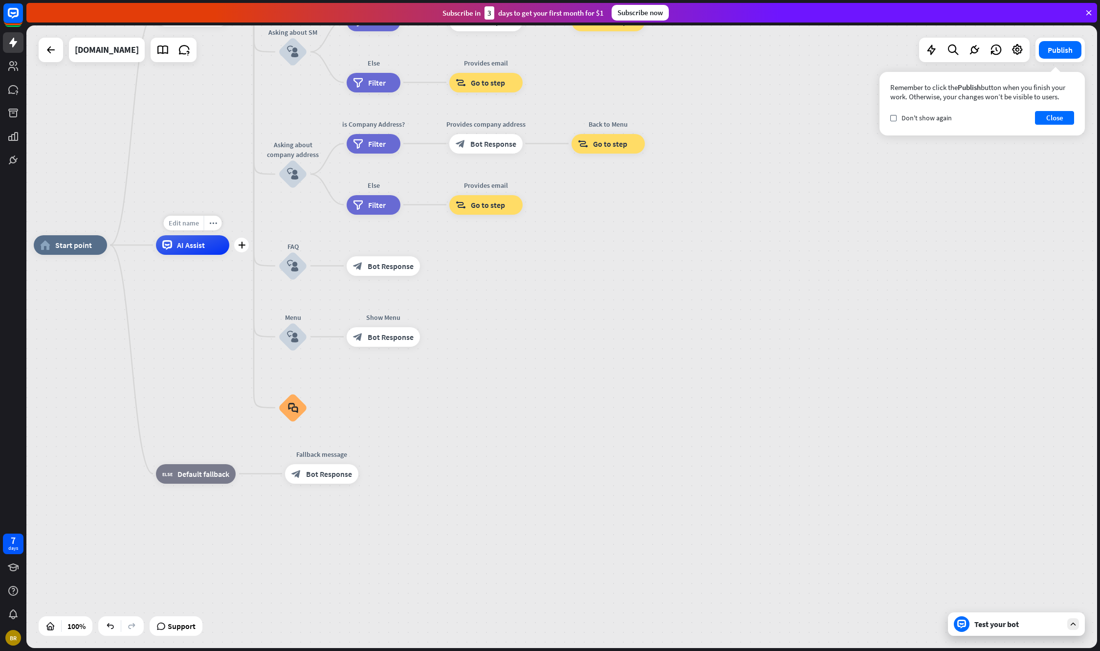
click at [191, 226] on span "Edit name" at bounding box center [184, 223] width 30 height 9
click at [195, 301] on div "home_2 Start point Welcome message block_bot_response Bot Response About us blo…" at bounding box center [567, 556] width 1071 height 622
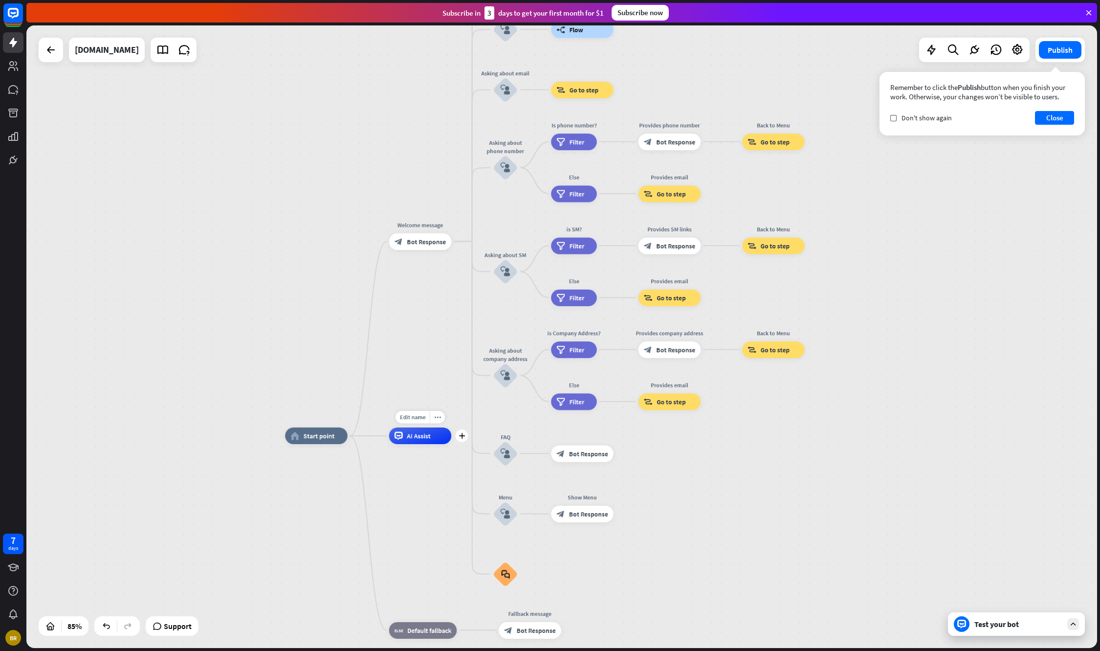
drag, startPoint x: 197, startPoint y: 276, endPoint x: 425, endPoint y: 458, distance: 291.9
click at [425, 444] on div "Edit name more_horiz plus AI Assist" at bounding box center [420, 435] width 63 height 17
click at [310, 417] on span "Edit name" at bounding box center [309, 416] width 26 height 7
click at [334, 403] on div "home_2 Start point Welcome message block_bot_response Bot Response About us blo…" at bounding box center [561, 336] width 1071 height 622
click at [410, 239] on span "Bot Response" at bounding box center [426, 241] width 39 height 8
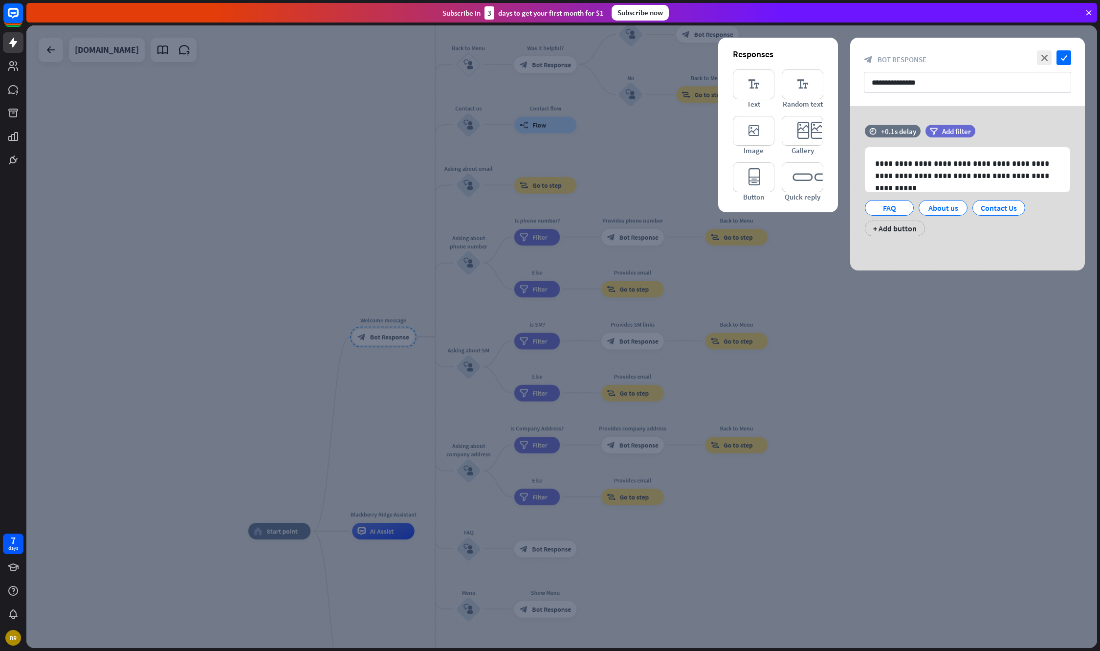
click at [948, 309] on div at bounding box center [561, 336] width 1071 height 622
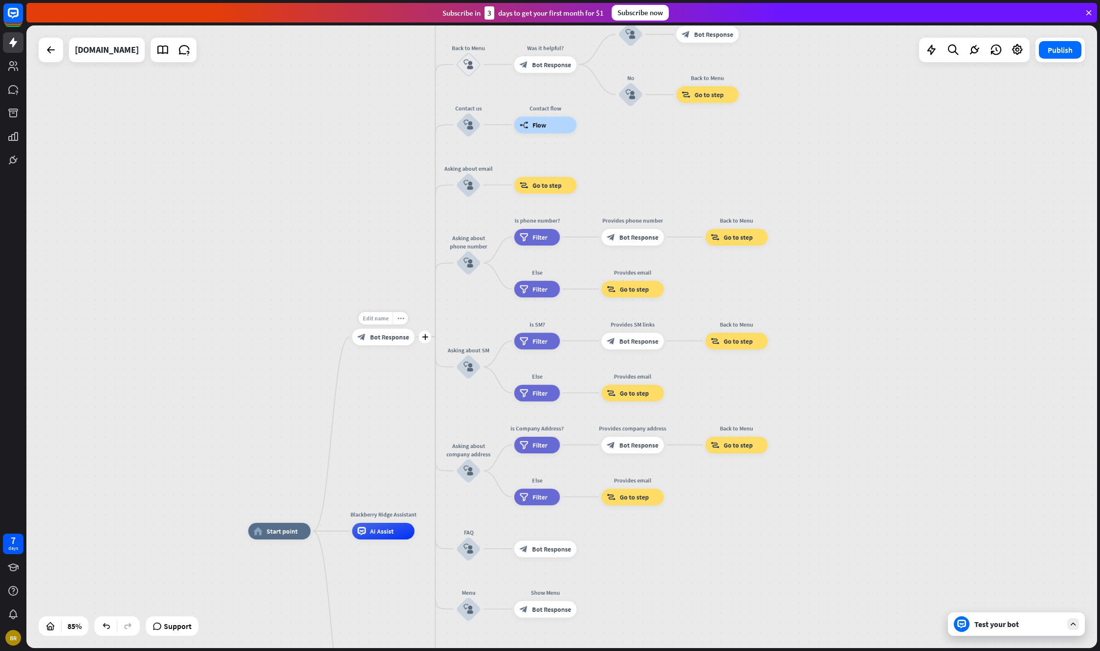
click at [375, 321] on span "Edit name" at bounding box center [376, 317] width 26 height 7
click at [351, 302] on div "**********" at bounding box center [561, 336] width 1071 height 622
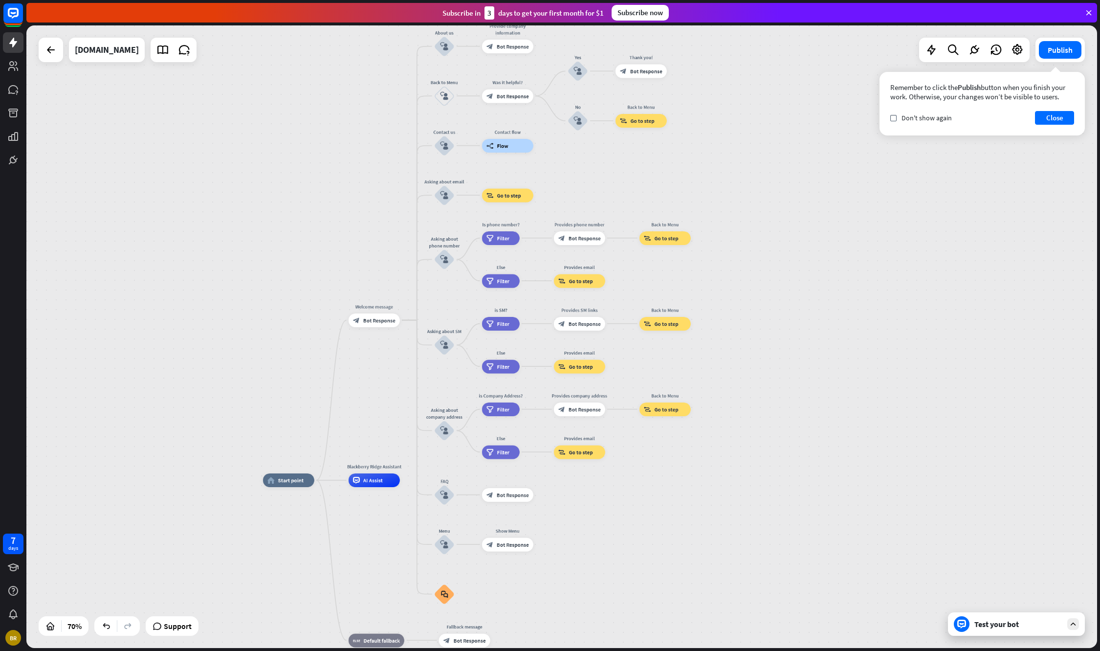
drag, startPoint x: 331, startPoint y: 486, endPoint x: 325, endPoint y: 441, distance: 46.3
click at [325, 438] on div "home_2 Start point Welcome message block_bot_response Bot Response About us blo…" at bounding box center [561, 336] width 1071 height 622
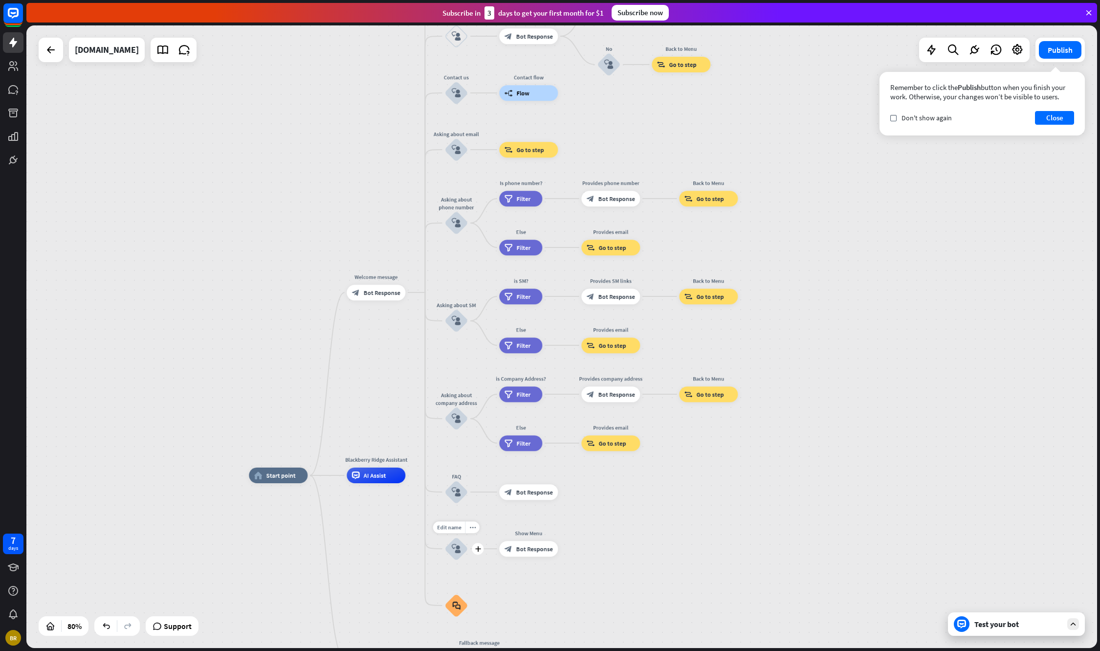
click at [458, 550] on icon "block_user_input" at bounding box center [456, 548] width 9 height 9
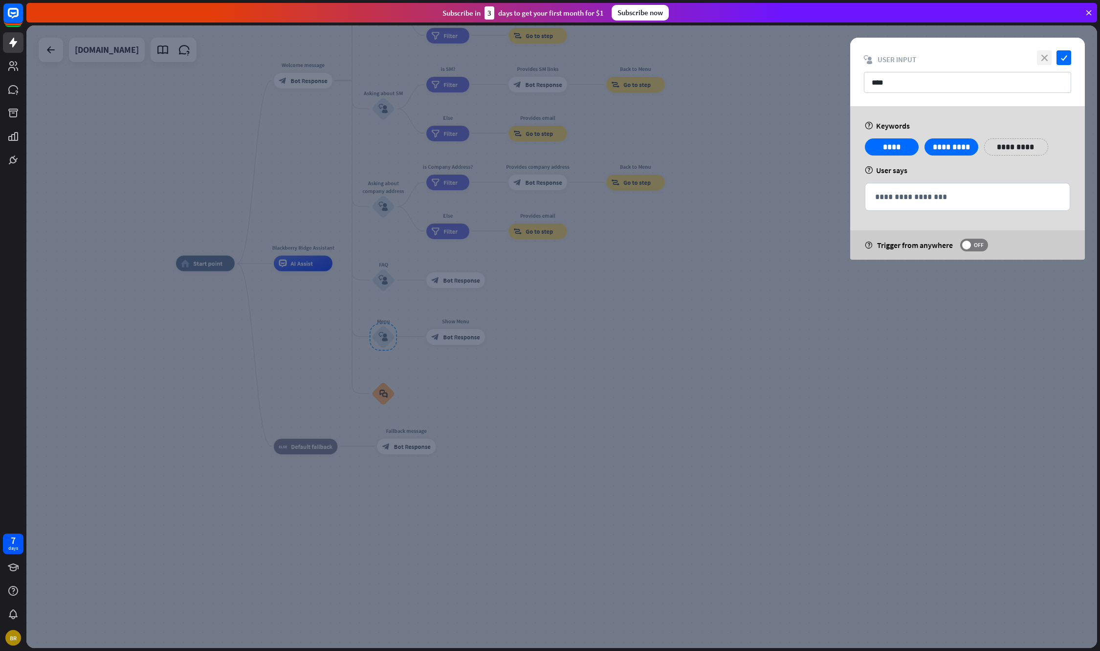
click at [1044, 53] on icon "close" at bounding box center [1044, 57] width 15 height 15
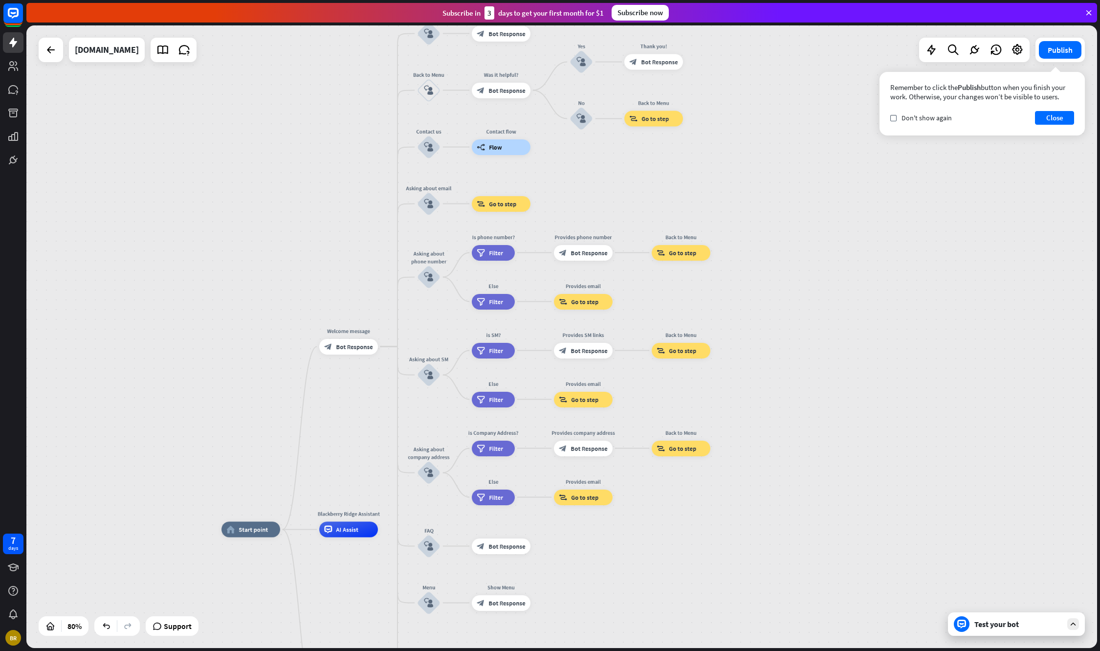
drag, startPoint x: 564, startPoint y: 331, endPoint x: 609, endPoint y: 596, distance: 269.8
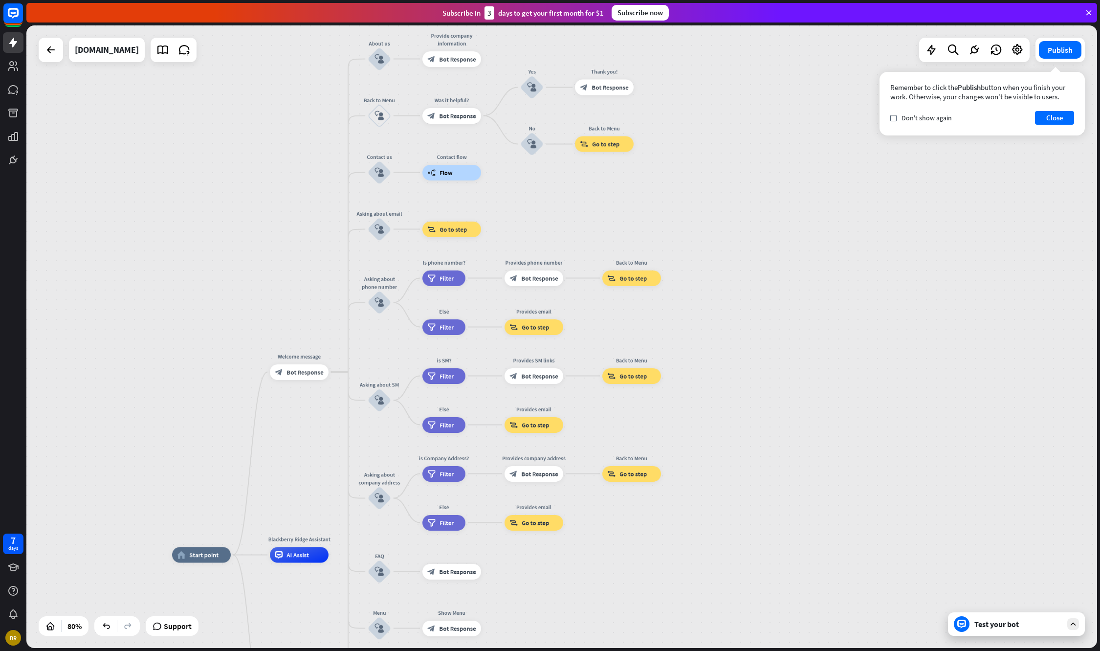
drag, startPoint x: 623, startPoint y: 195, endPoint x: 567, endPoint y: 189, distance: 56.6
click at [567, 189] on div "home_2 Start point Welcome message block_bot_response Bot Response About us blo…" at bounding box center [561, 336] width 1071 height 622
click at [103, 41] on div "[DOMAIN_NAME]" at bounding box center [107, 50] width 64 height 24
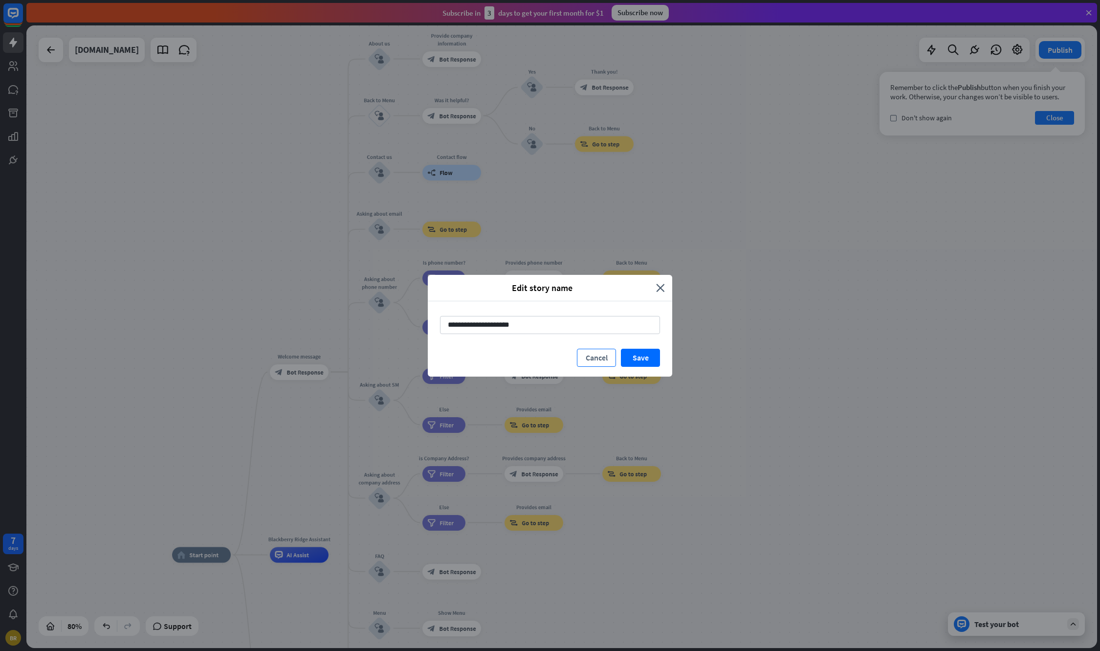
click at [593, 359] on button "Cancel" at bounding box center [596, 358] width 39 height 18
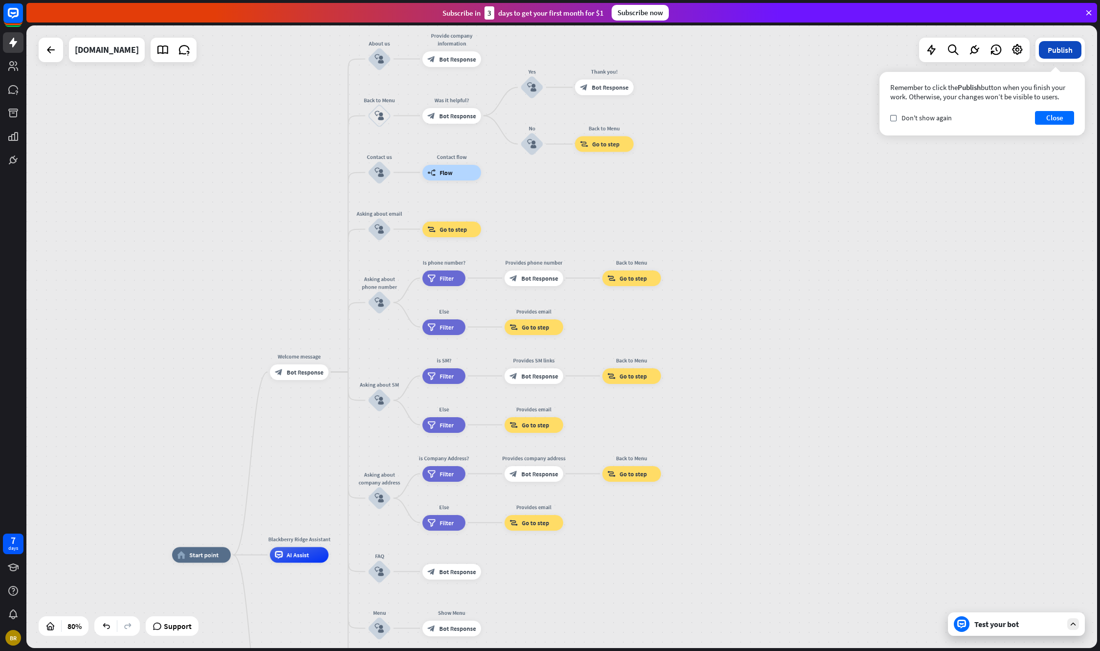
click at [1057, 50] on button "Publish" at bounding box center [1060, 50] width 43 height 18
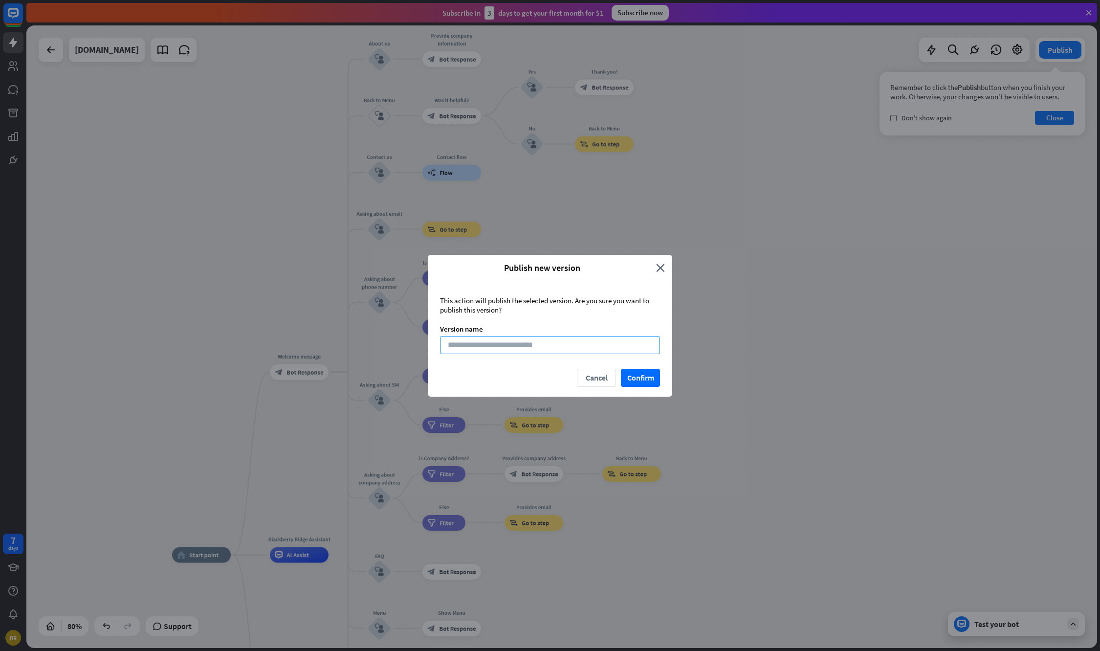
click at [538, 338] on input at bounding box center [550, 345] width 220 height 18
type input "**********"
click at [634, 375] on button "Confirm" at bounding box center [640, 378] width 39 height 18
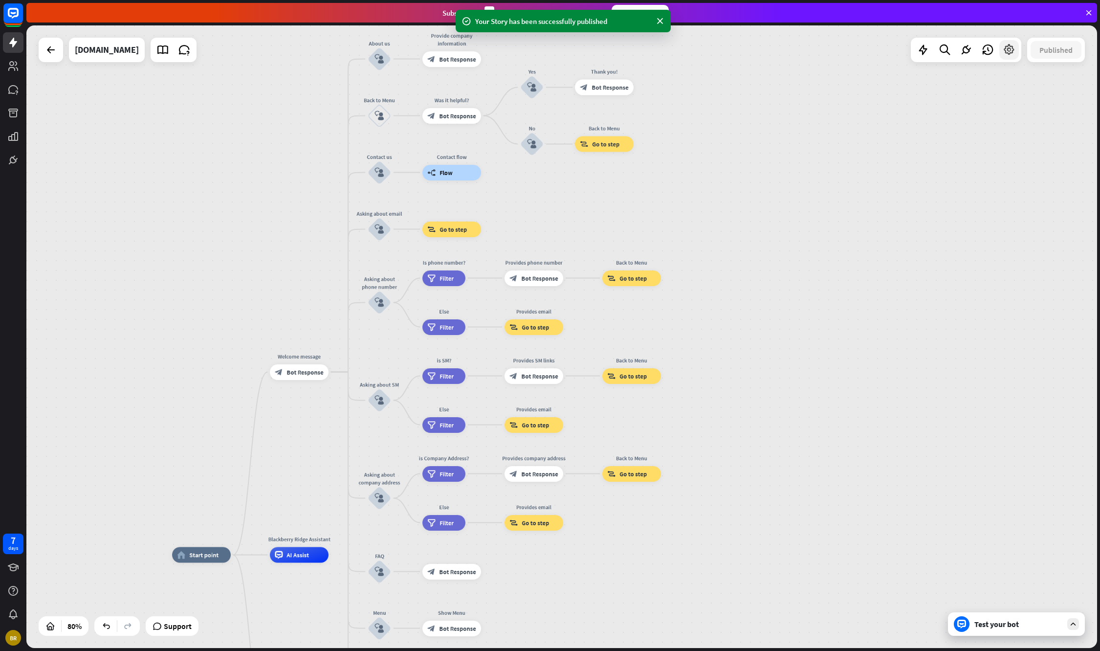
click at [1006, 48] on icon at bounding box center [1009, 50] width 13 height 13
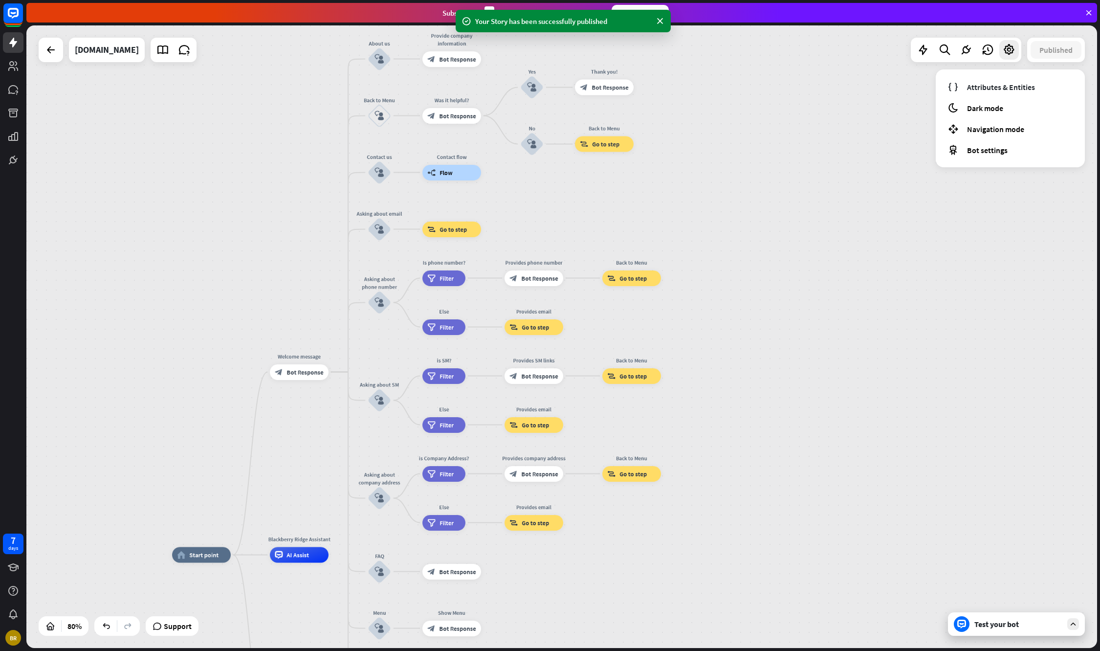
click at [861, 135] on div "home_2 Start point Welcome message block_bot_response Bot Response About us blo…" at bounding box center [561, 336] width 1071 height 622
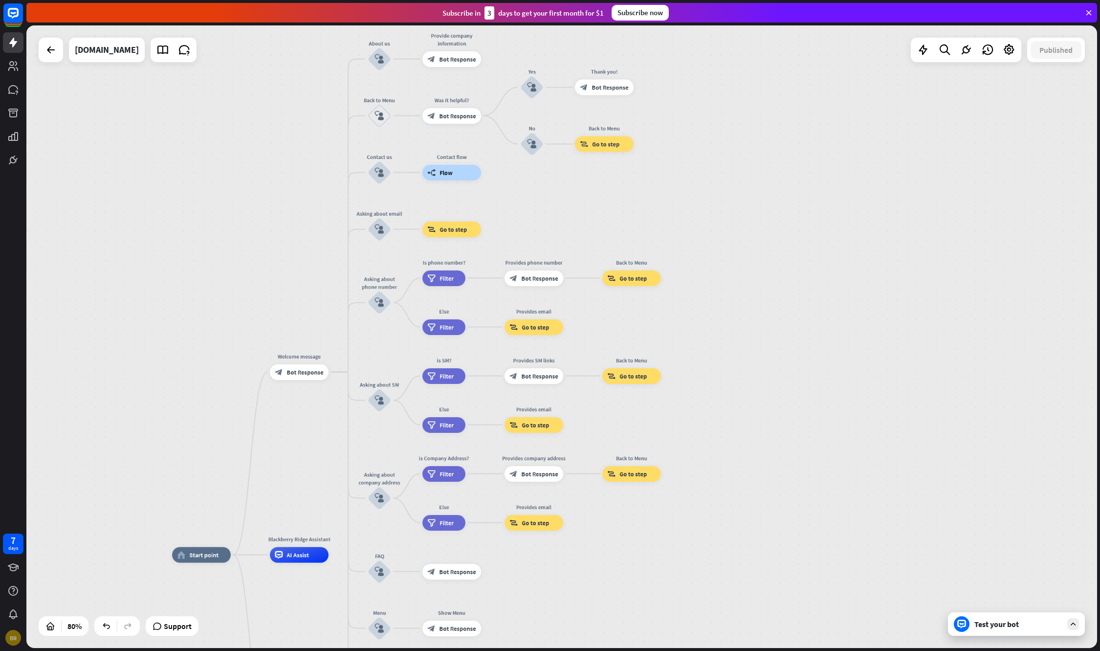
click at [11, 639] on div "BR" at bounding box center [13, 638] width 16 height 16
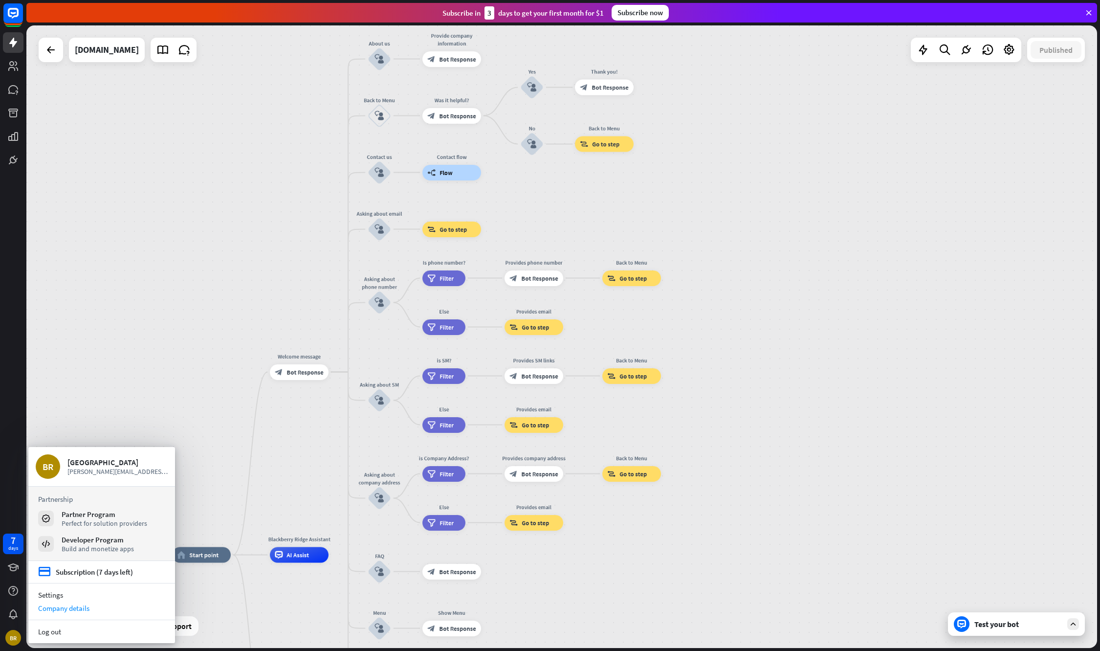
click at [48, 608] on div "Company details" at bounding box center [101, 607] width 147 height 13
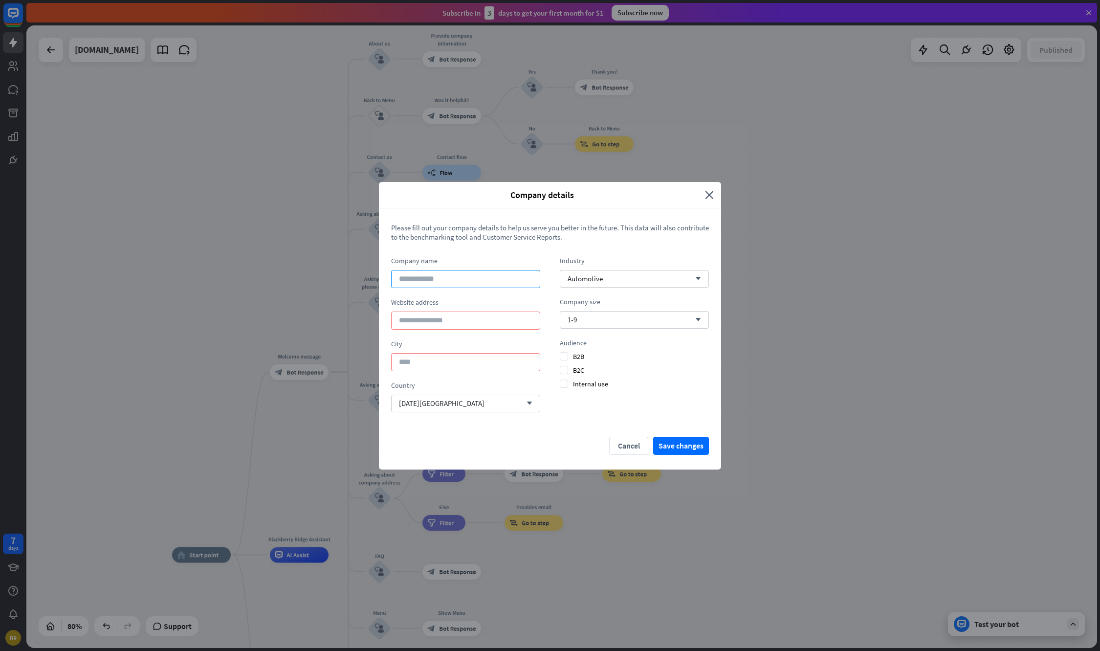
click at [430, 281] on input at bounding box center [465, 279] width 149 height 18
click at [463, 253] on form "Please fill out your company details to help us serve you better in the future.…" at bounding box center [550, 339] width 318 height 232
click at [713, 191] on icon "close" at bounding box center [709, 194] width 9 height 11
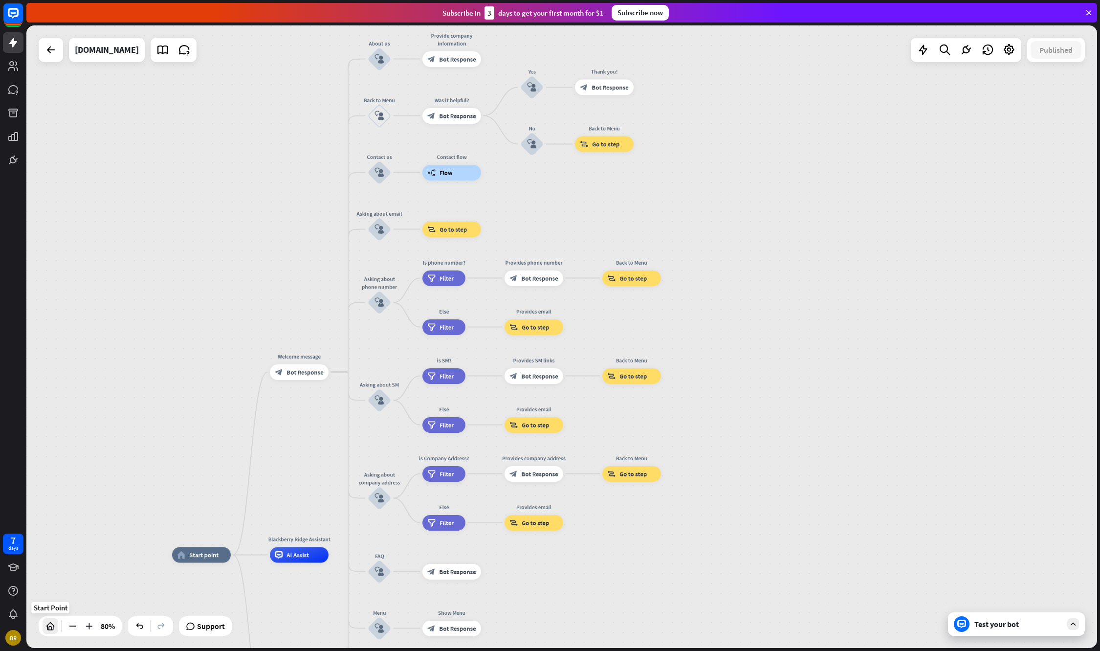
click at [49, 623] on icon at bounding box center [50, 626] width 10 height 10
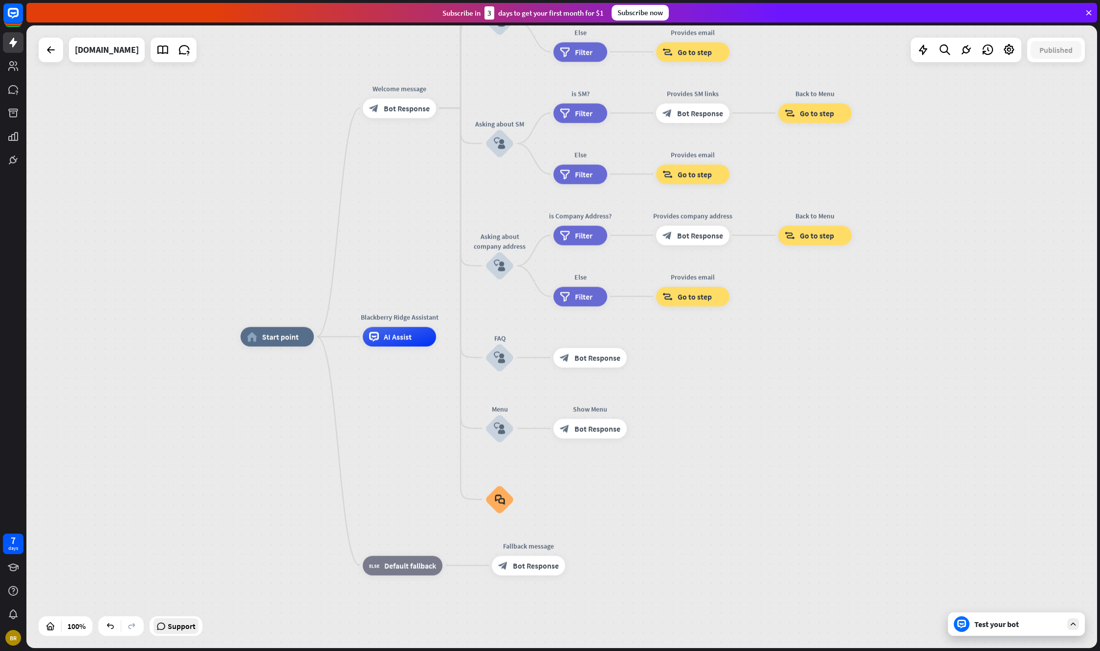
click at [191, 622] on span "Support" at bounding box center [182, 626] width 28 height 16
click at [14, 570] on icon at bounding box center [13, 567] width 11 height 8
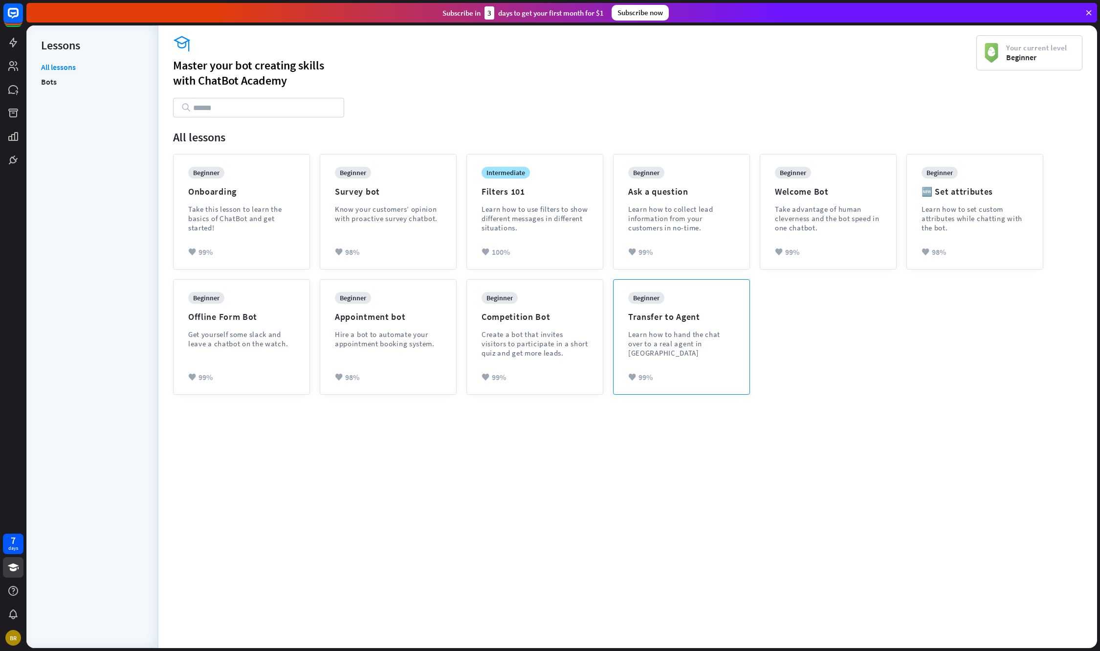
click at [639, 341] on div "Learn how to hand the chat over to a real agent in [GEOGRAPHIC_DATA]" at bounding box center [681, 344] width 107 height 28
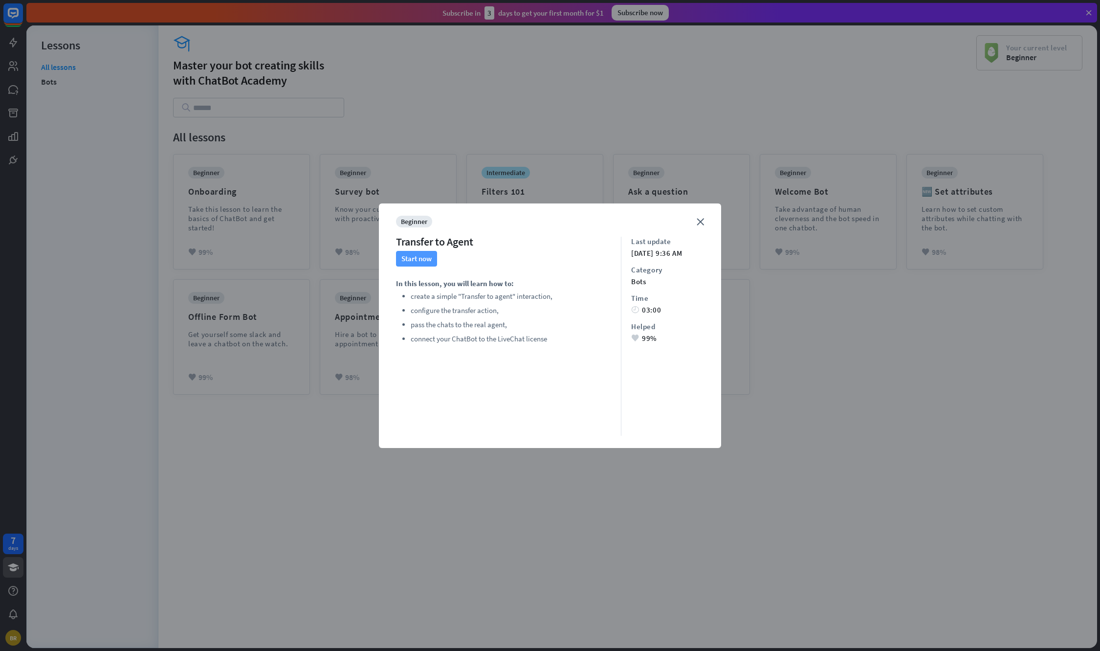
click at [418, 260] on button "Start now" at bounding box center [416, 259] width 41 height 16
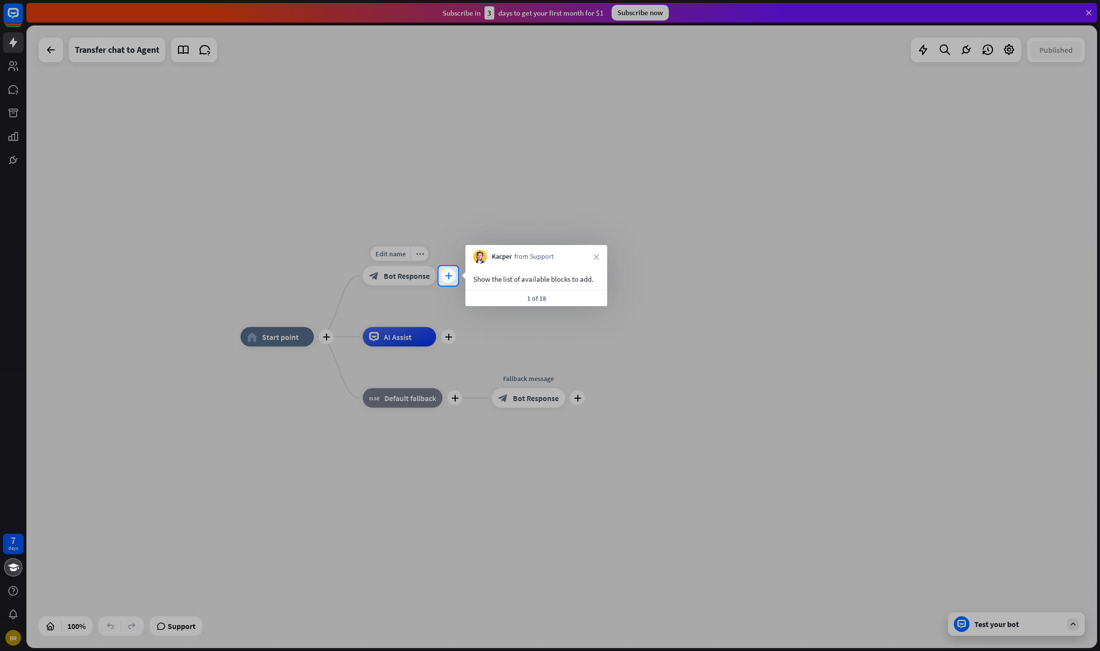
click at [450, 277] on icon "plus" at bounding box center [448, 275] width 7 height 7
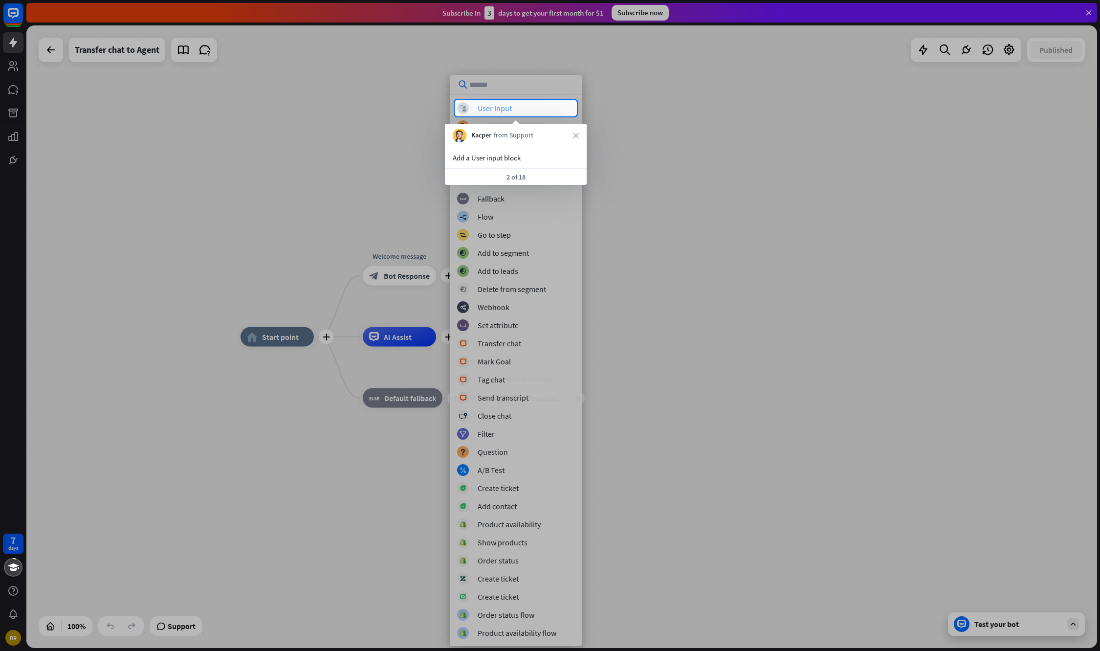
click at [521, 108] on div "block_user_input User Input" at bounding box center [515, 108] width 117 height 12
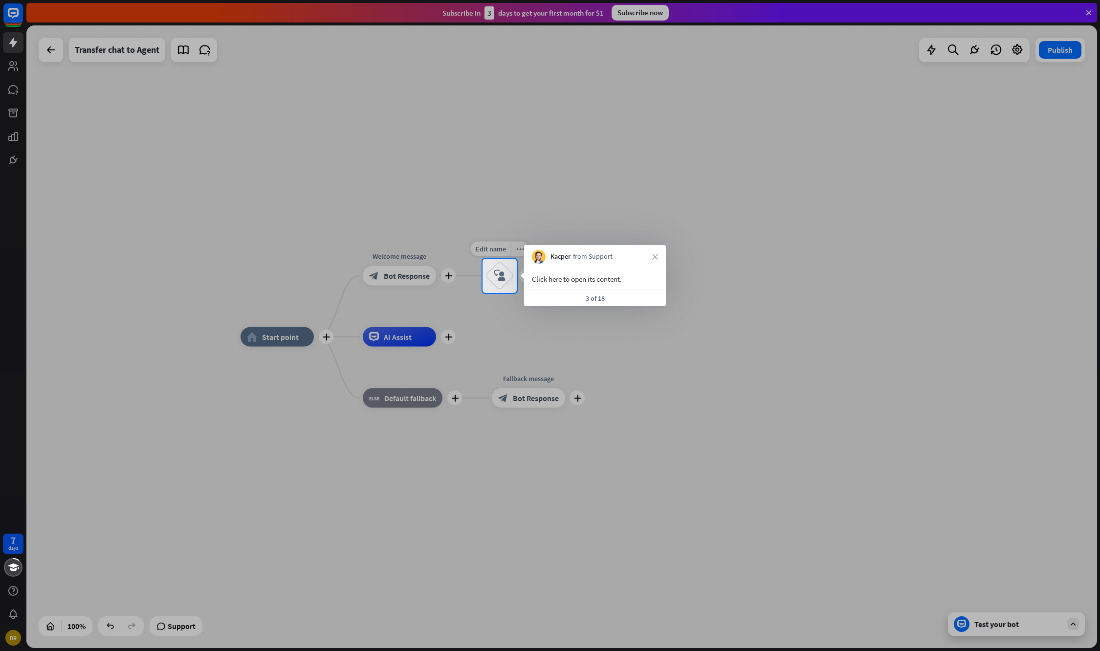
click at [499, 274] on icon "block_user_input" at bounding box center [500, 276] width 12 height 12
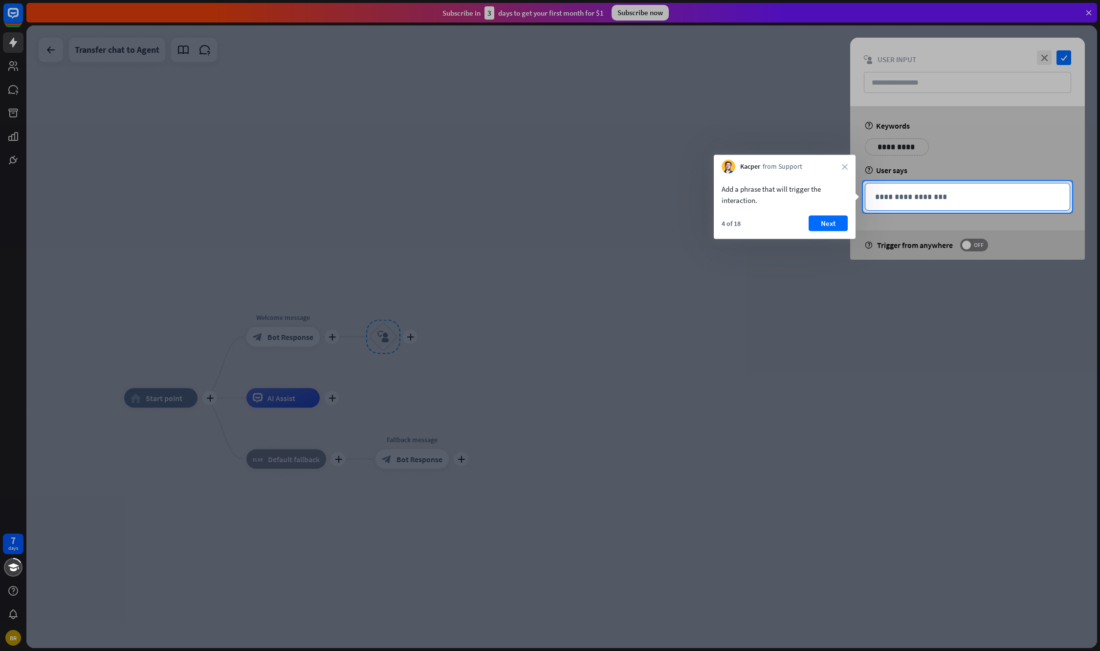
click at [894, 196] on p "**********" at bounding box center [967, 197] width 185 height 12
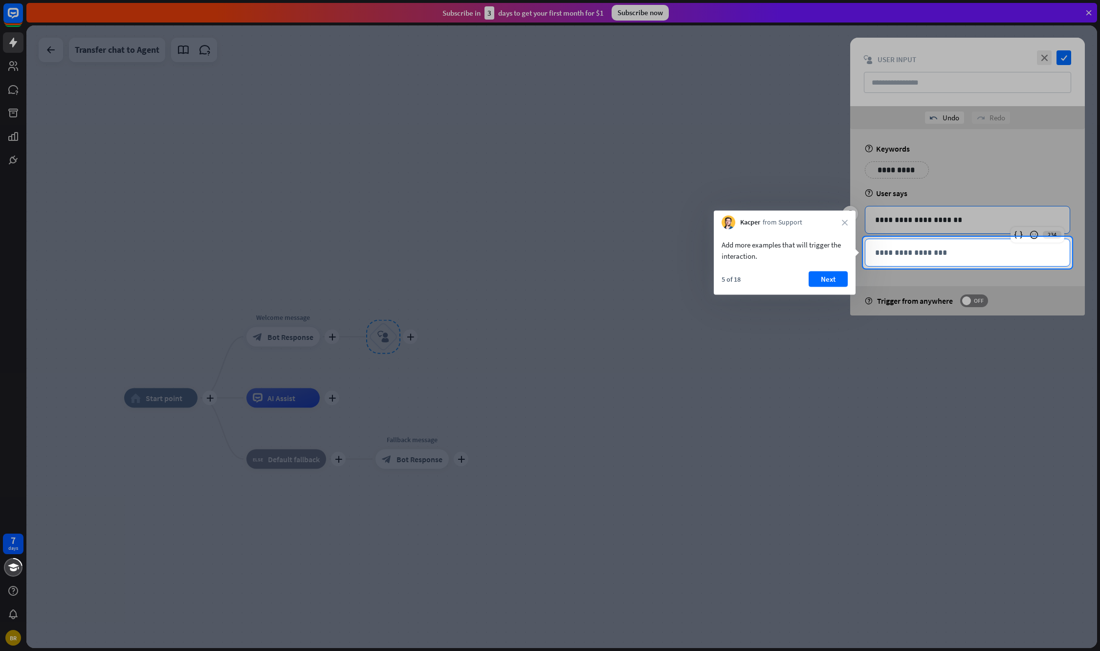
click at [902, 258] on p "**********" at bounding box center [967, 252] width 185 height 12
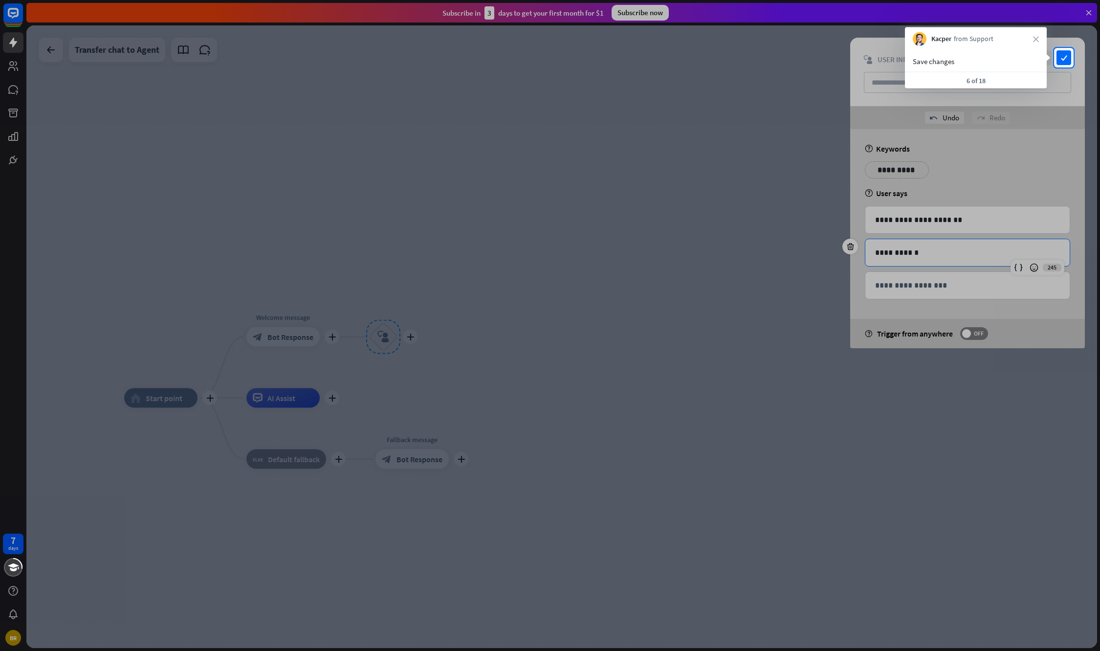
click at [1071, 55] on div "close check block_user_input User Input" at bounding box center [967, 72] width 235 height 68
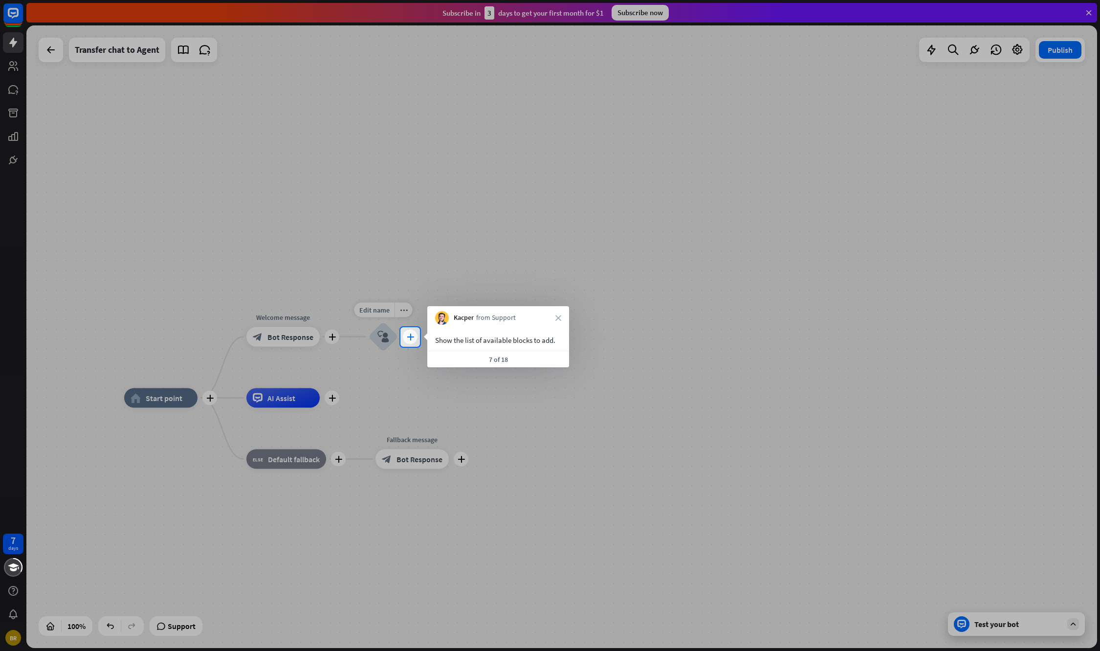
click at [410, 336] on icon "plus" at bounding box center [410, 336] width 7 height 7
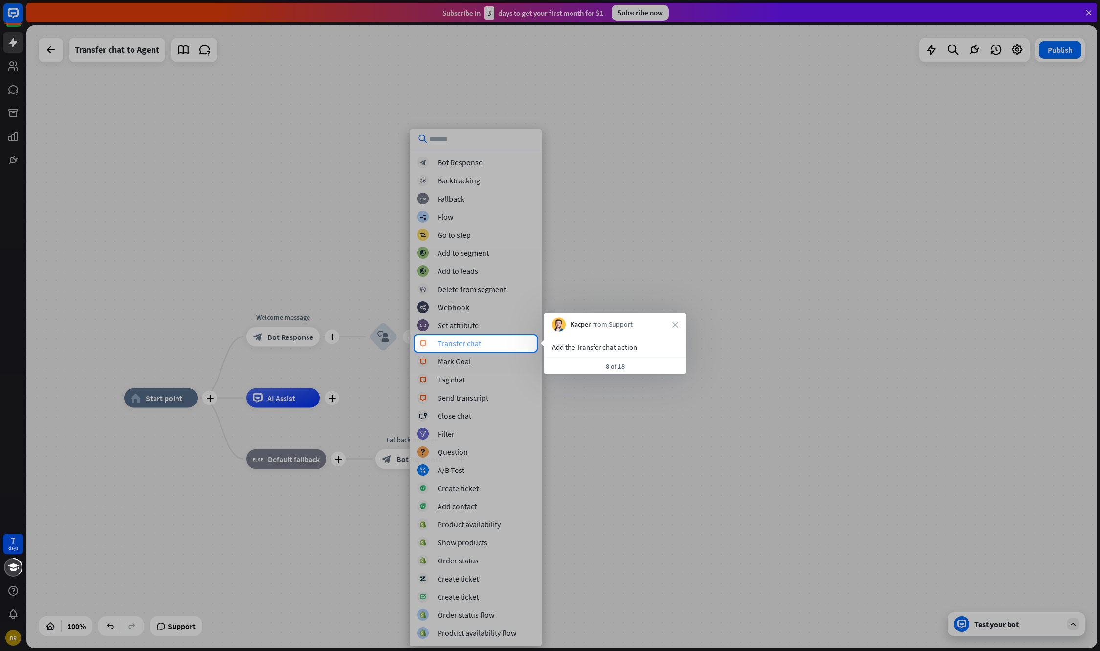
click at [487, 342] on div "block_livechat Transfer chat" at bounding box center [475, 343] width 117 height 12
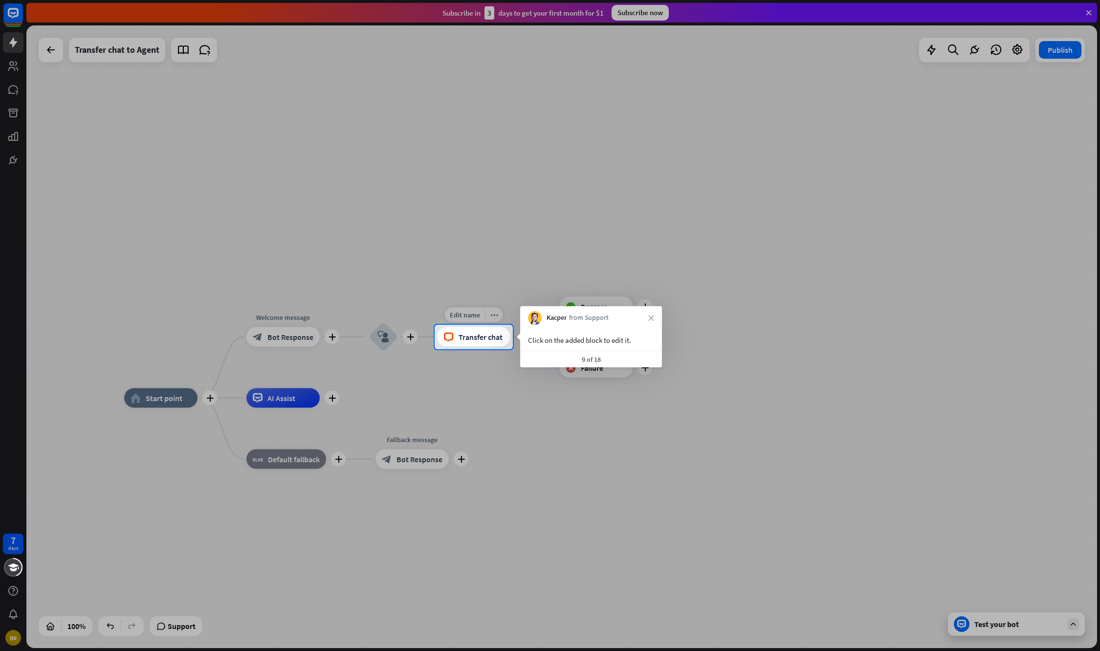
click at [487, 342] on div "block_livechat Transfer chat" at bounding box center [473, 337] width 73 height 20
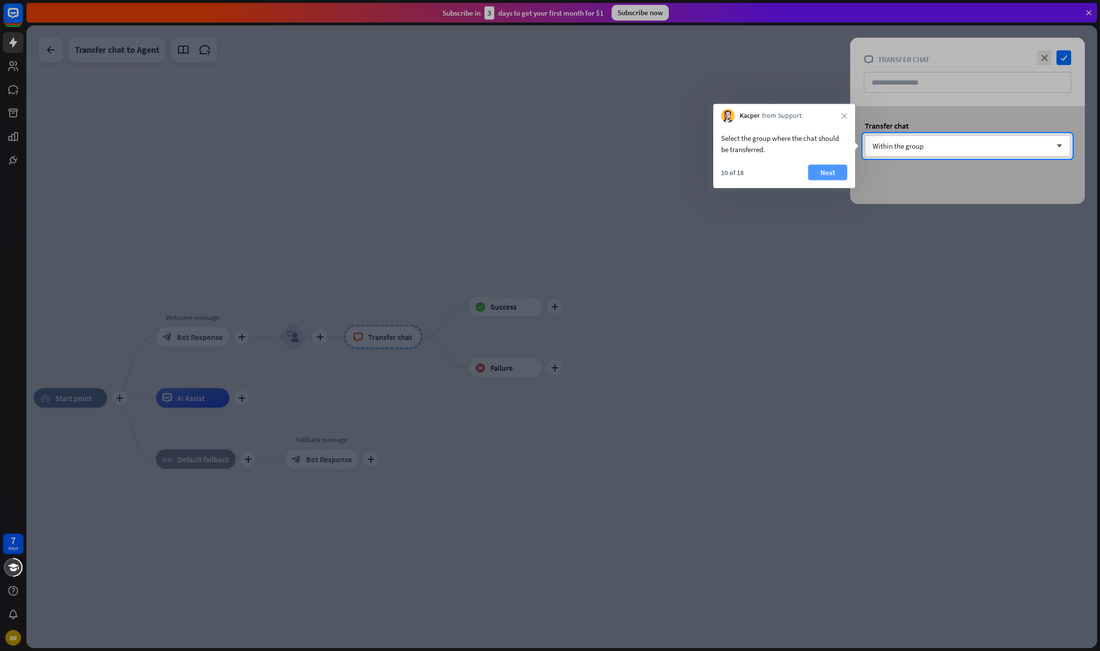
click at [821, 169] on button "Next" at bounding box center [827, 173] width 39 height 16
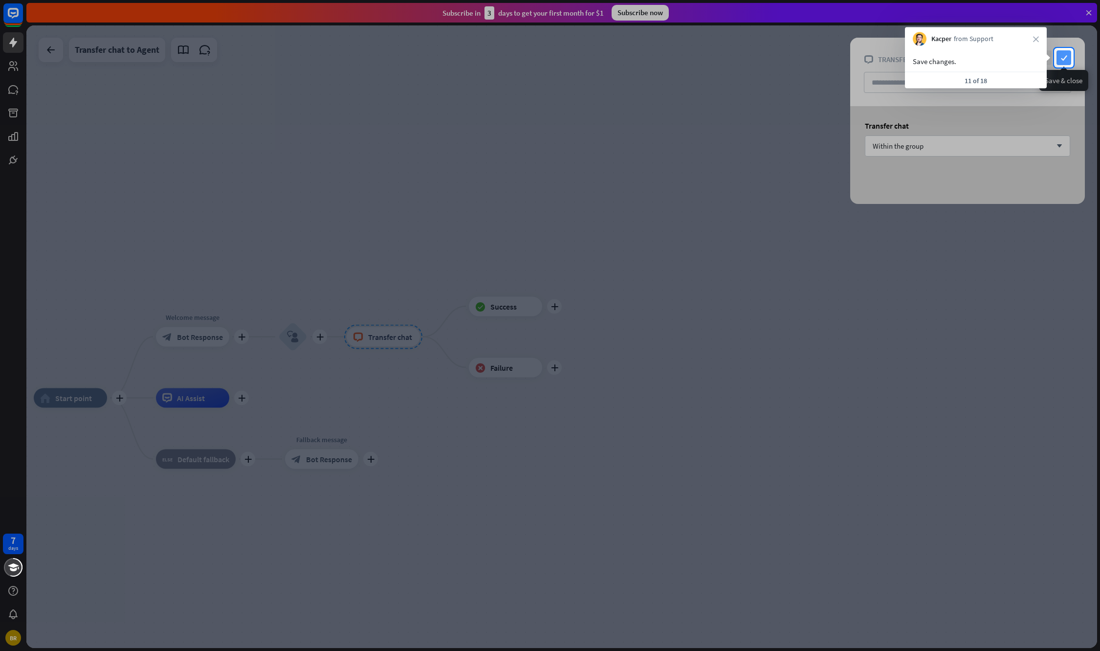
click at [1068, 54] on icon "check" at bounding box center [1064, 57] width 15 height 15
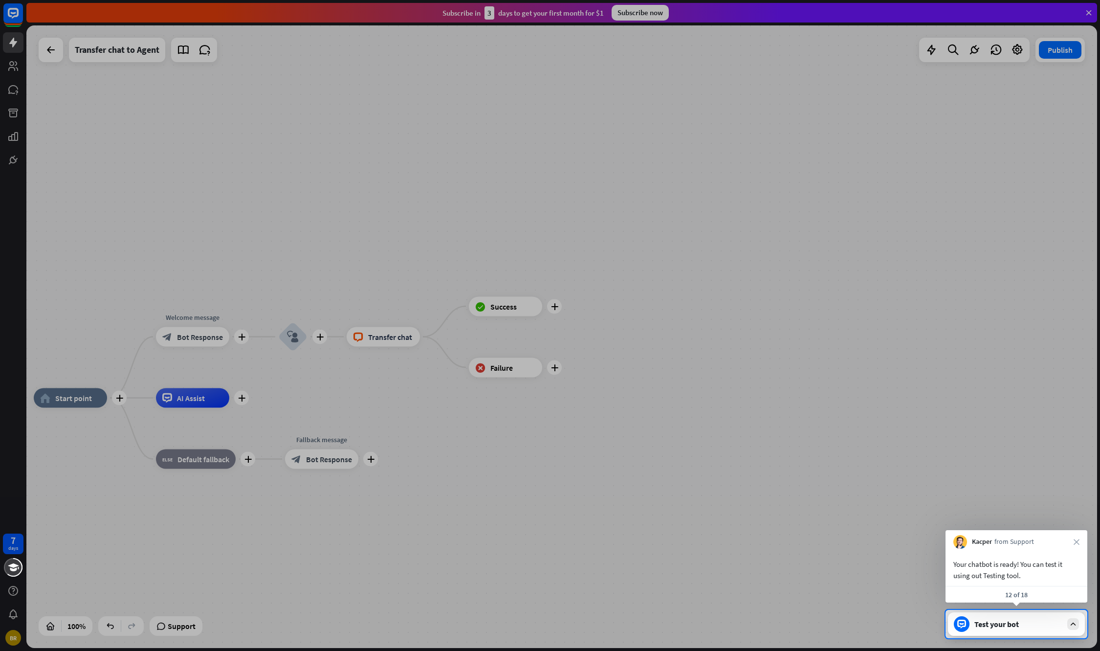
click at [1016, 620] on div "Test your bot" at bounding box center [1018, 624] width 88 height 10
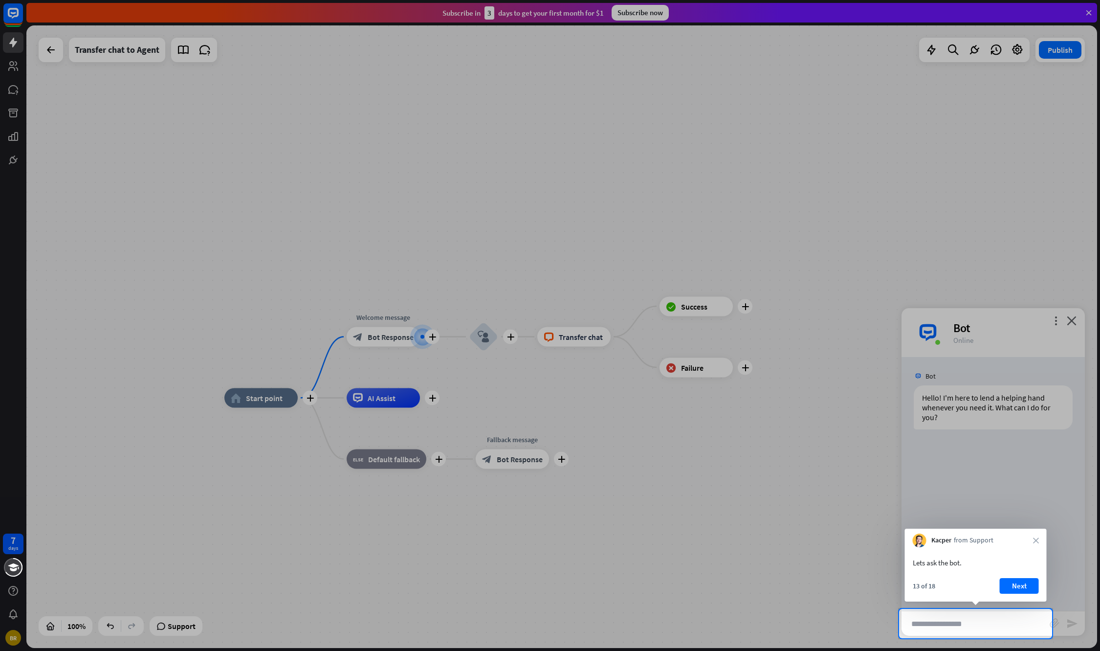
click at [937, 624] on input "text" at bounding box center [976, 623] width 148 height 24
type input "**********"
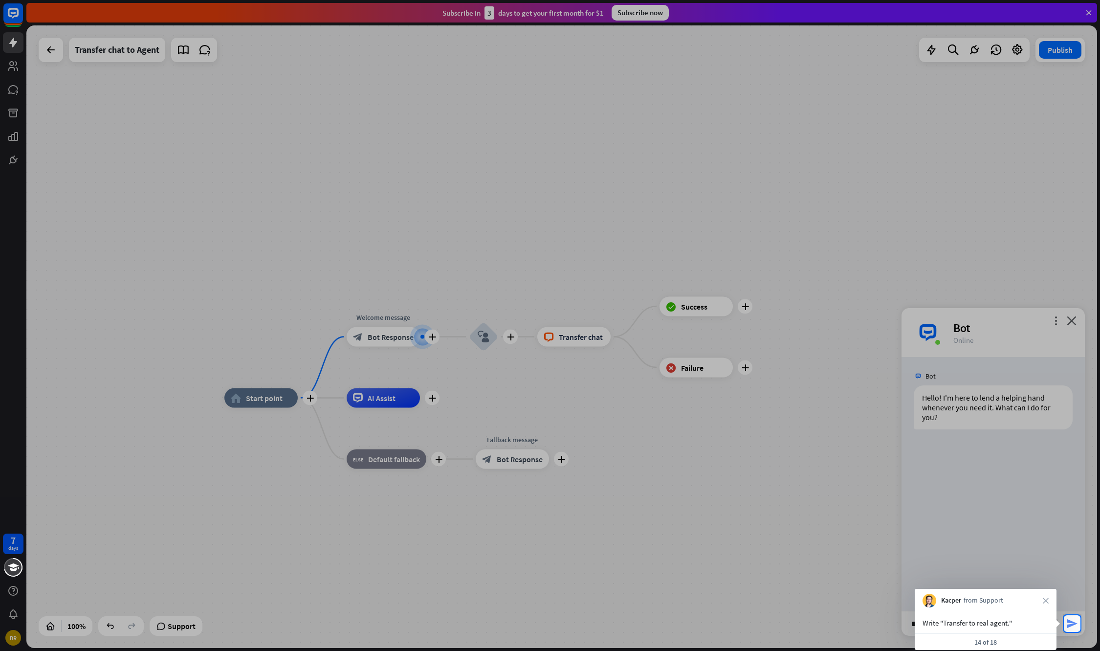
click at [1071, 621] on icon "send" at bounding box center [1072, 624] width 12 height 12
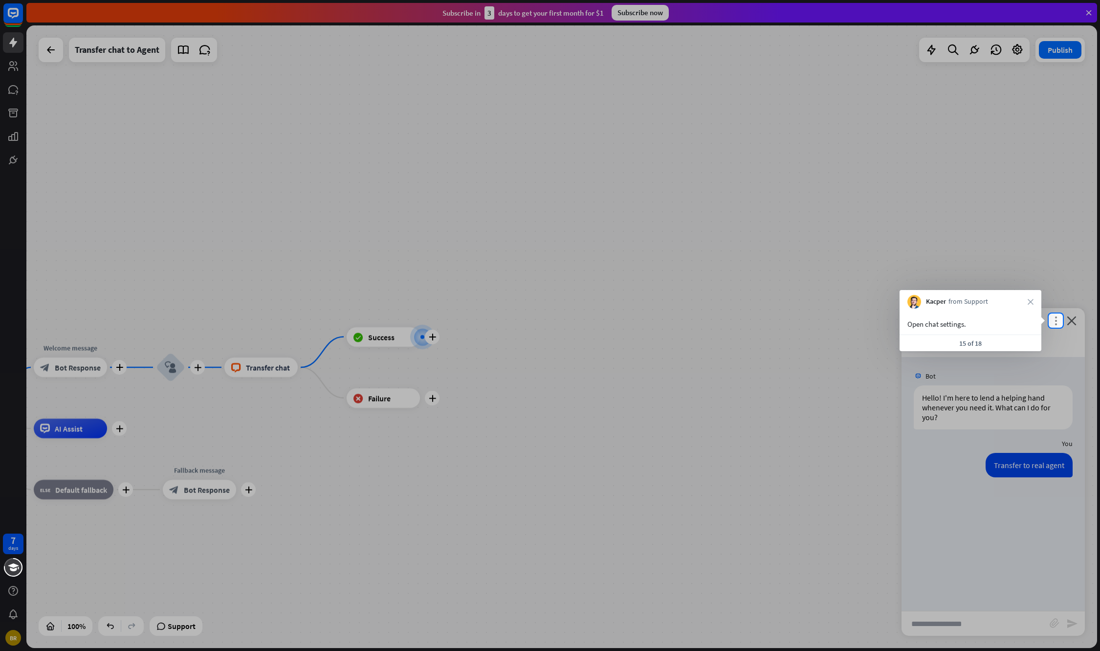
click at [1060, 323] on icon "more_vert" at bounding box center [1055, 320] width 9 height 9
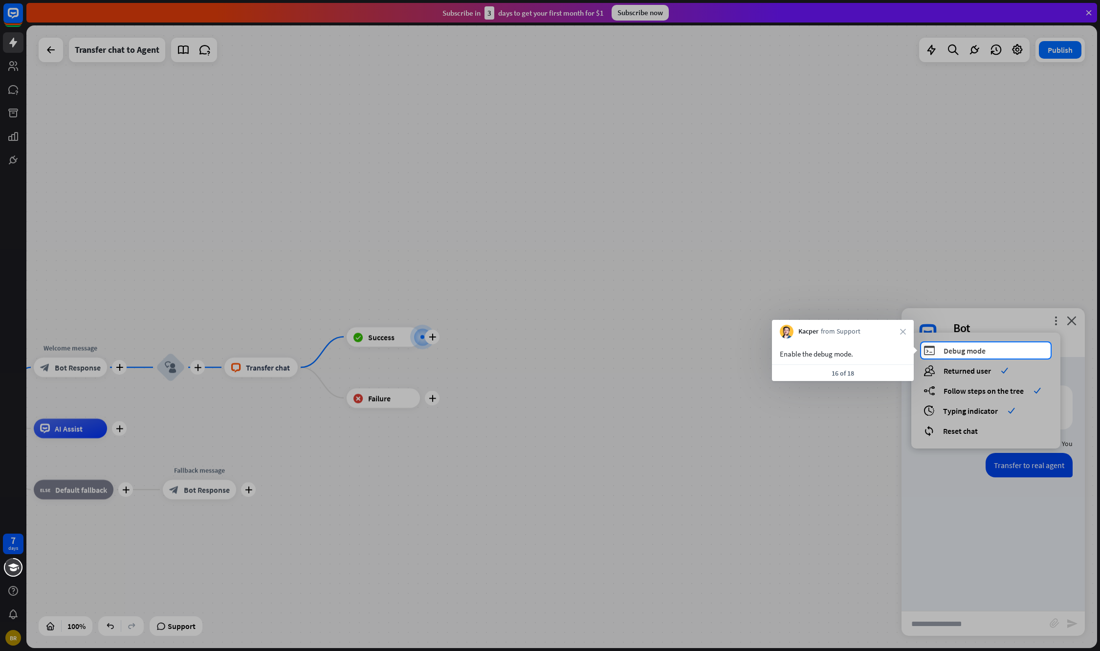
click at [950, 353] on span "Debug mode" at bounding box center [965, 351] width 42 height 10
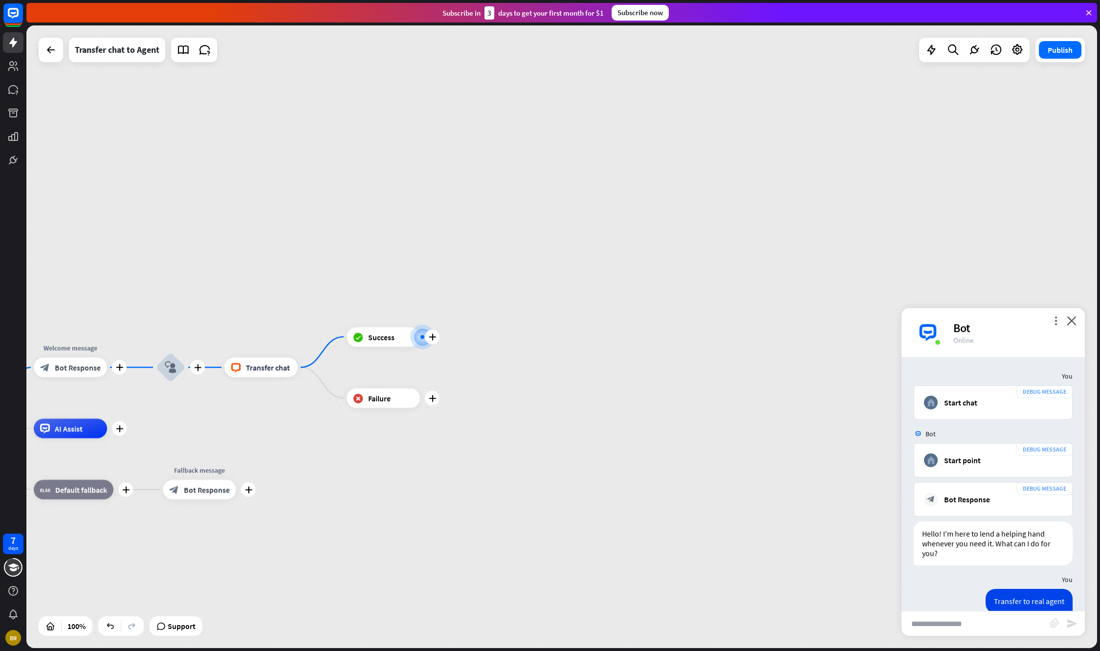
scroll to position [201, 0]
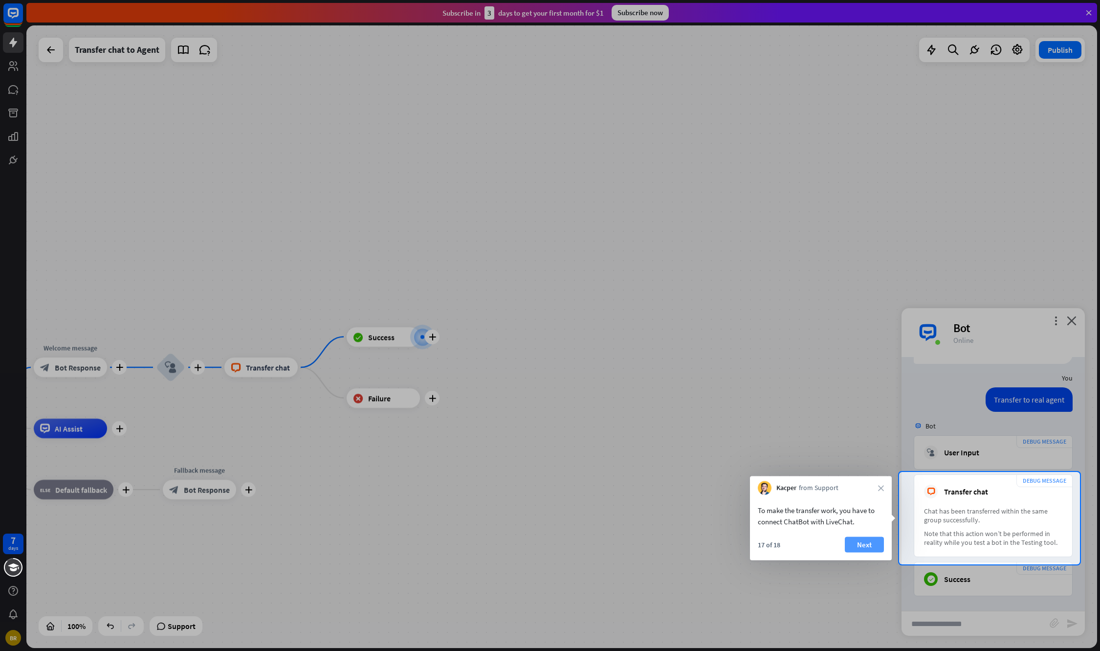
click at [860, 546] on button "Next" at bounding box center [864, 545] width 39 height 16
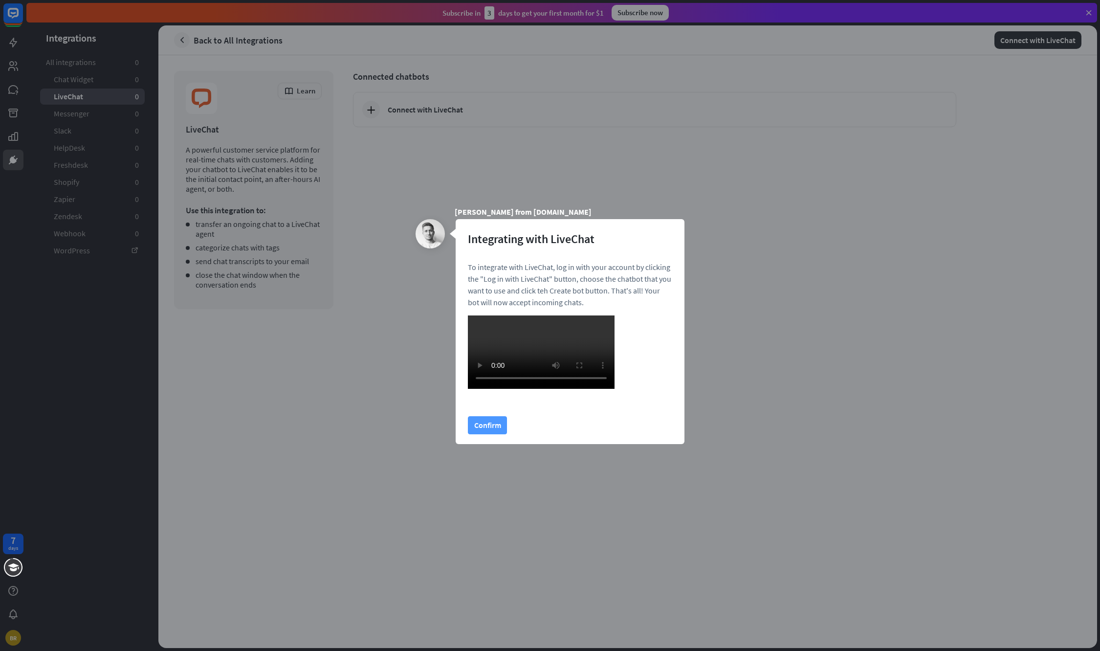
click at [492, 434] on button "Confirm" at bounding box center [487, 425] width 39 height 18
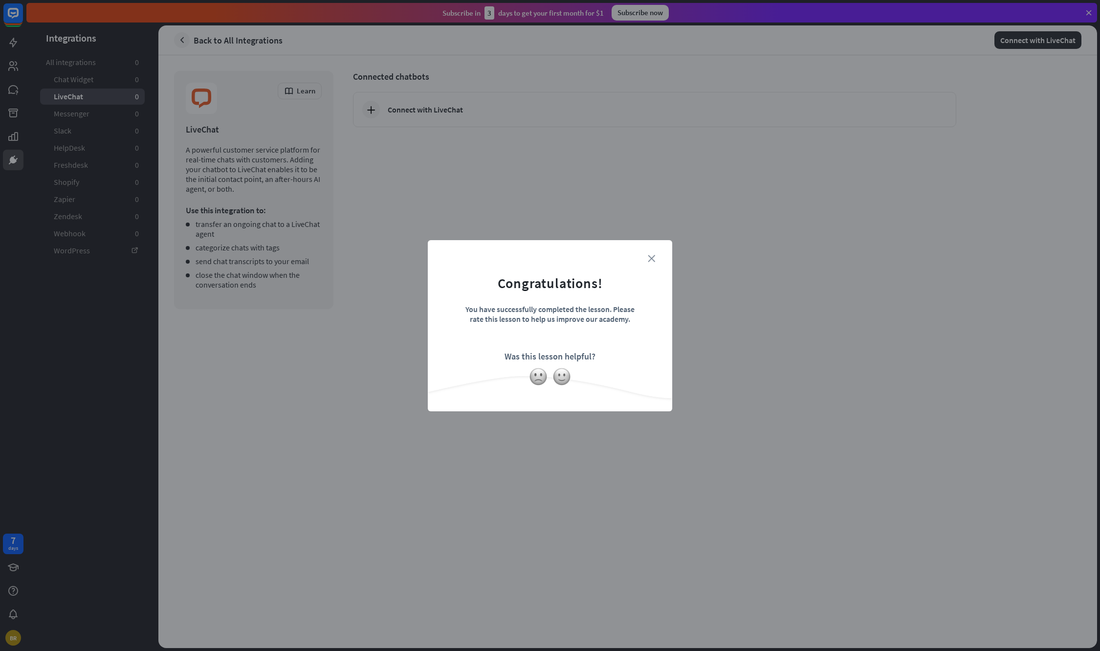
click at [651, 261] on icon "close" at bounding box center [651, 258] width 7 height 7
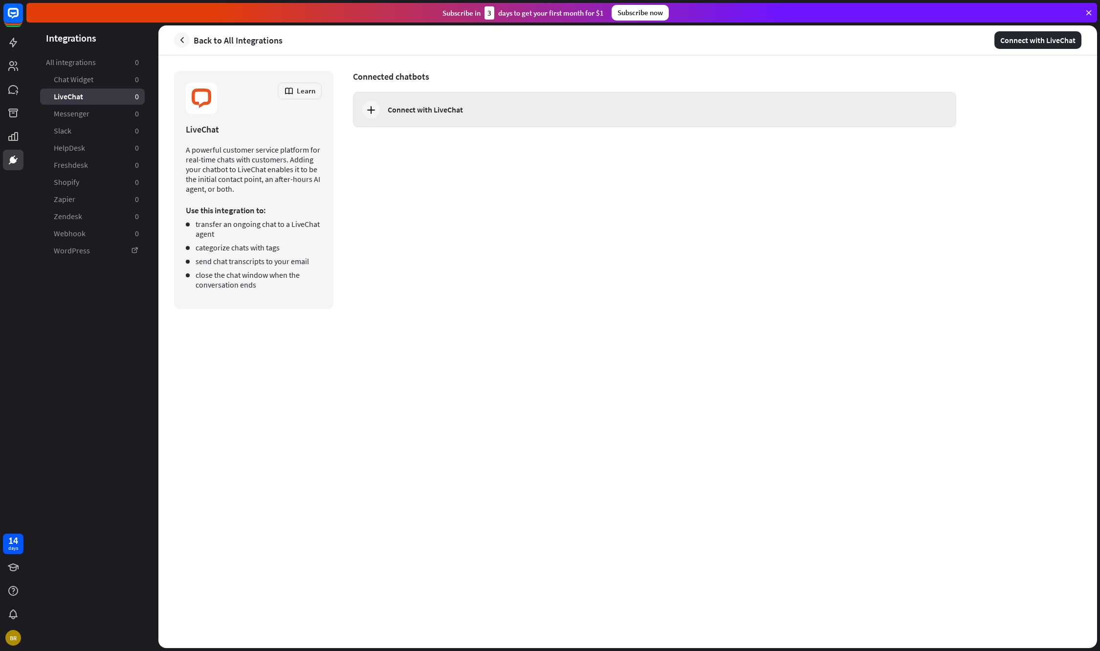
click at [368, 104] on icon at bounding box center [371, 110] width 12 height 12
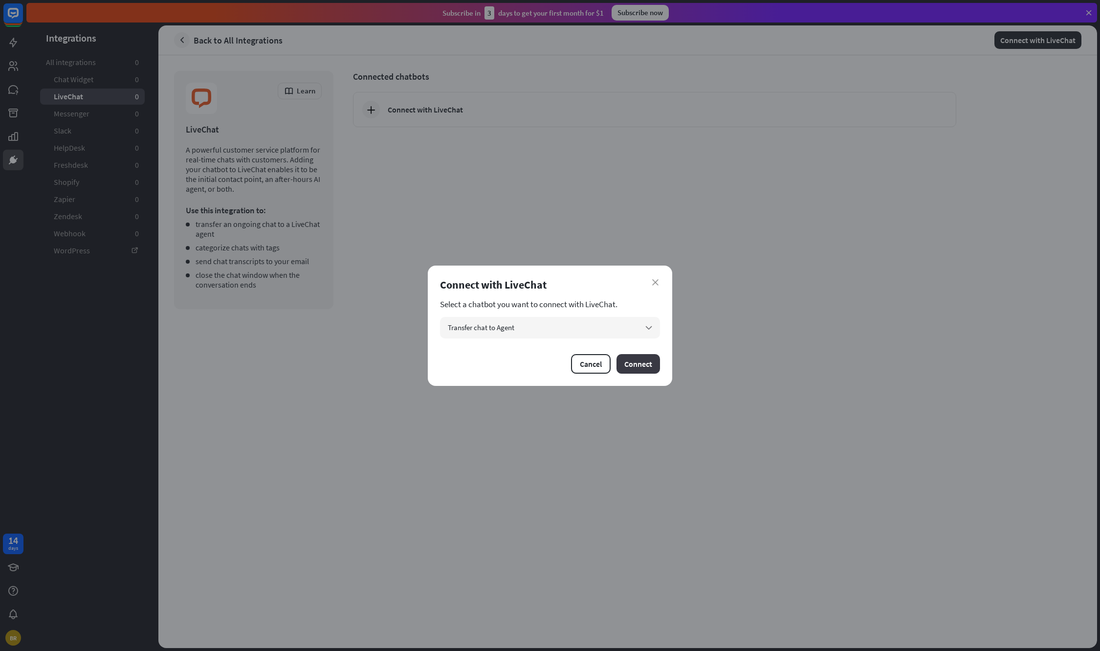
click at [626, 363] on button "Connect" at bounding box center [639, 364] width 44 height 20
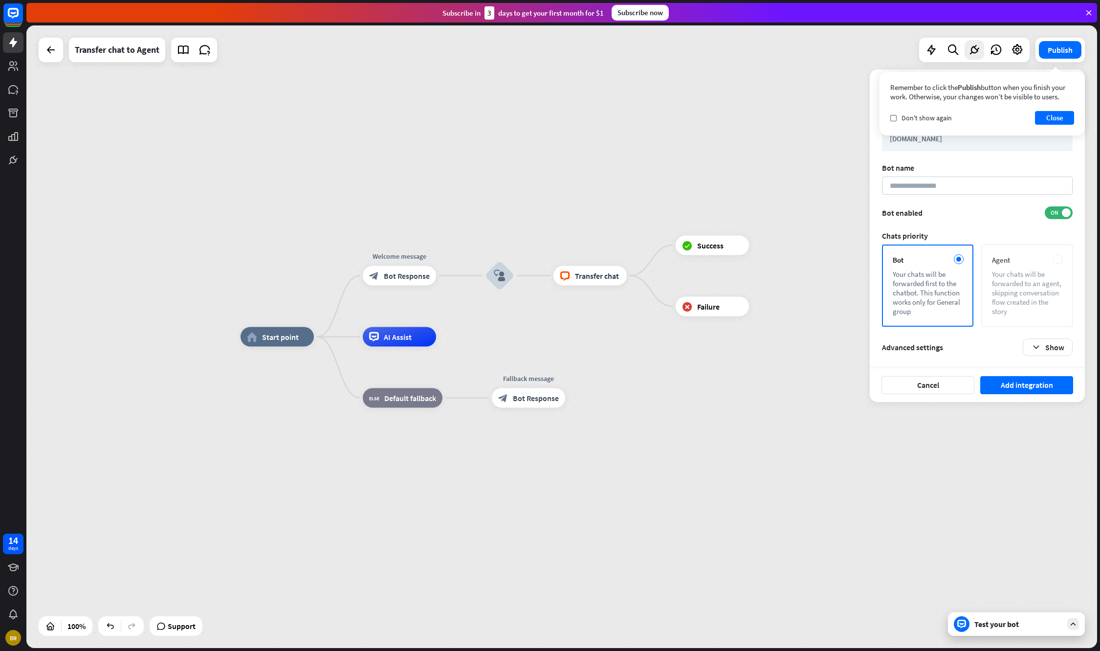
click at [1032, 274] on div "Your chats will be forwarded to an agent, skipping conversation flow created in…" at bounding box center [1027, 292] width 70 height 46
click at [1039, 118] on button "Close" at bounding box center [1054, 118] width 39 height 14
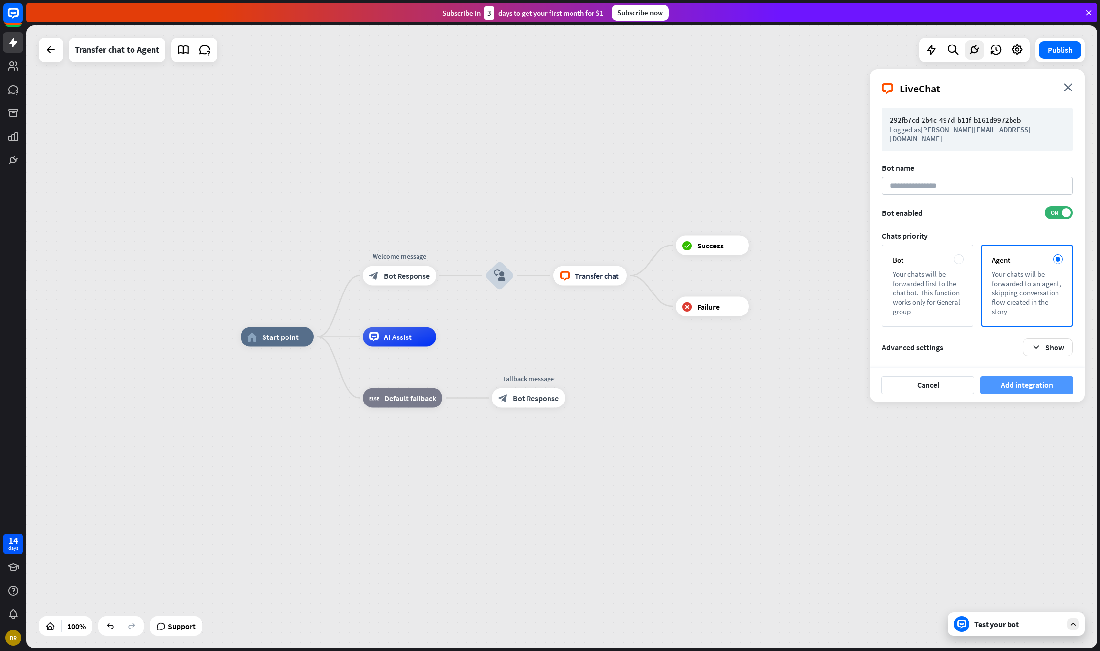
click at [1028, 376] on button "Add integration" at bounding box center [1026, 385] width 93 height 18
type input "**********"
click at [1029, 376] on button "Add integration" at bounding box center [1026, 385] width 93 height 18
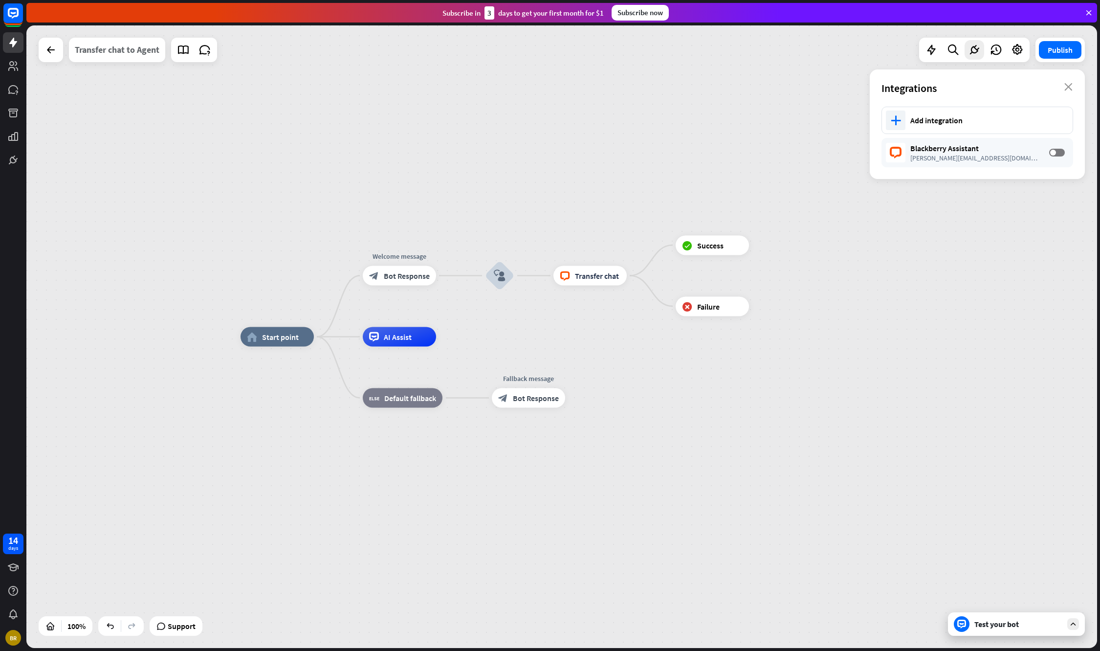
click at [142, 49] on div "Transfer chat to Agent" at bounding box center [117, 50] width 85 height 24
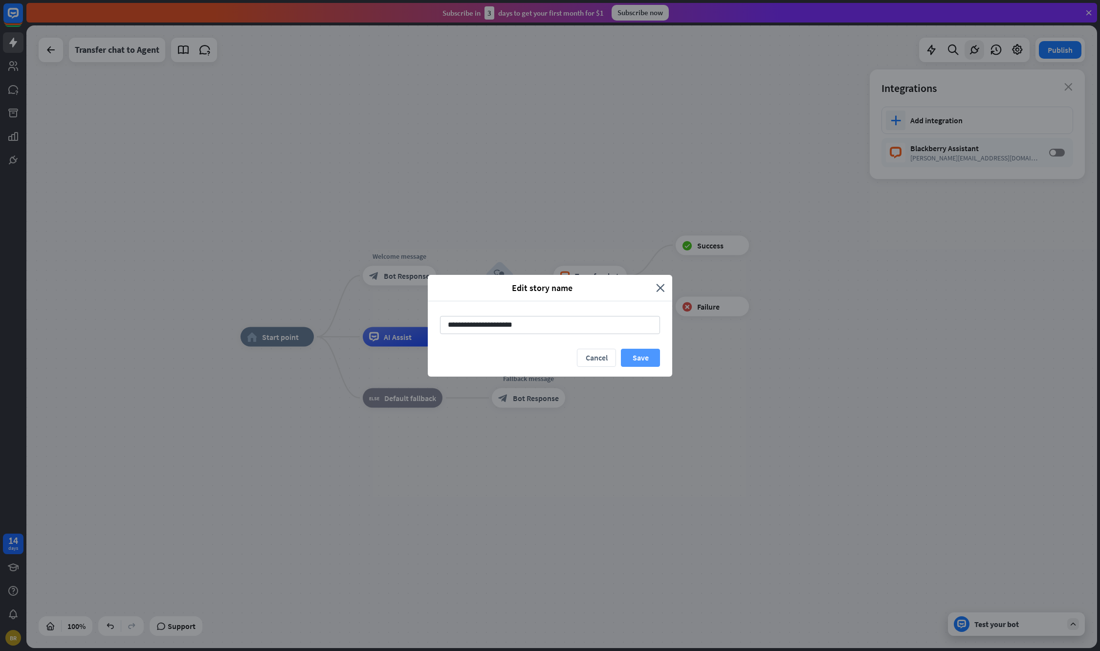
click at [640, 355] on button "Save" at bounding box center [640, 358] width 39 height 18
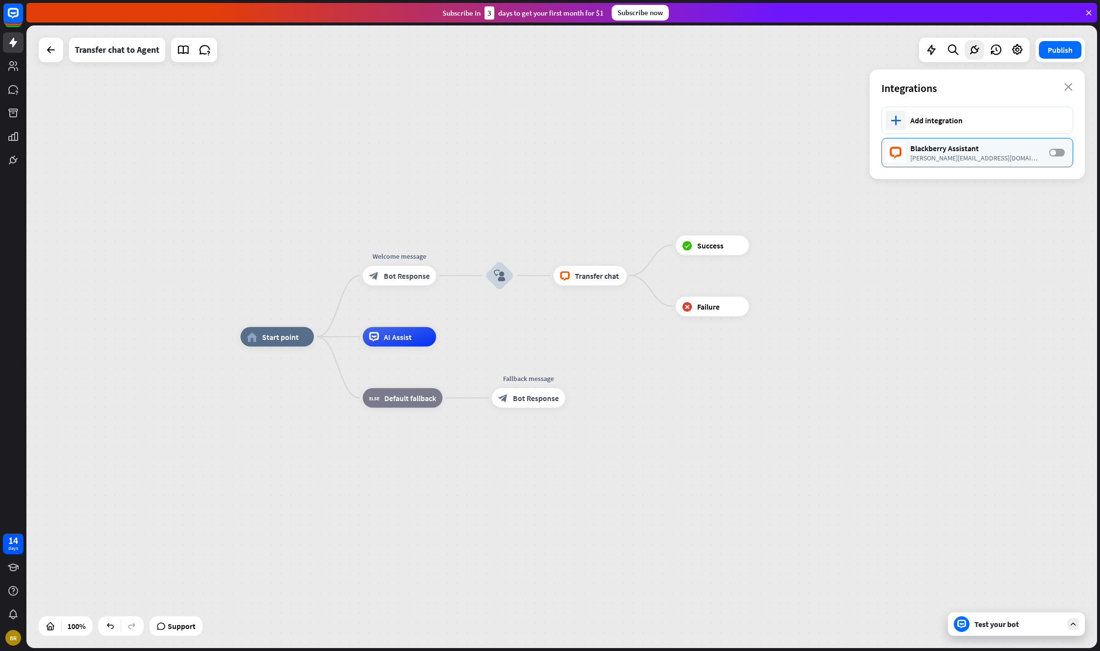
click at [1050, 151] on span at bounding box center [1053, 153] width 6 height 6
click at [1061, 50] on button "Publish" at bounding box center [1060, 50] width 43 height 18
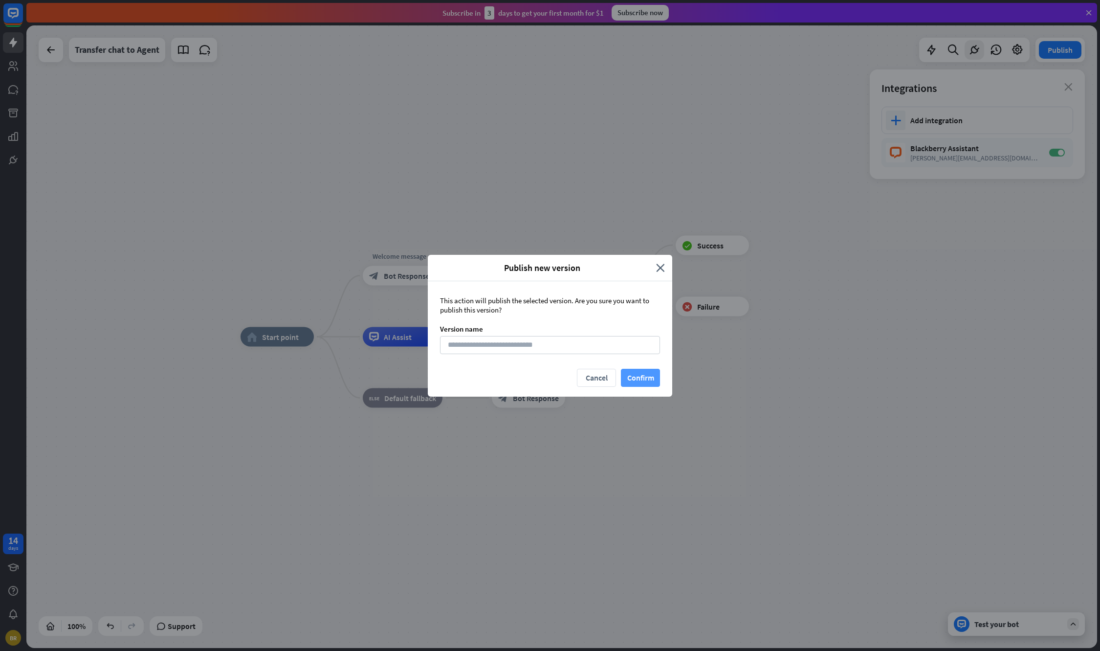
click at [634, 377] on button "Confirm" at bounding box center [640, 378] width 39 height 18
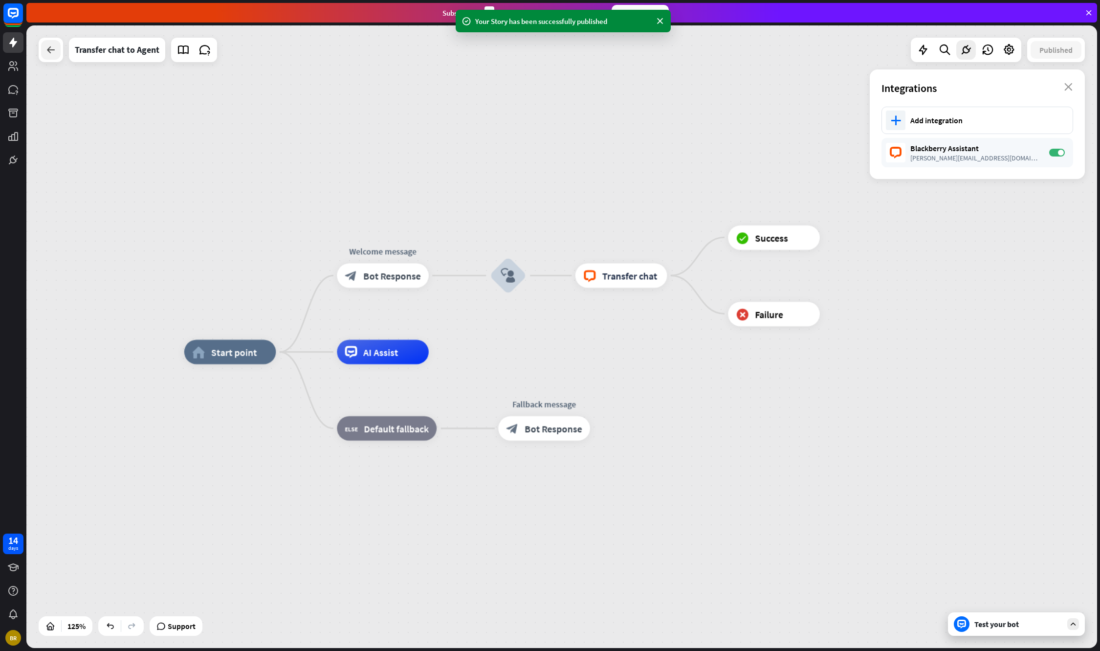
click at [57, 46] on div at bounding box center [51, 50] width 20 height 20
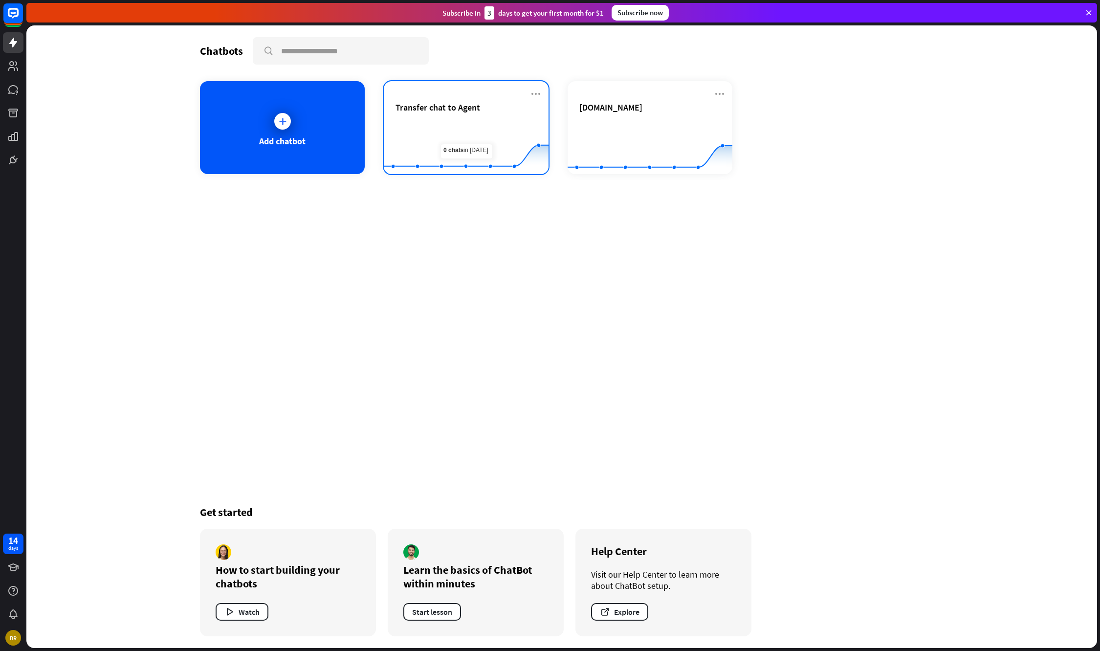
click at [487, 114] on div "Transfer chat to Agent" at bounding box center [466, 119] width 141 height 34
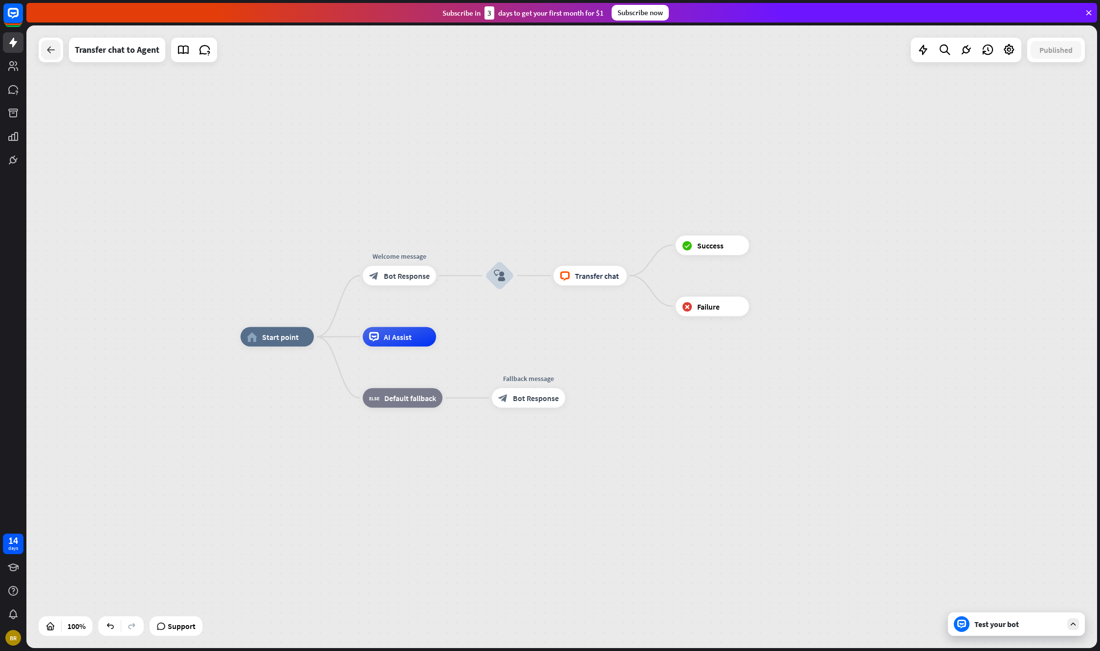
click at [45, 53] on icon at bounding box center [51, 50] width 12 height 12
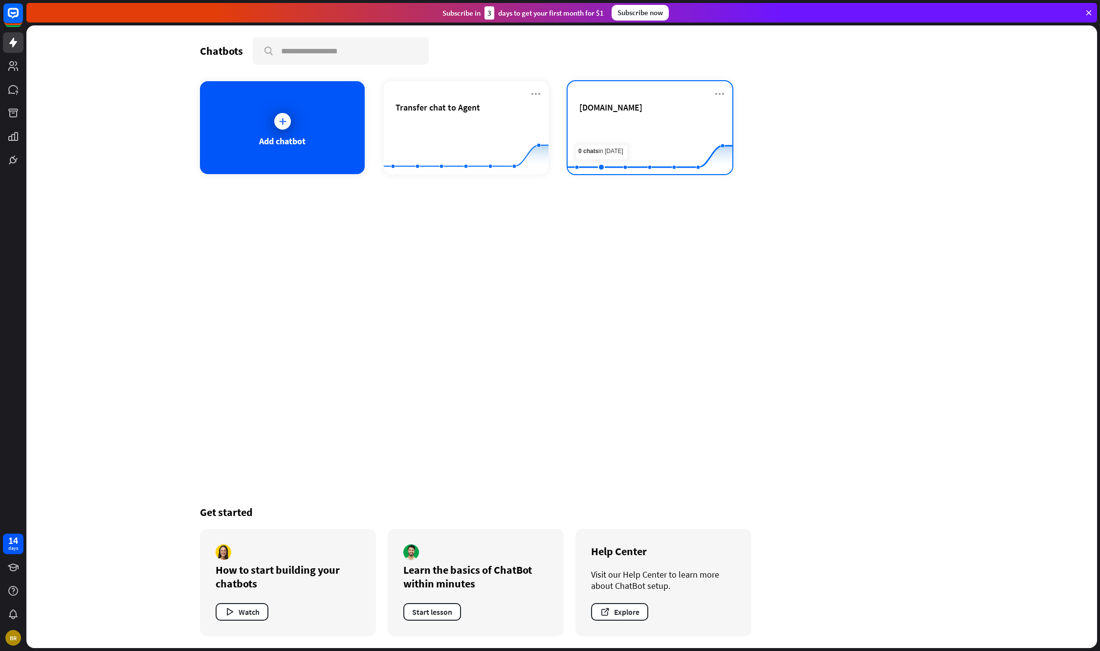
click at [601, 121] on rect at bounding box center [650, 149] width 165 height 61
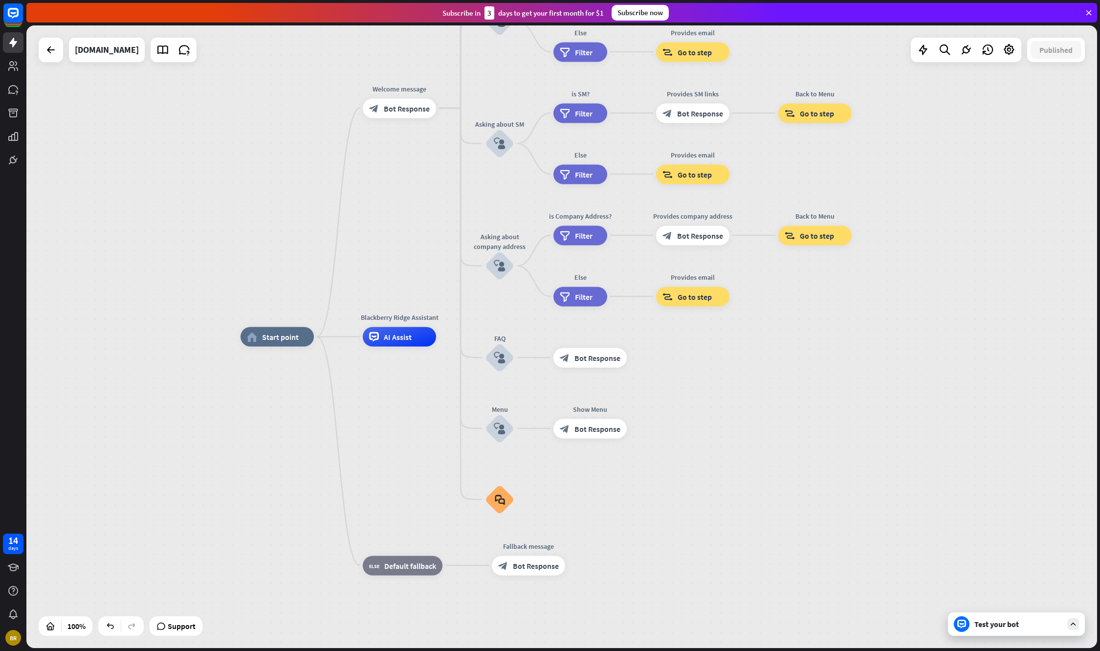
click at [1007, 620] on div "Test your bot" at bounding box center [1018, 624] width 88 height 10
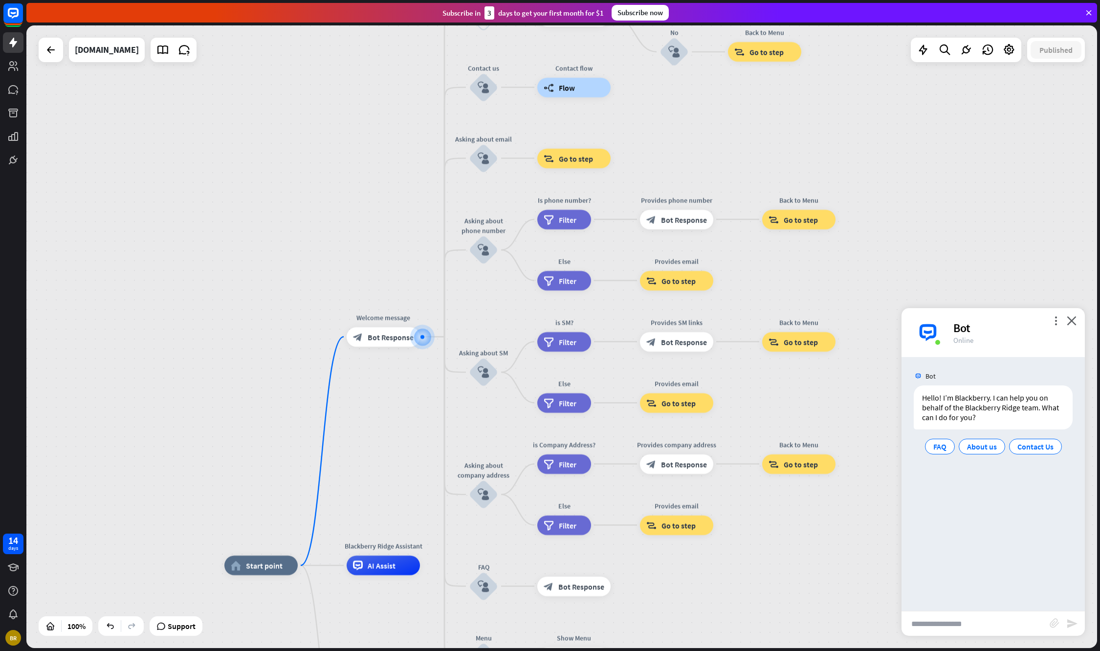
click at [987, 623] on input "text" at bounding box center [976, 623] width 148 height 24
type input "**********"
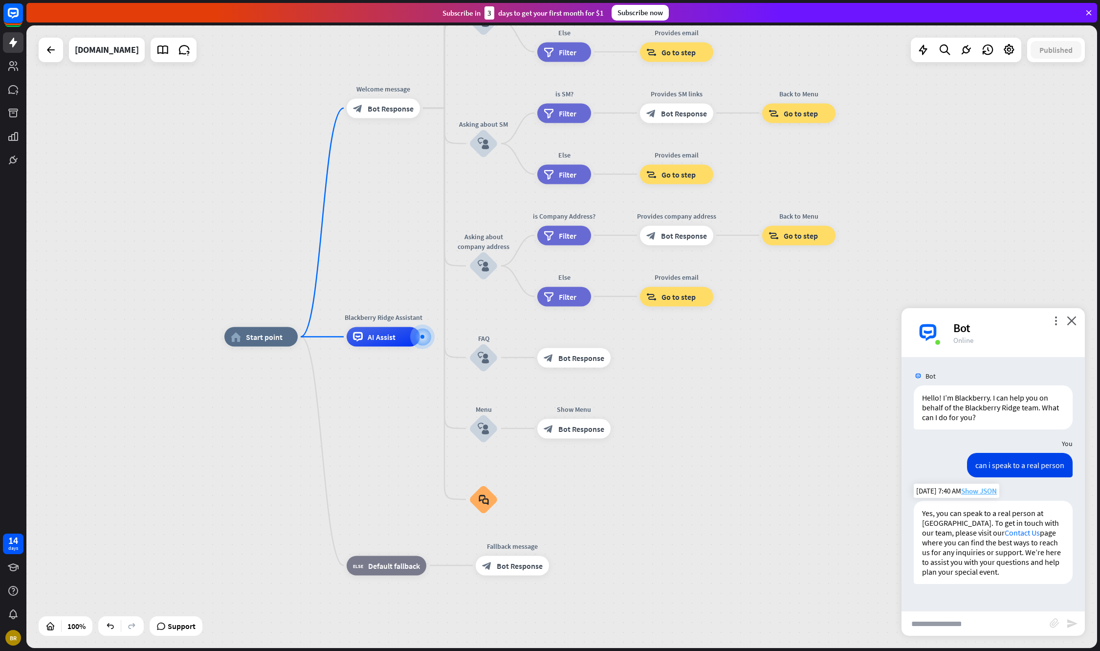
click at [988, 489] on span "Show JSON" at bounding box center [979, 490] width 36 height 9
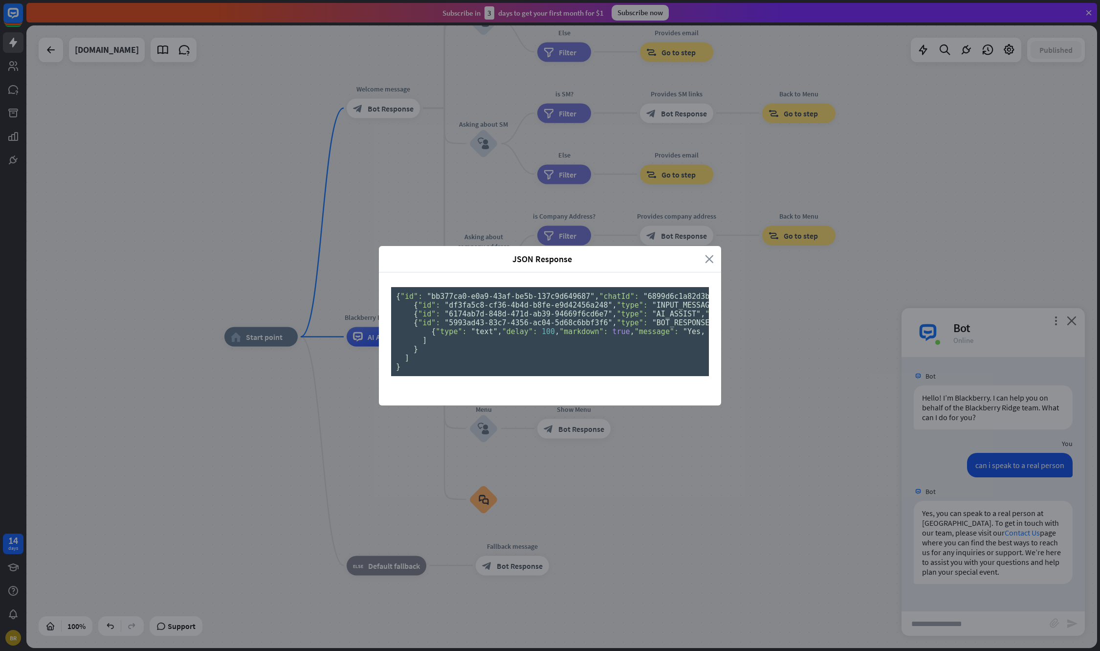
click at [710, 253] on icon "close" at bounding box center [709, 258] width 9 height 11
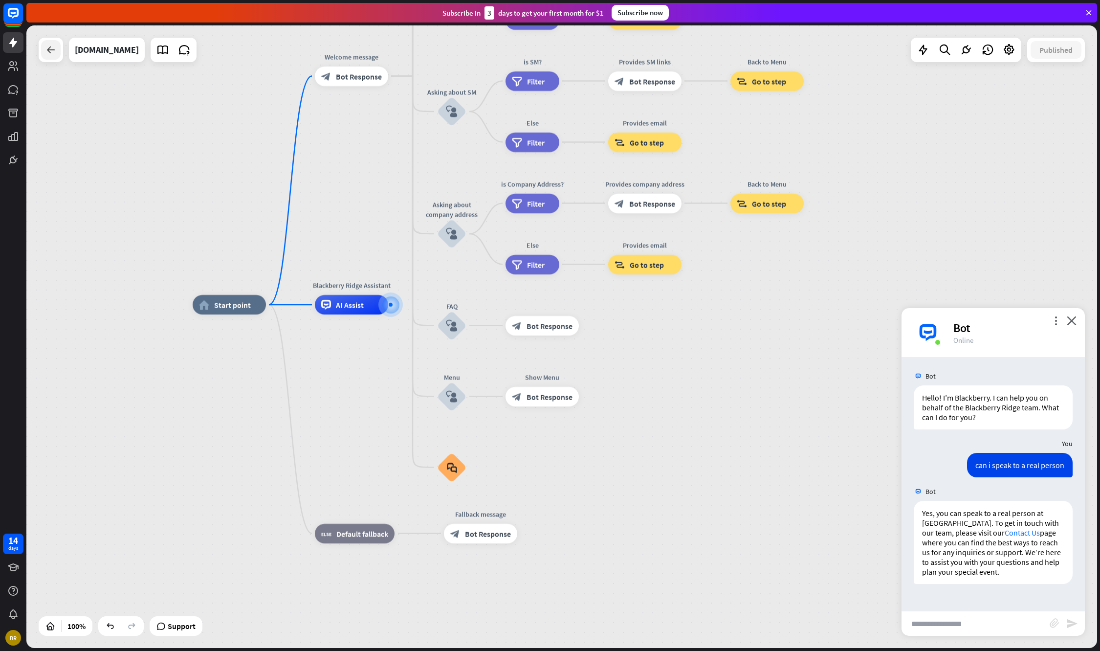
click at [55, 57] on div at bounding box center [51, 50] width 20 height 20
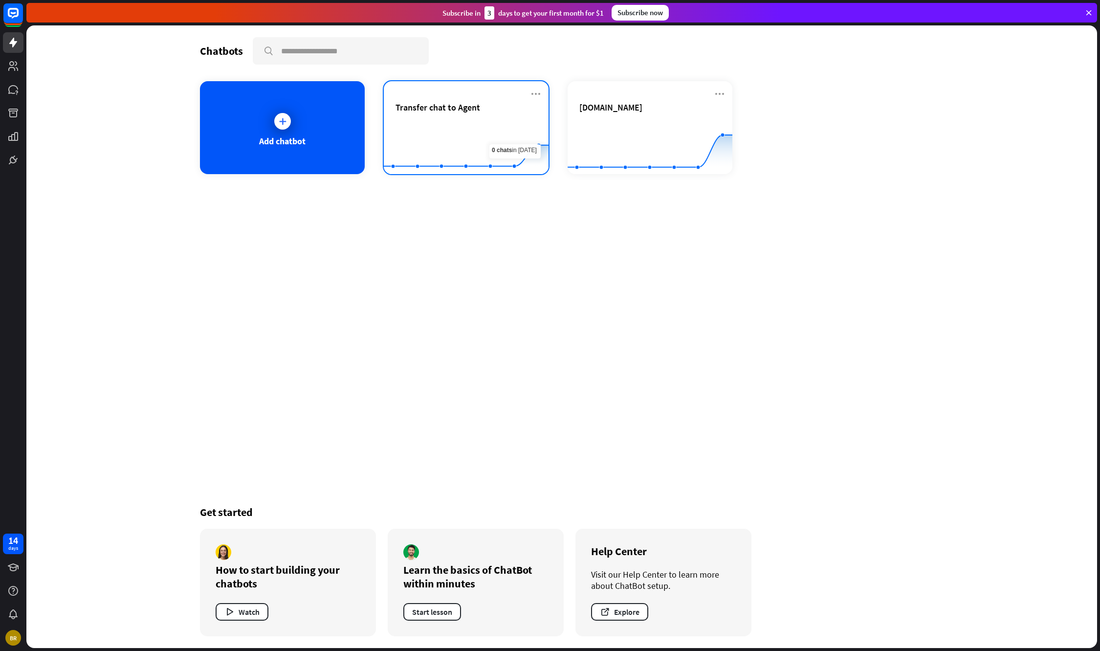
click at [512, 113] on div "Transfer chat to Agent" at bounding box center [466, 119] width 141 height 34
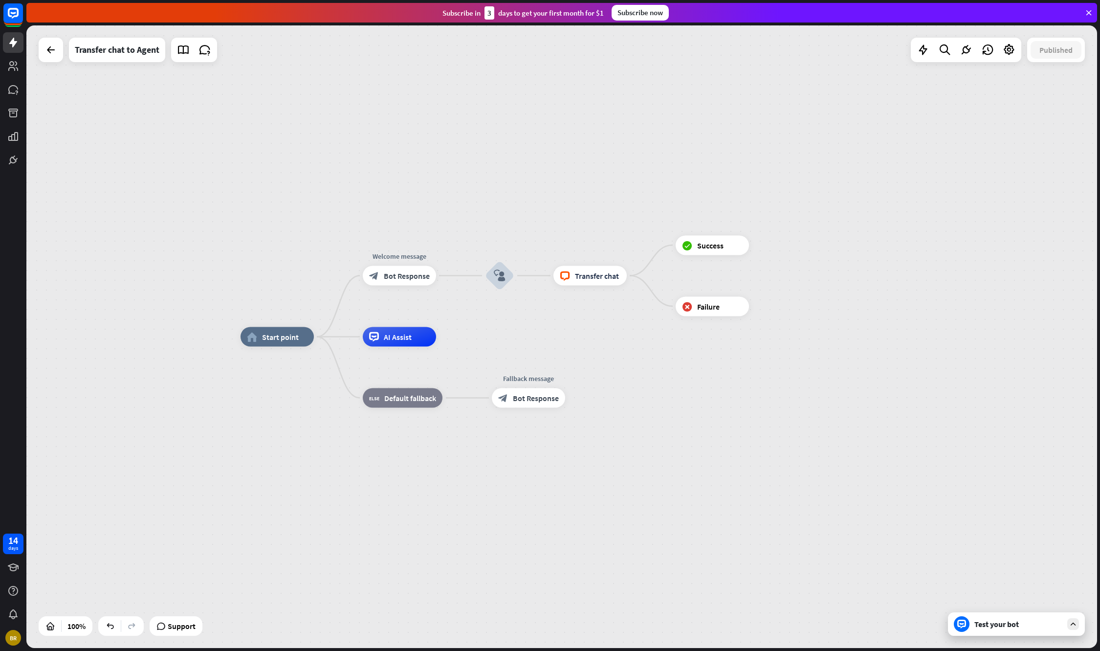
click at [984, 628] on div "Test your bot" at bounding box center [1018, 624] width 88 height 10
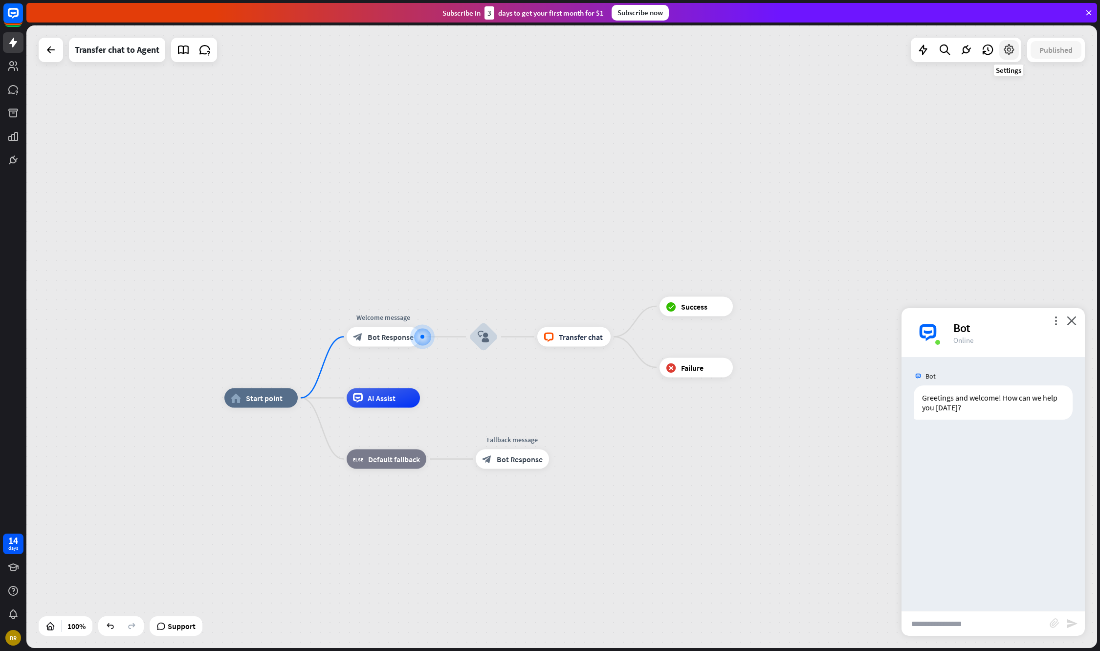
click at [1004, 50] on icon at bounding box center [1009, 50] width 13 height 13
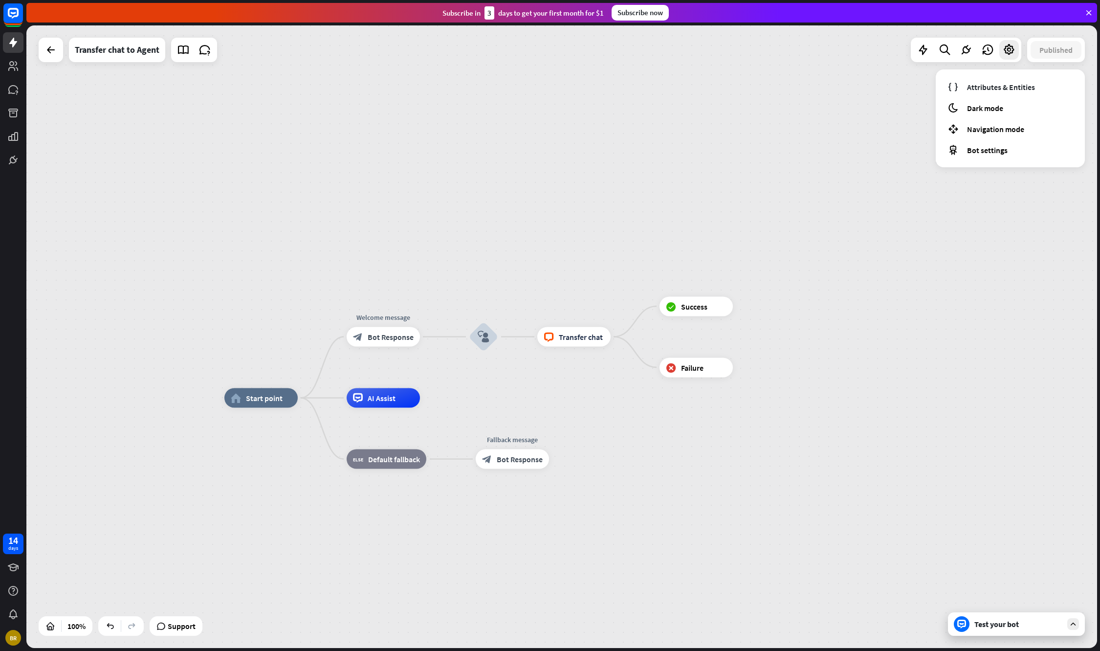
click at [896, 122] on div "home_2 Start point Welcome message block_bot_response Bot Response block_user_i…" at bounding box center [561, 336] width 1071 height 622
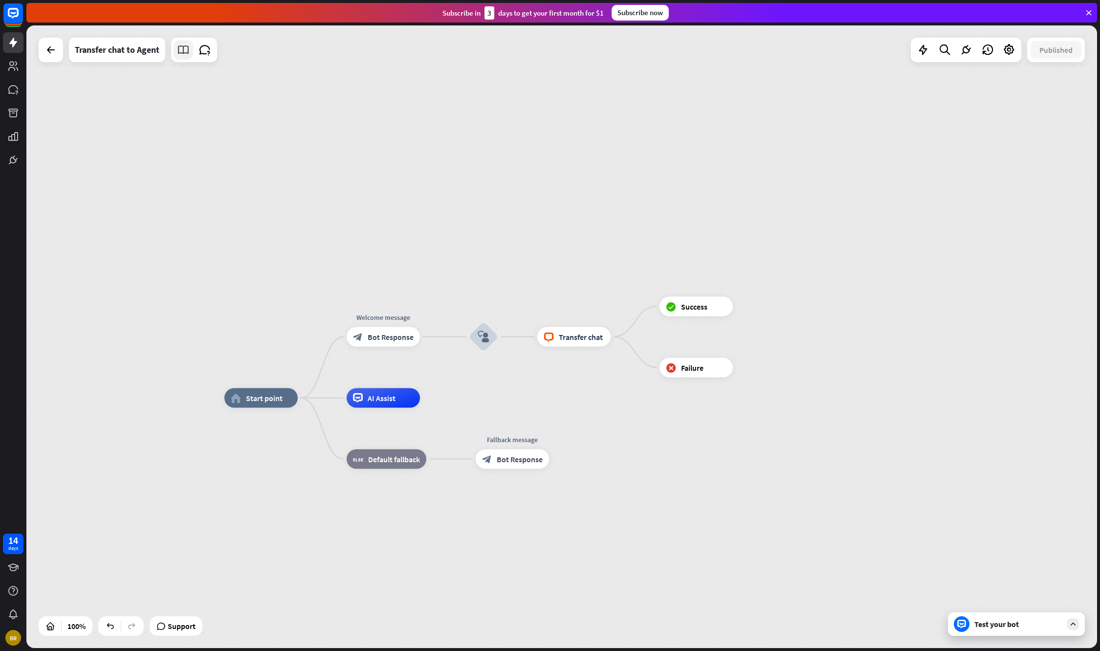
click at [178, 48] on icon at bounding box center [183, 50] width 13 height 13
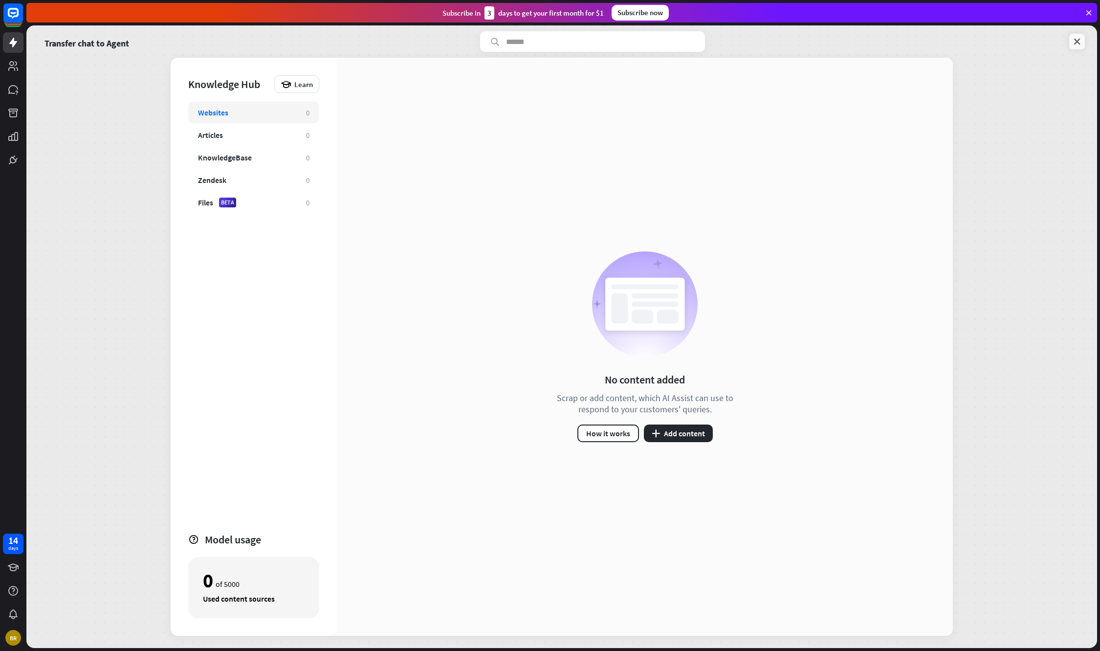
click at [1078, 43] on icon at bounding box center [1077, 42] width 10 height 10
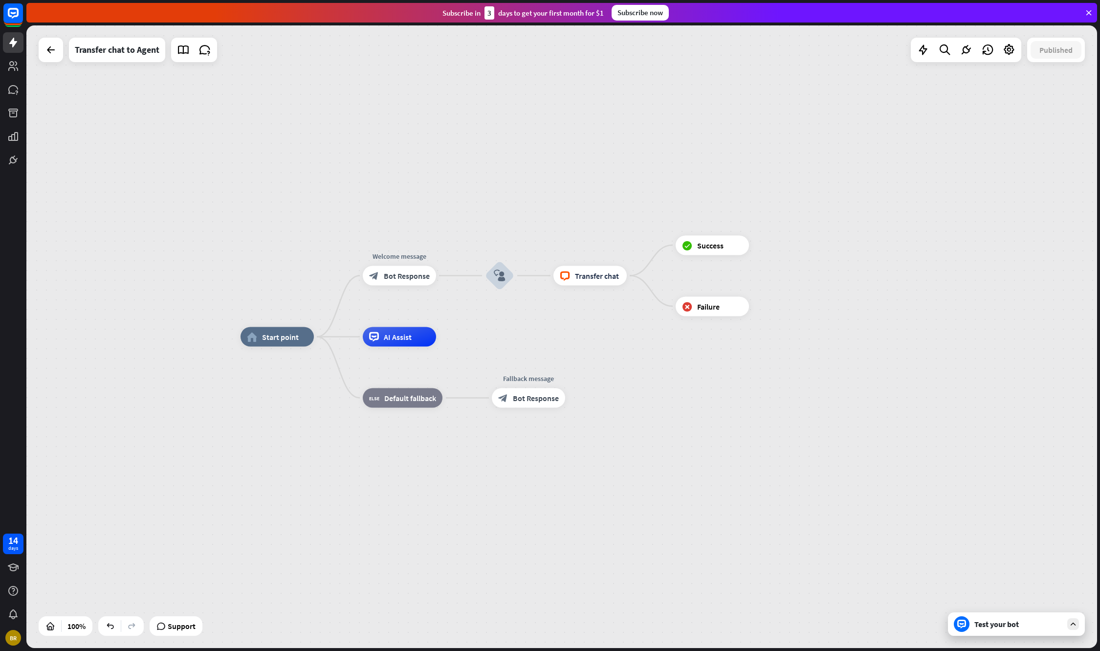
click at [173, 635] on div "Support" at bounding box center [176, 626] width 53 height 20
click at [45, 58] on div at bounding box center [51, 50] width 20 height 20
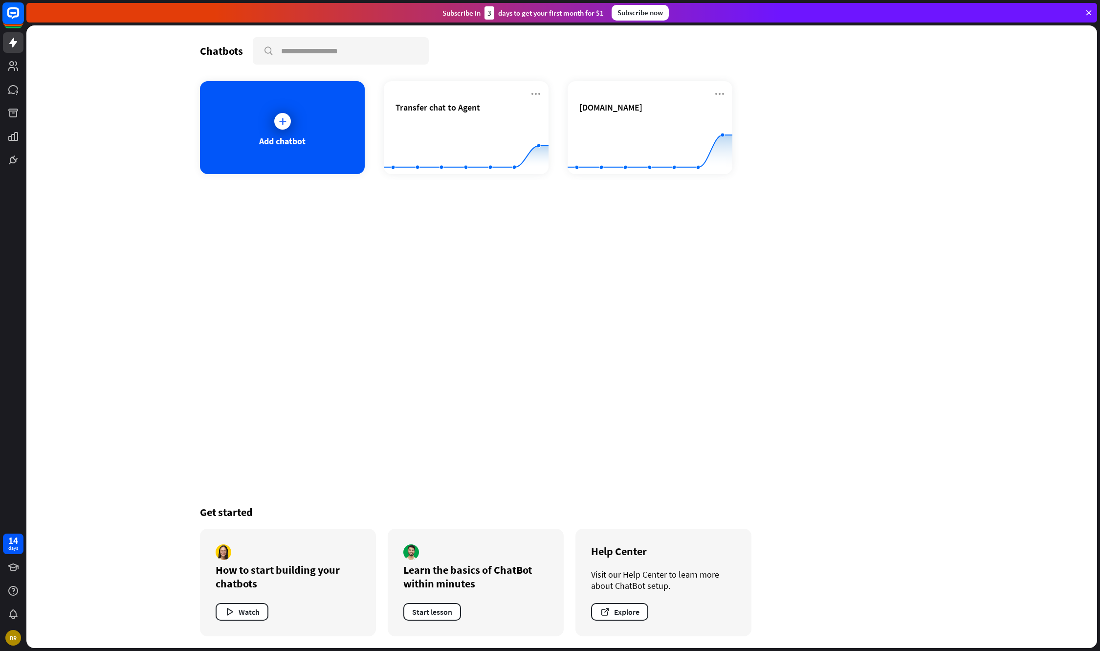
click at [10, 11] on rect at bounding box center [13, 13] width 22 height 22
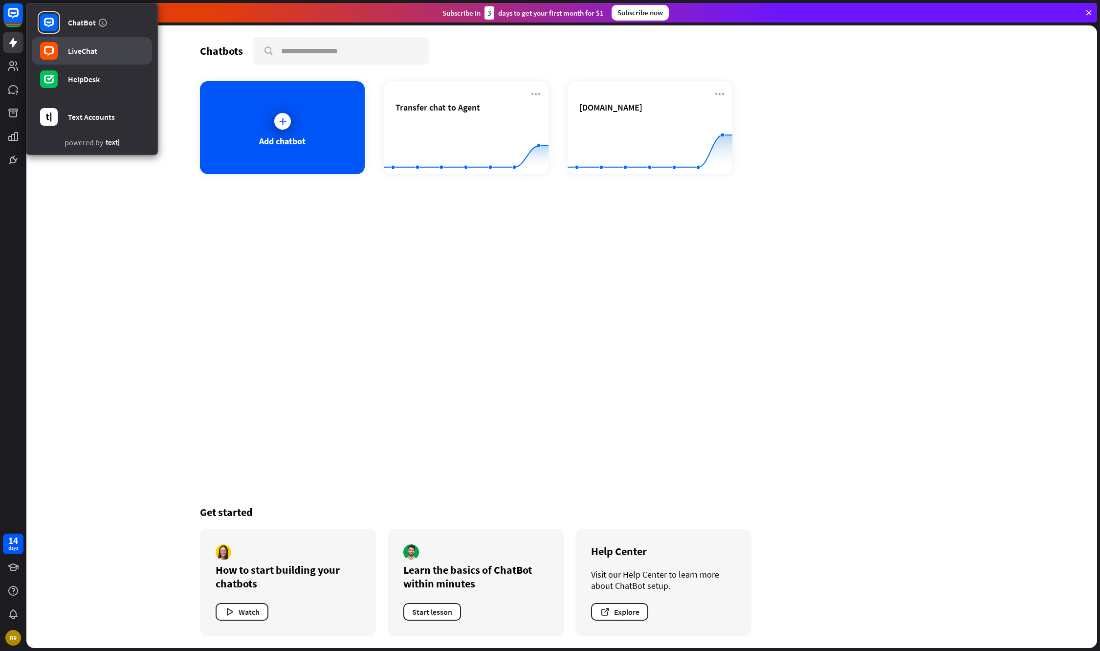
click at [73, 44] on link "LiveChat" at bounding box center [92, 50] width 120 height 27
